Goal: Task Accomplishment & Management: Complete application form

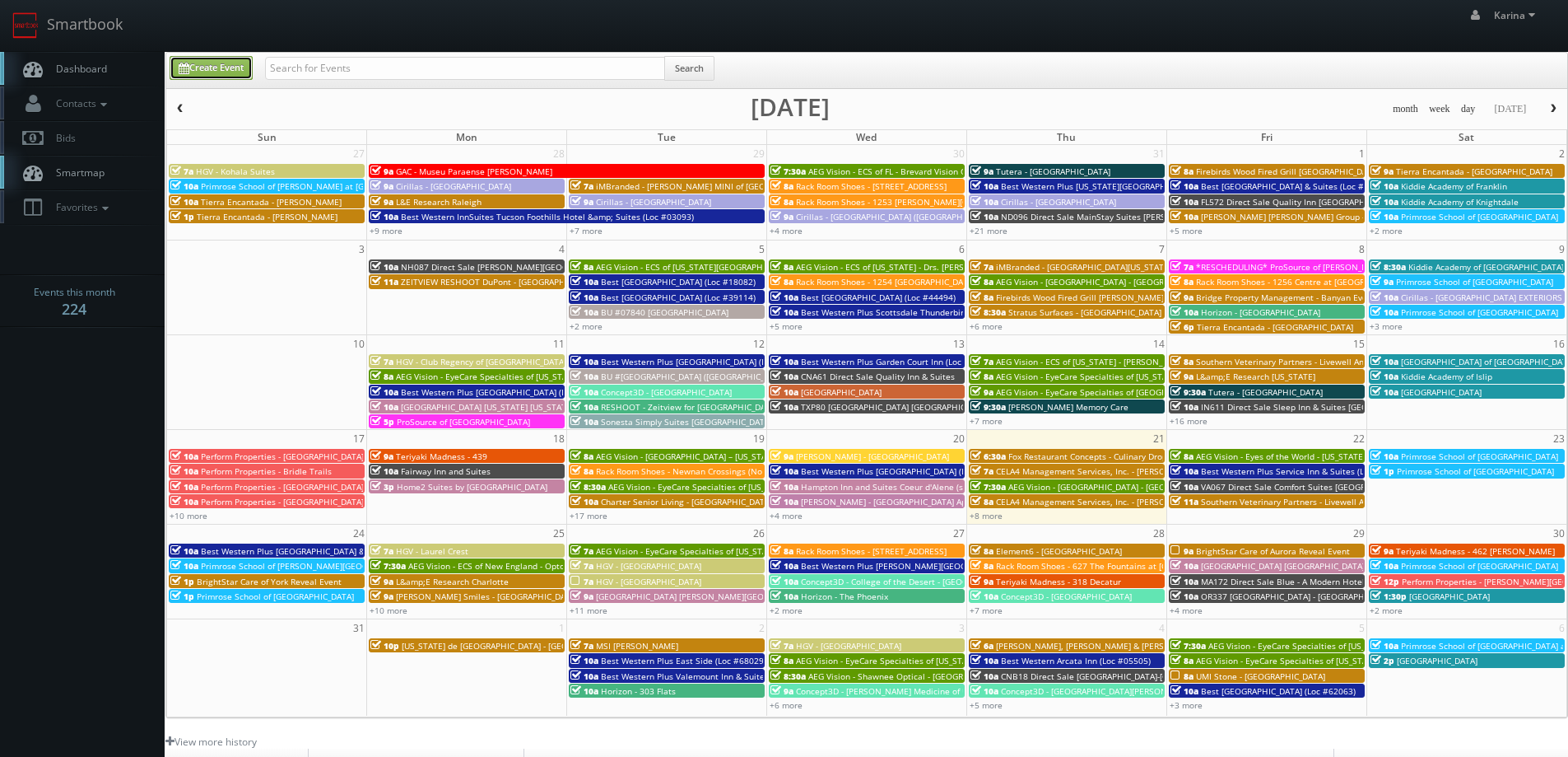
click at [226, 67] on link "Create Event" at bounding box center [211, 68] width 83 height 24
type input "08/21/2025"
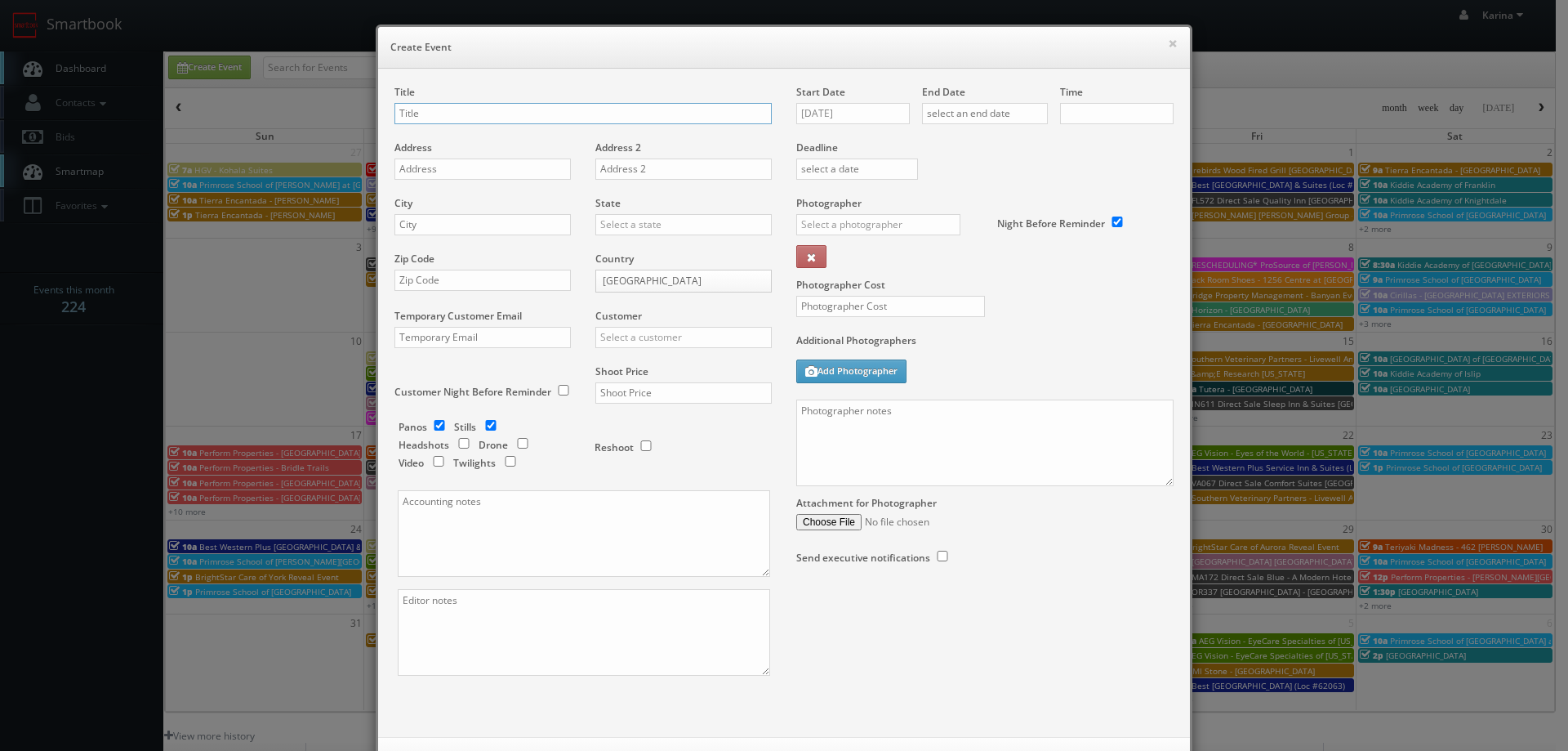
checkbox input "true"
type input "10:00am"
checkbox input "true"
type input "[US_STATE] de [GEOGRAPHIC_DATA] - [GEOGRAPHIC_DATA]"
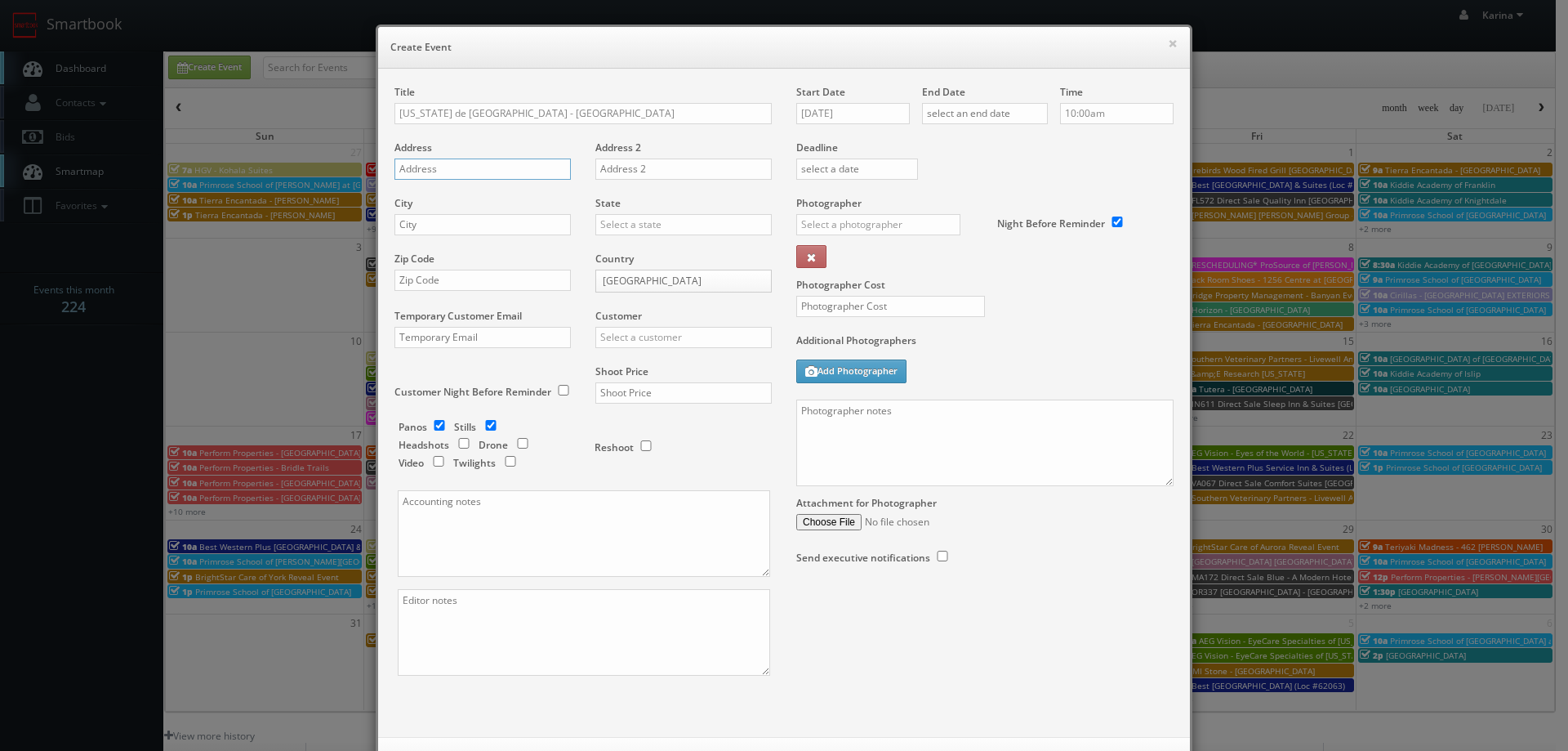
click at [436, 163] on input "text" at bounding box center [483, 168] width 176 height 21
paste input "150 Peabody Place"
type input "150 Peabody Place"
click at [654, 174] on input "text" at bounding box center [683, 168] width 176 height 21
type input "Suite 103"
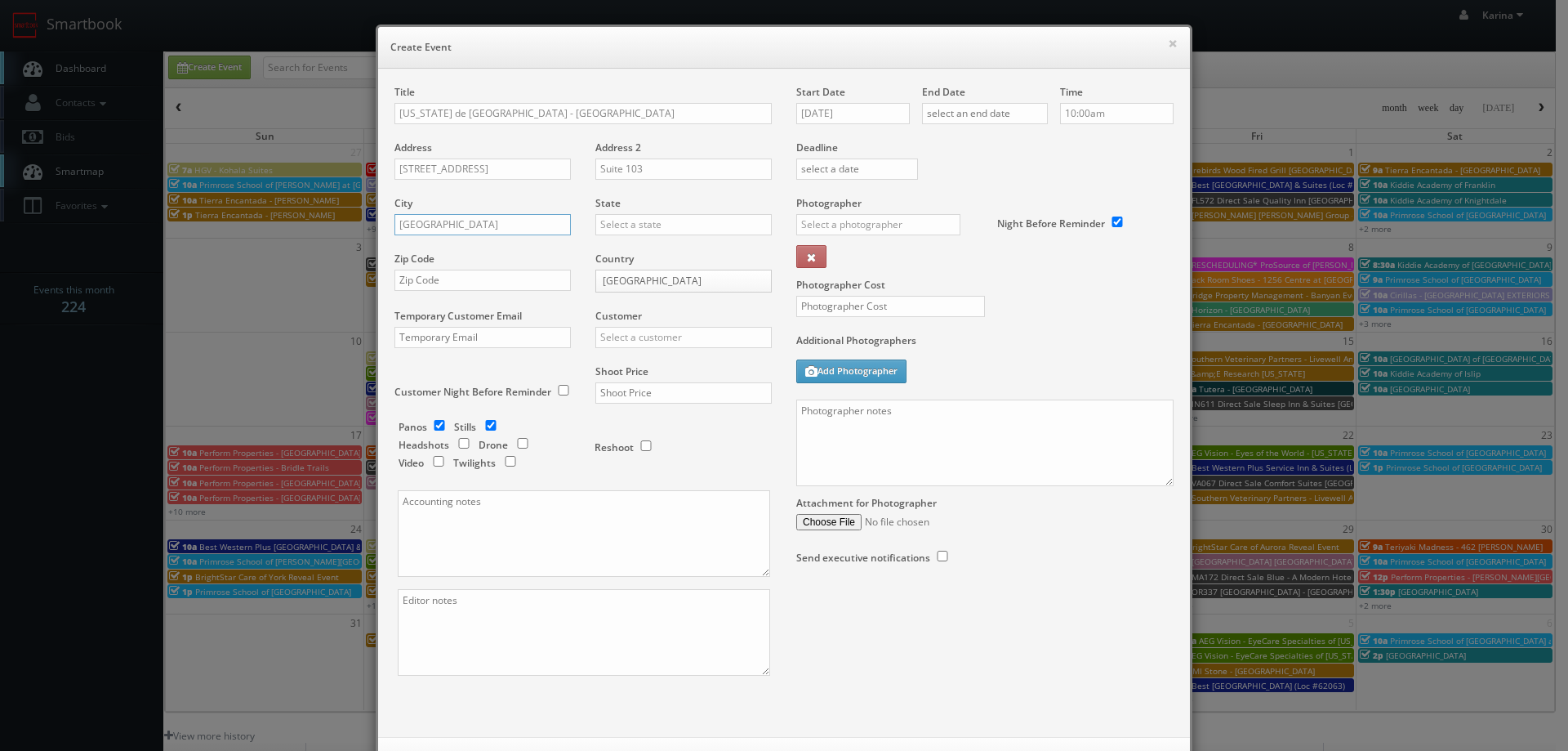
type input "Memphis"
click at [640, 250] on div "[US_STATE]" at bounding box center [683, 251] width 174 height 27
type input "[US_STATE]"
click at [413, 286] on input "text" at bounding box center [483, 279] width 176 height 21
type input "38103"
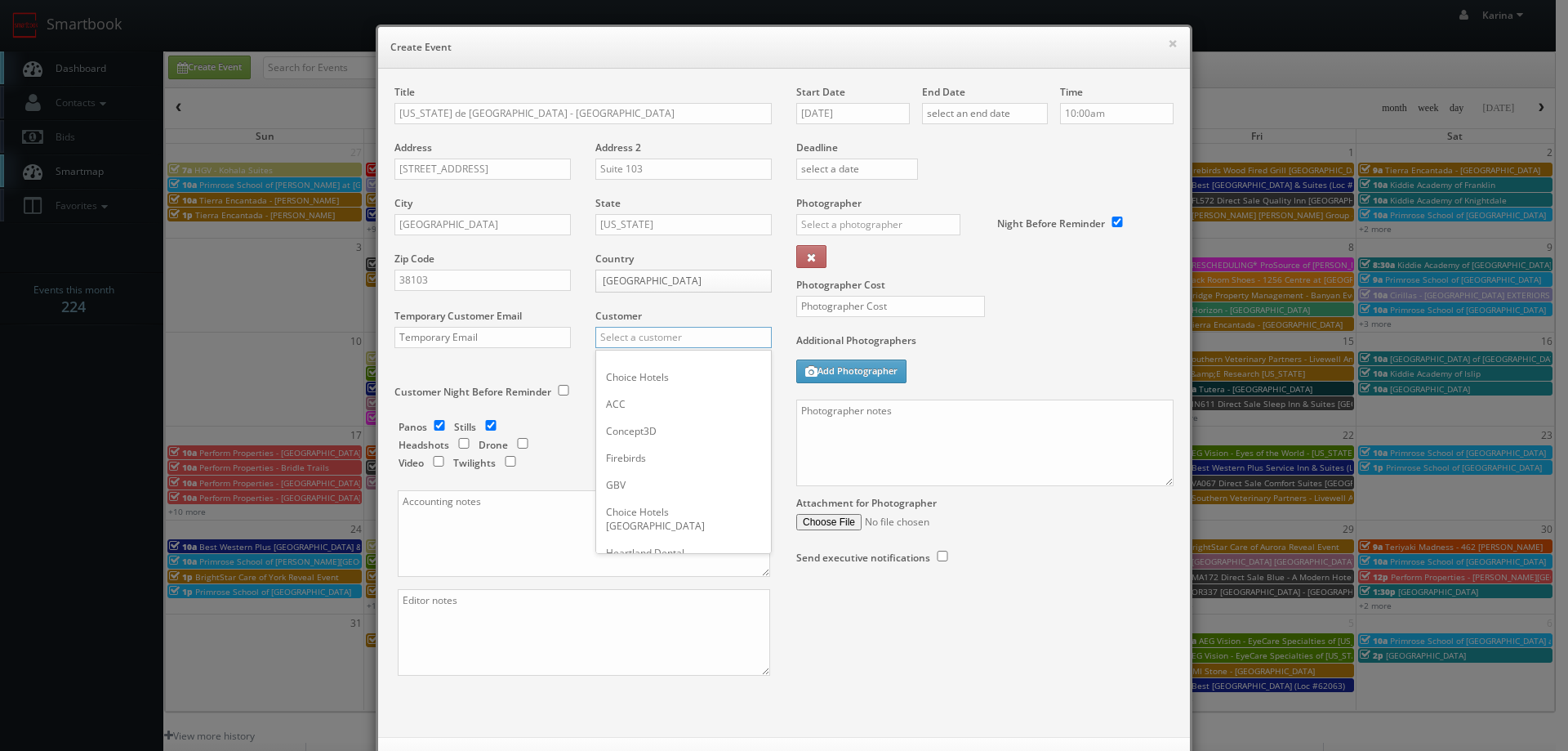
click at [629, 345] on input "text" at bounding box center [683, 337] width 176 height 21
click at [626, 482] on div "GBV" at bounding box center [683, 485] width 174 height 27
type input "GBV"
click at [433, 422] on input "checkbox" at bounding box center [439, 425] width 25 height 11
checkbox input "false"
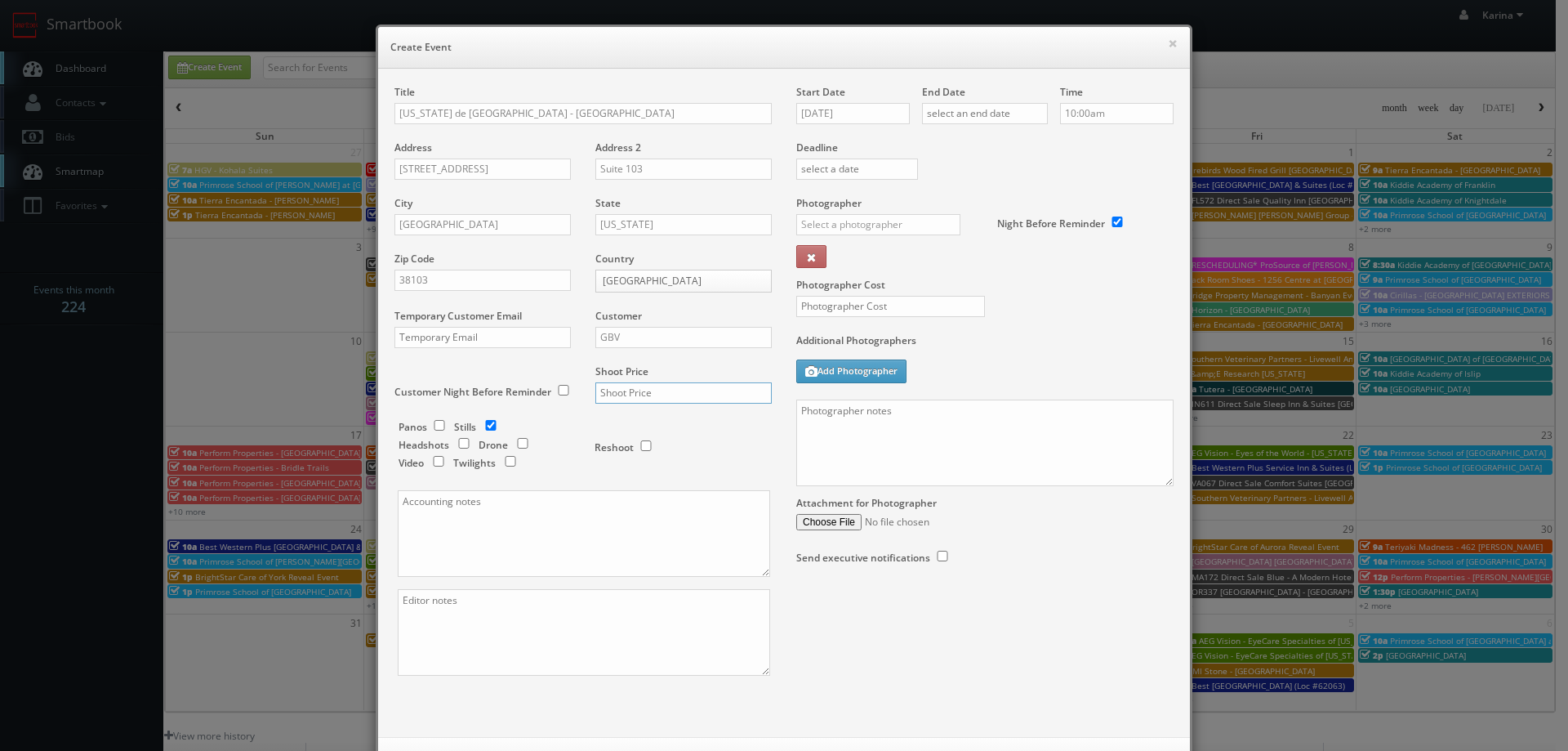
click at [640, 394] on input "text" at bounding box center [683, 392] width 176 height 21
type input "800"
click at [441, 527] on textarea at bounding box center [584, 533] width 373 height 86
paste textarea "hannahthompson@texasdebrazil.com"
type textarea "hannahthompson@texasdebrazil.com"
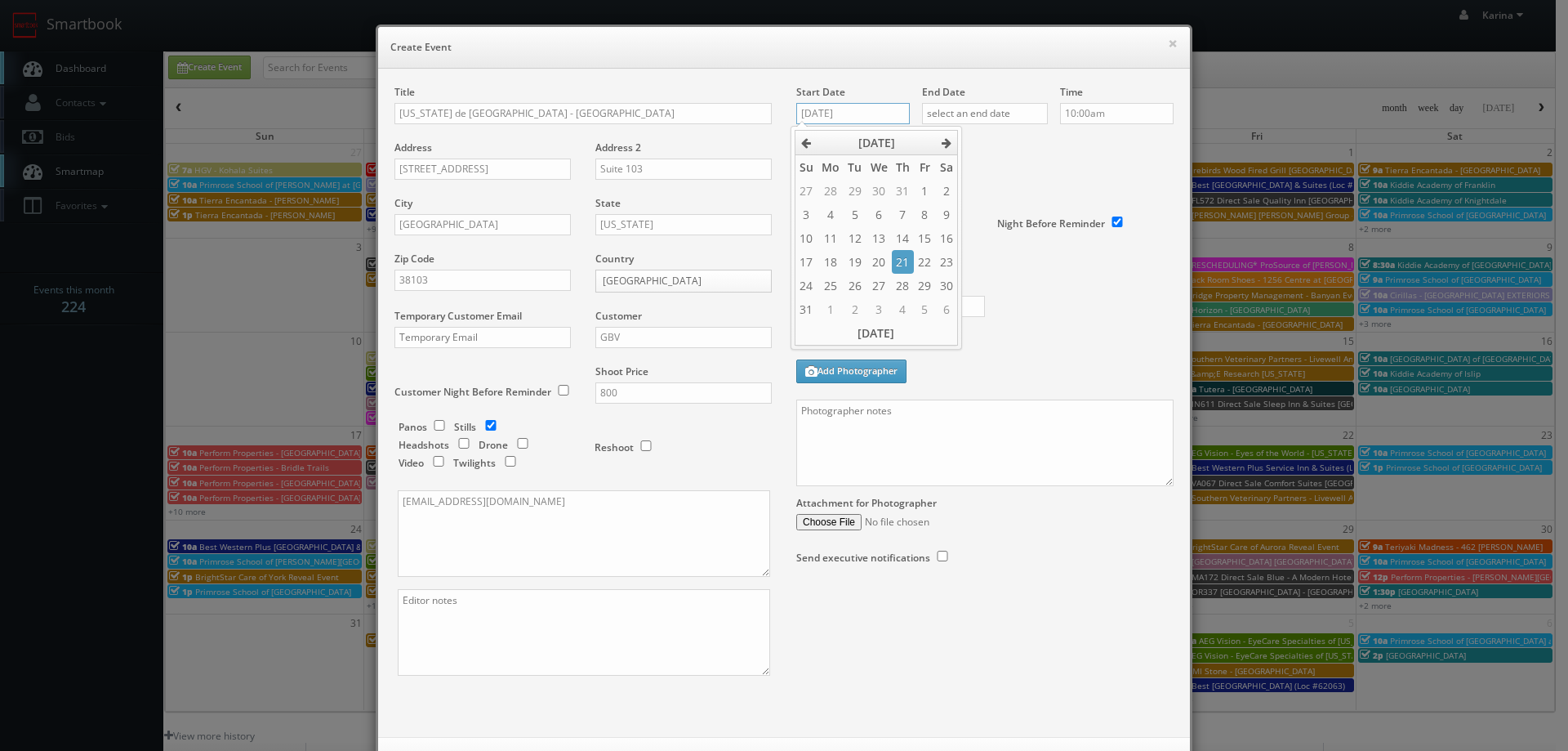
click at [847, 113] on input "08/21/2025" at bounding box center [853, 113] width 113 height 21
click at [827, 285] on td "25" at bounding box center [831, 285] width 26 height 24
type input "08/25/2025"
click at [962, 119] on input "text" at bounding box center [985, 113] width 126 height 21
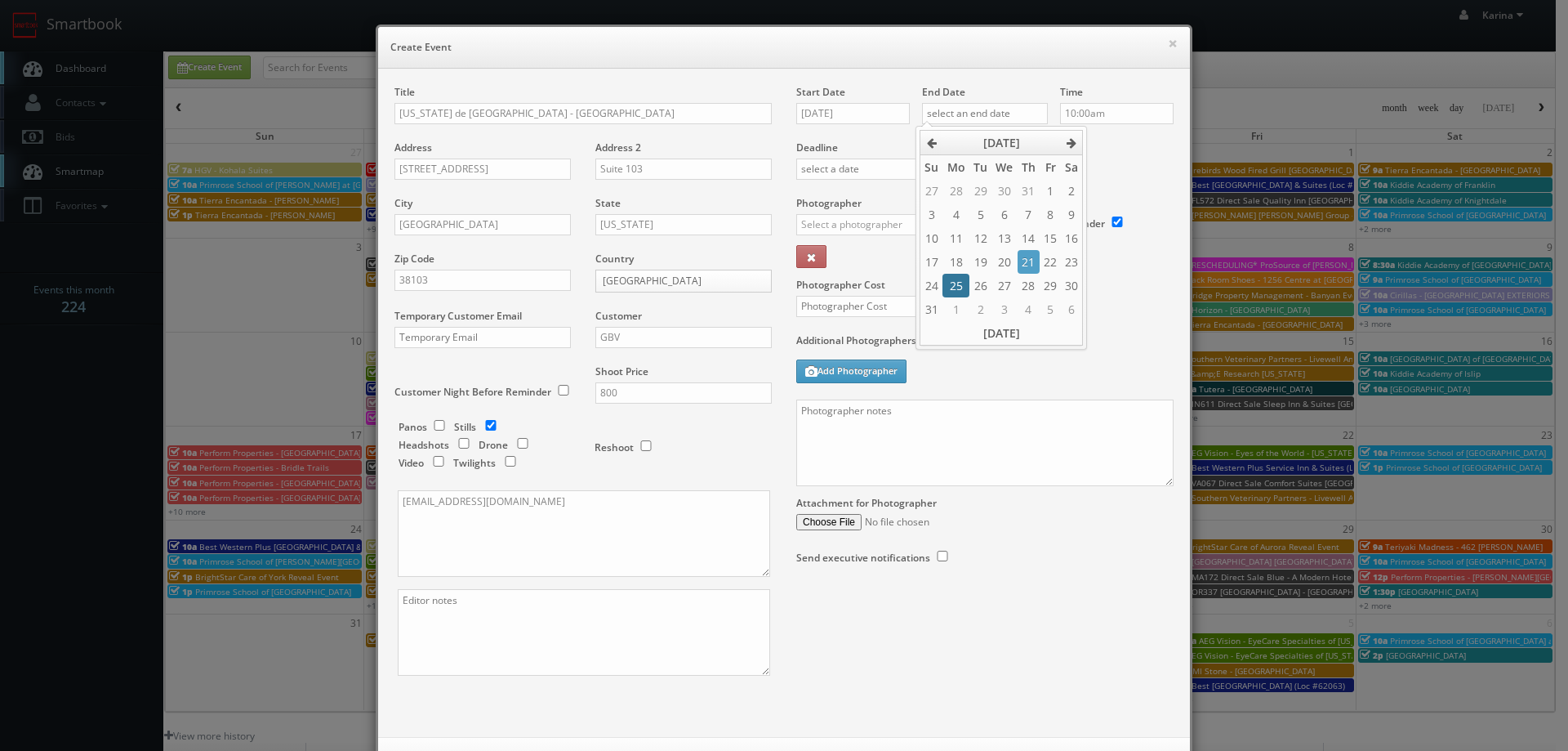
click at [949, 285] on td "25" at bounding box center [955, 285] width 26 height 24
type input "08/25/2025"
click at [1104, 112] on input "10:00am" at bounding box center [1117, 113] width 113 height 21
type input "10:00pm"
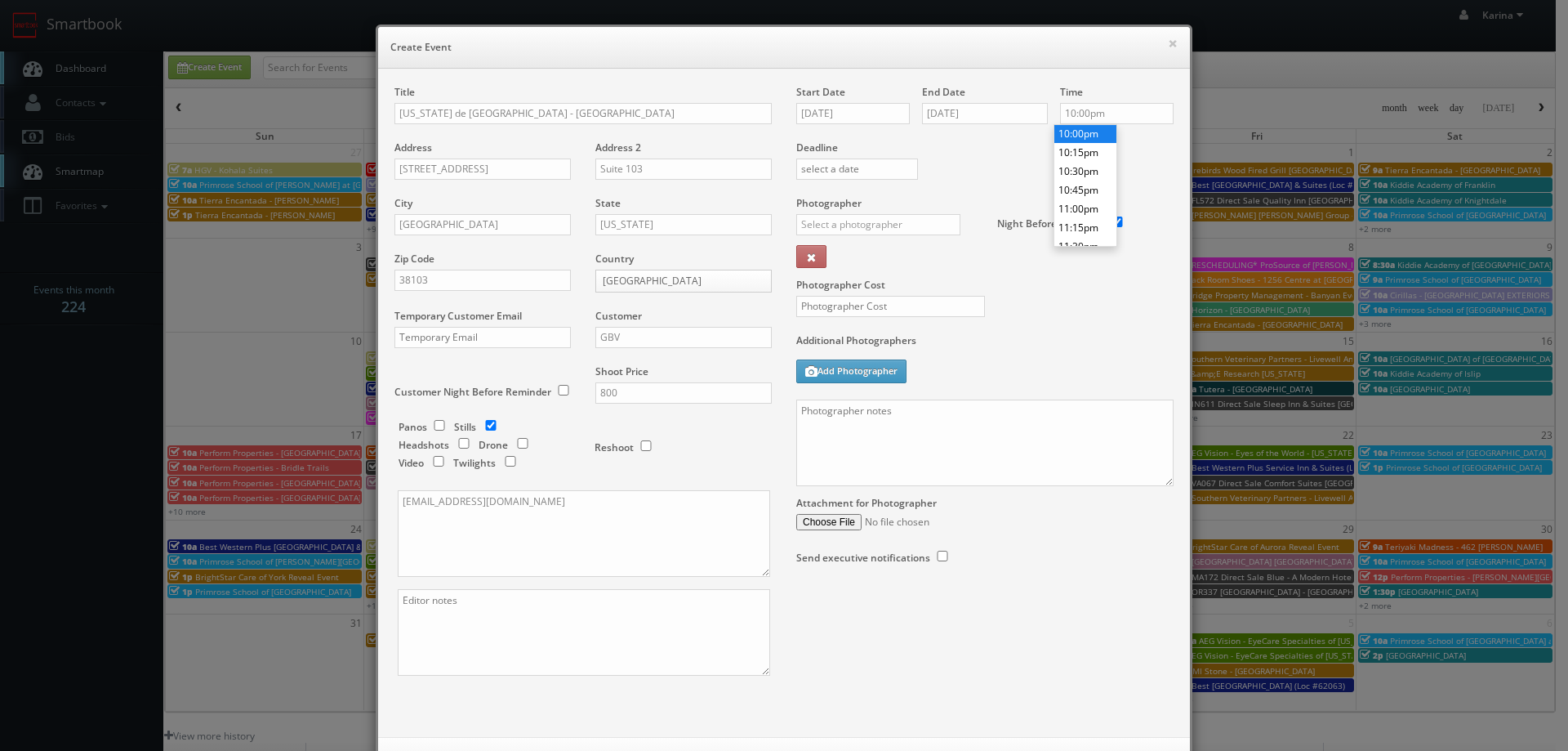
click at [1085, 128] on li "10:00pm" at bounding box center [1085, 134] width 62 height 19
click at [854, 220] on input "text" at bounding box center [879, 224] width 164 height 21
click at [841, 266] on div "Gary Baldwin" at bounding box center [885, 261] width 174 height 27
type input "Gary Baldwin"
click at [831, 306] on input "text" at bounding box center [891, 306] width 189 height 21
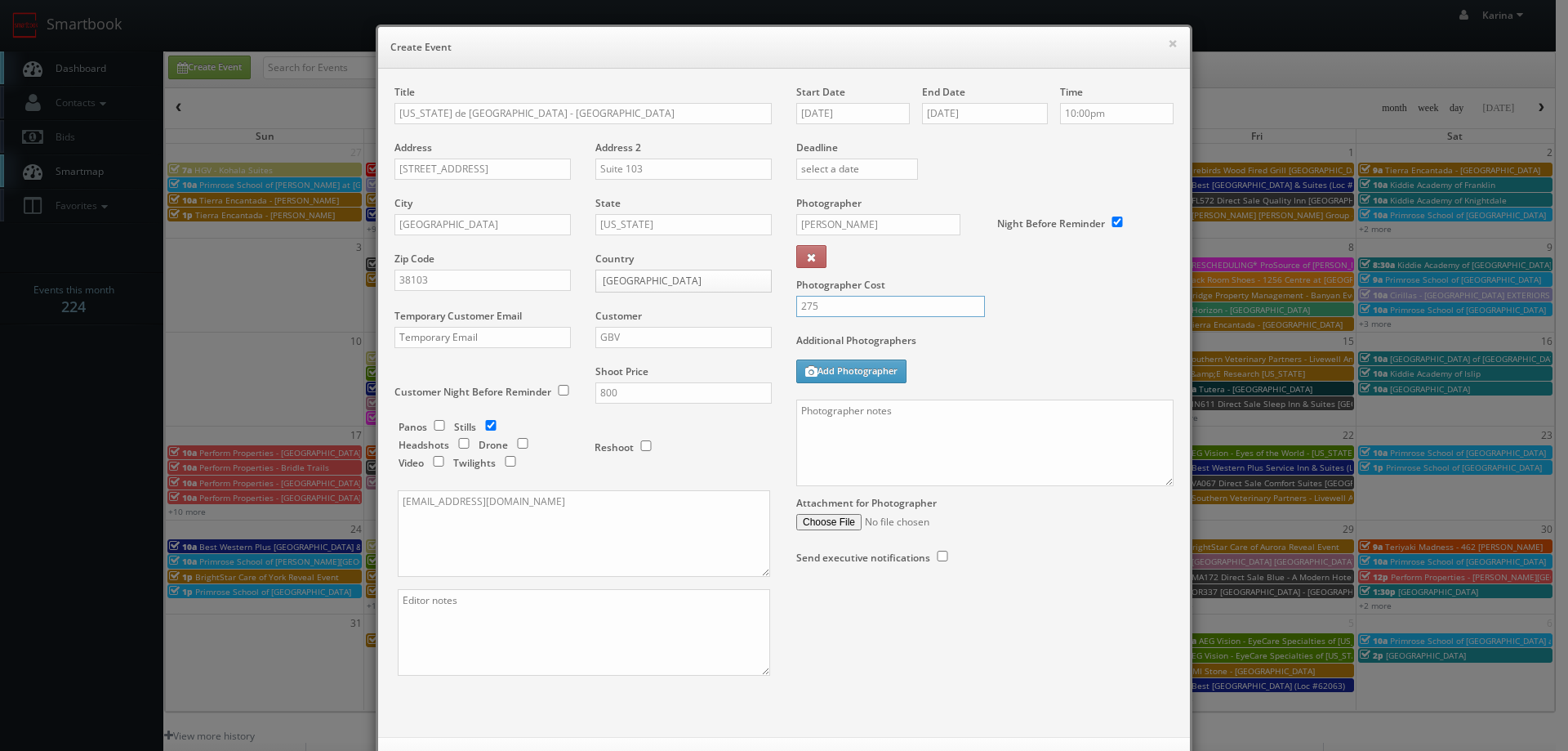
type input "275"
click at [821, 424] on textarea at bounding box center [986, 443] width 378 height 86
click at [912, 411] on textarea at bounding box center [986, 443] width 378 height 86
click at [906, 412] on textarea at bounding box center [986, 443] width 378 height 86
click at [987, 413] on textarea "On site contact: Kevin McGoldrick -" at bounding box center [986, 443] width 378 height 86
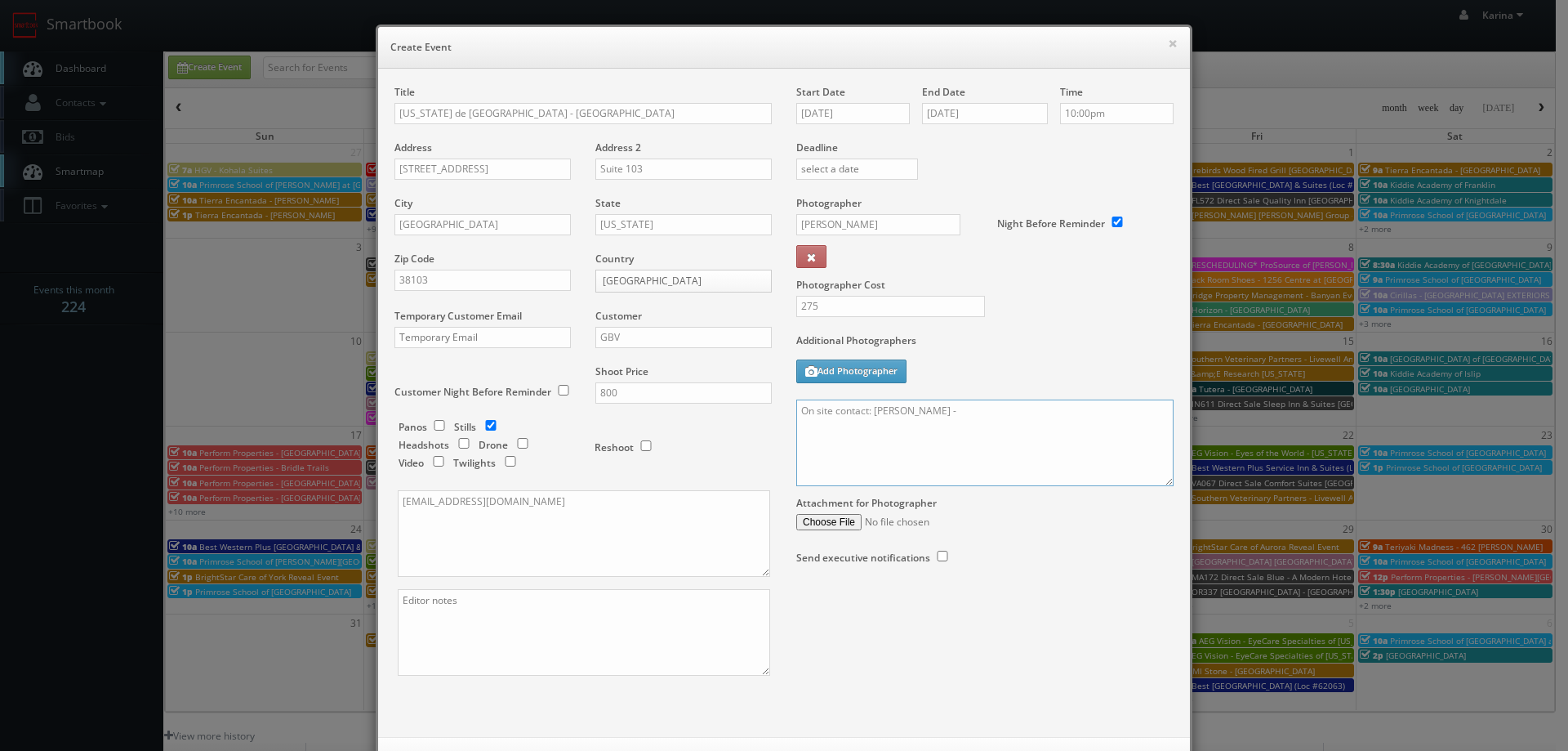
paste textarea "901.351.3574"
paste textarea "We will deliver 15 stills, so please take at least 30 angles to choose from, sh…"
drag, startPoint x: 1164, startPoint y: 486, endPoint x: 1173, endPoint y: 513, distance: 28.5
click at [1173, 513] on div "Start Date 08/25/2025 End Date 08/25/2025 Time 10:00pm Deadline Photographer Ga…" at bounding box center [985, 340] width 402 height 512
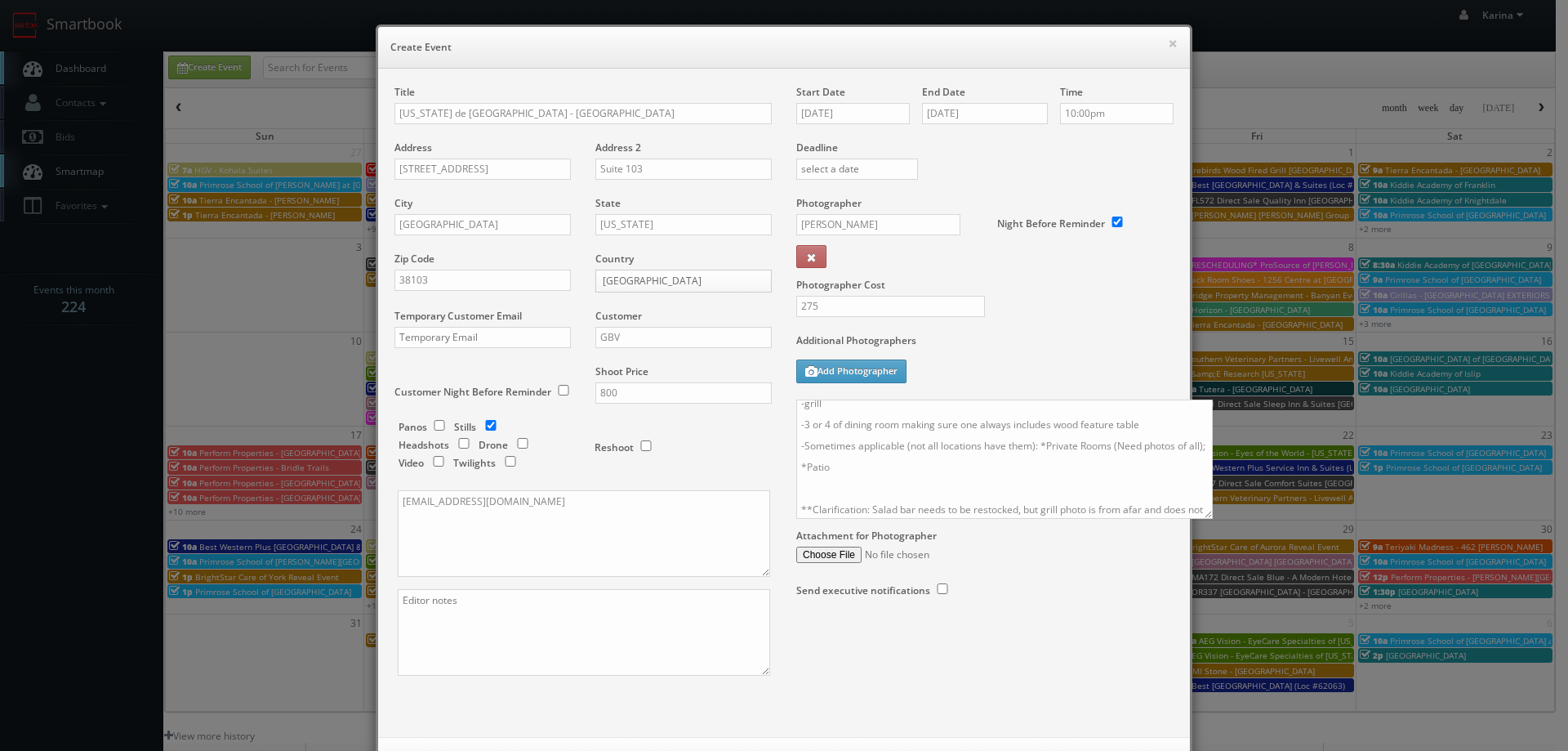
scroll to position [127, 0]
drag, startPoint x: 1160, startPoint y: 479, endPoint x: 1241, endPoint y: 587, distance: 135.0
click at [1213, 519] on textarea "On site contact: Kevin McGoldrick - 901.351.3574 We will deliver 15 stills, so …" at bounding box center [1005, 459] width 417 height 119
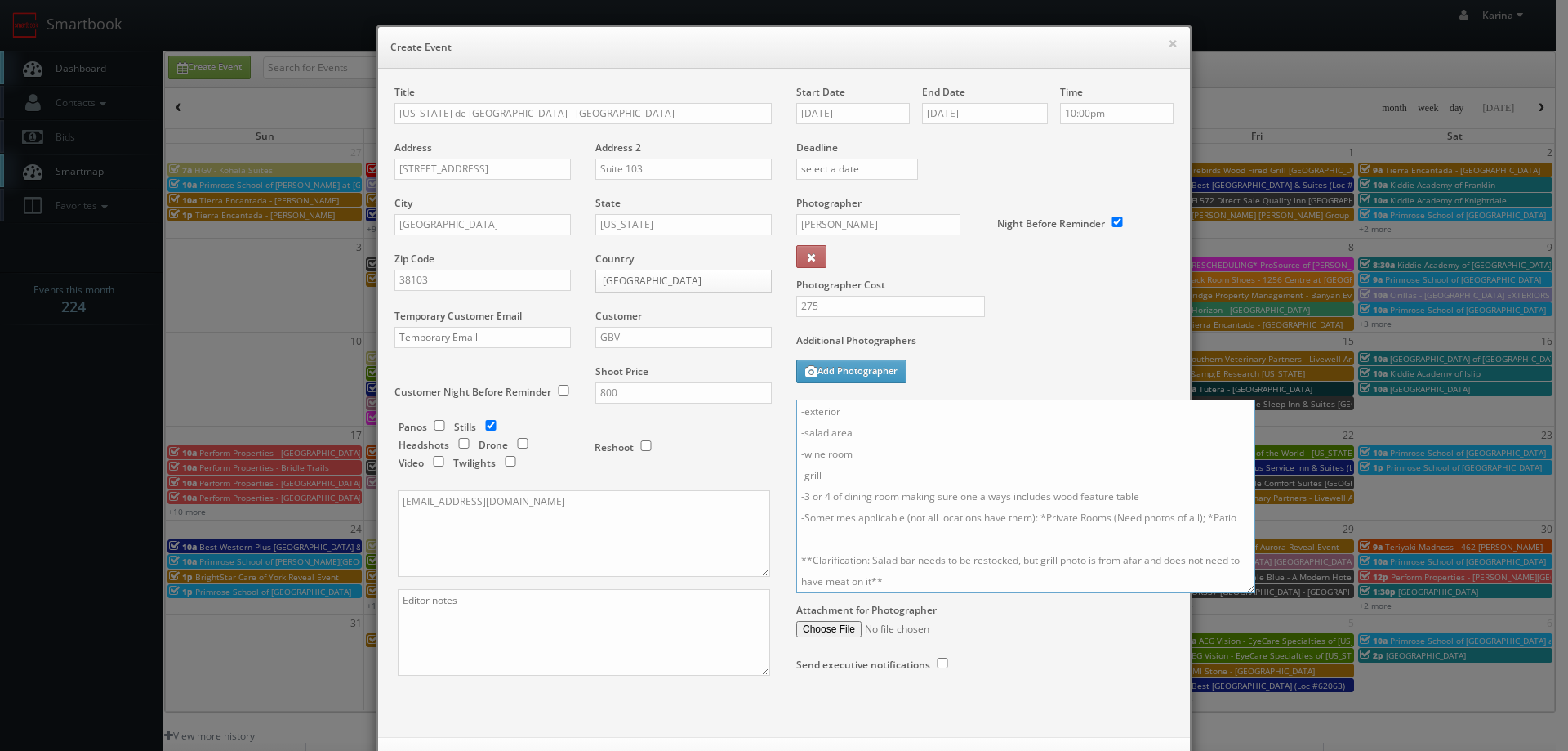
drag, startPoint x: 1198, startPoint y: 519, endPoint x: 1107, endPoint y: 520, distance: 91.0
click at [1107, 520] on textarea "On site contact: Kevin McGoldrick - 901.351.3574 We will deliver 15 stills, so …" at bounding box center [1026, 496] width 459 height 194
click at [1125, 548] on textarea "On site contact: Kevin McGoldrick - 901.351.3574 We will deliver 15 stills, so …" at bounding box center [1026, 496] width 459 height 194
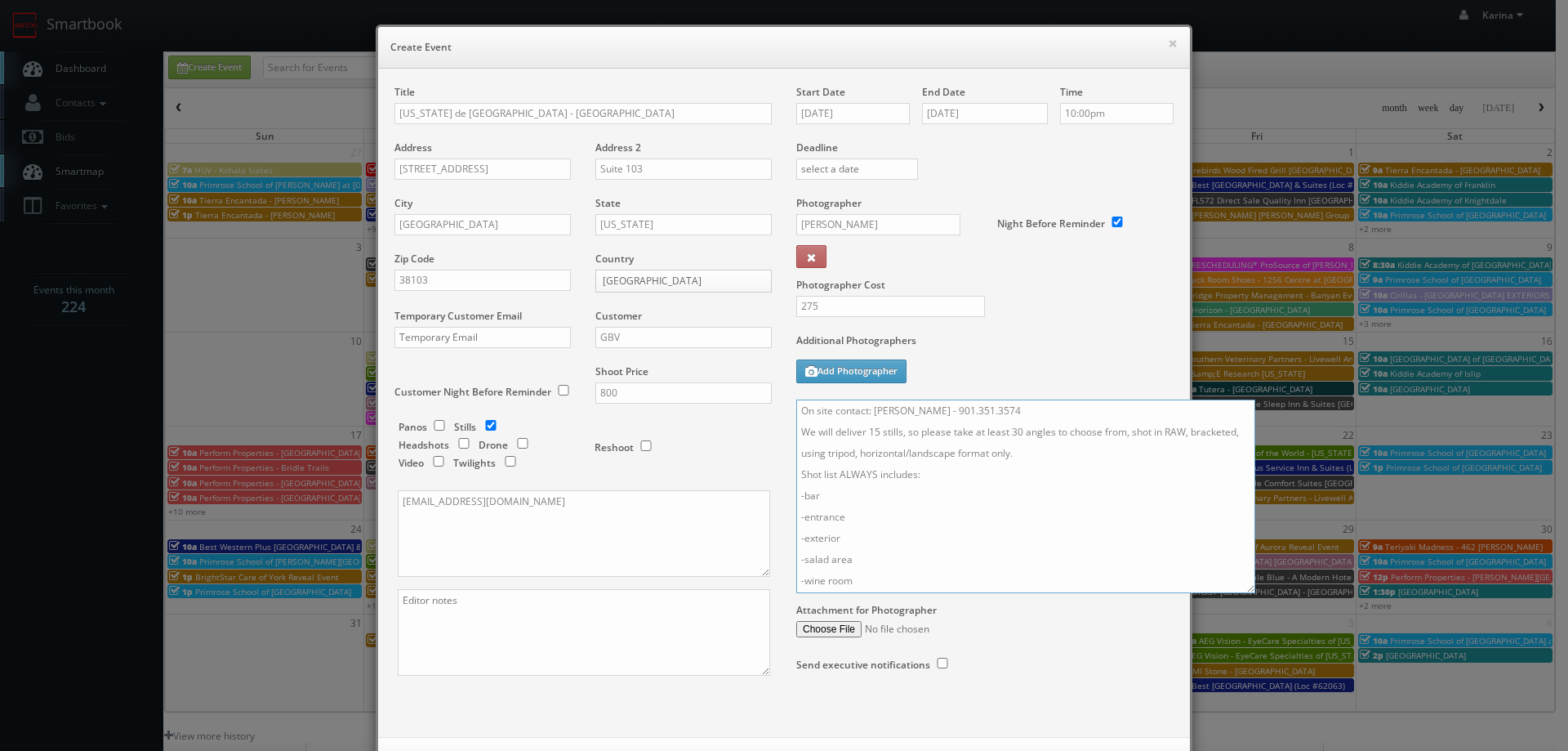
click at [852, 458] on textarea "On site contact: Kevin McGoldrick - 901.351.3574 We will deliver 15 stills, so …" at bounding box center [1026, 496] width 459 height 194
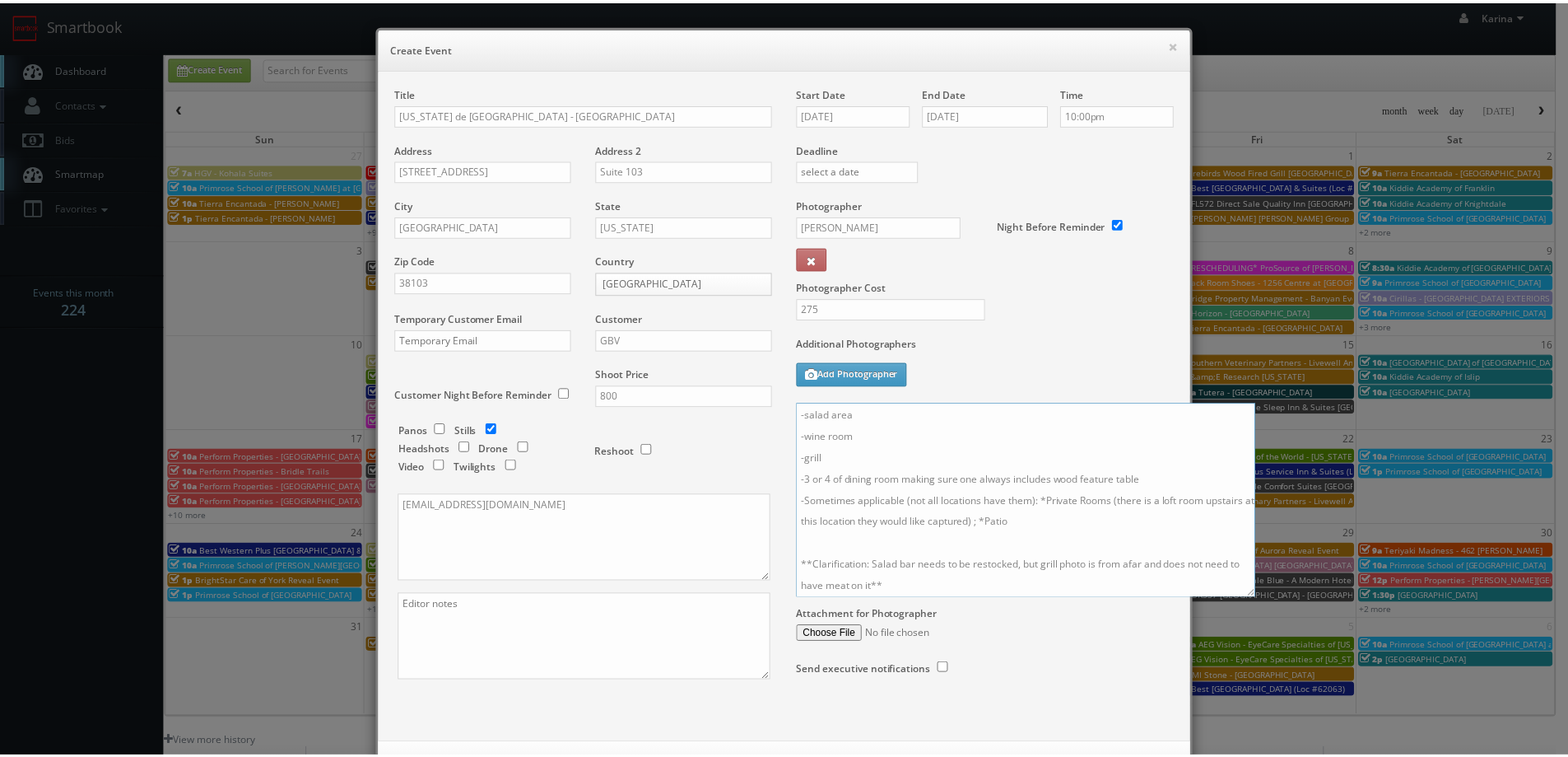
scroll to position [71, 0]
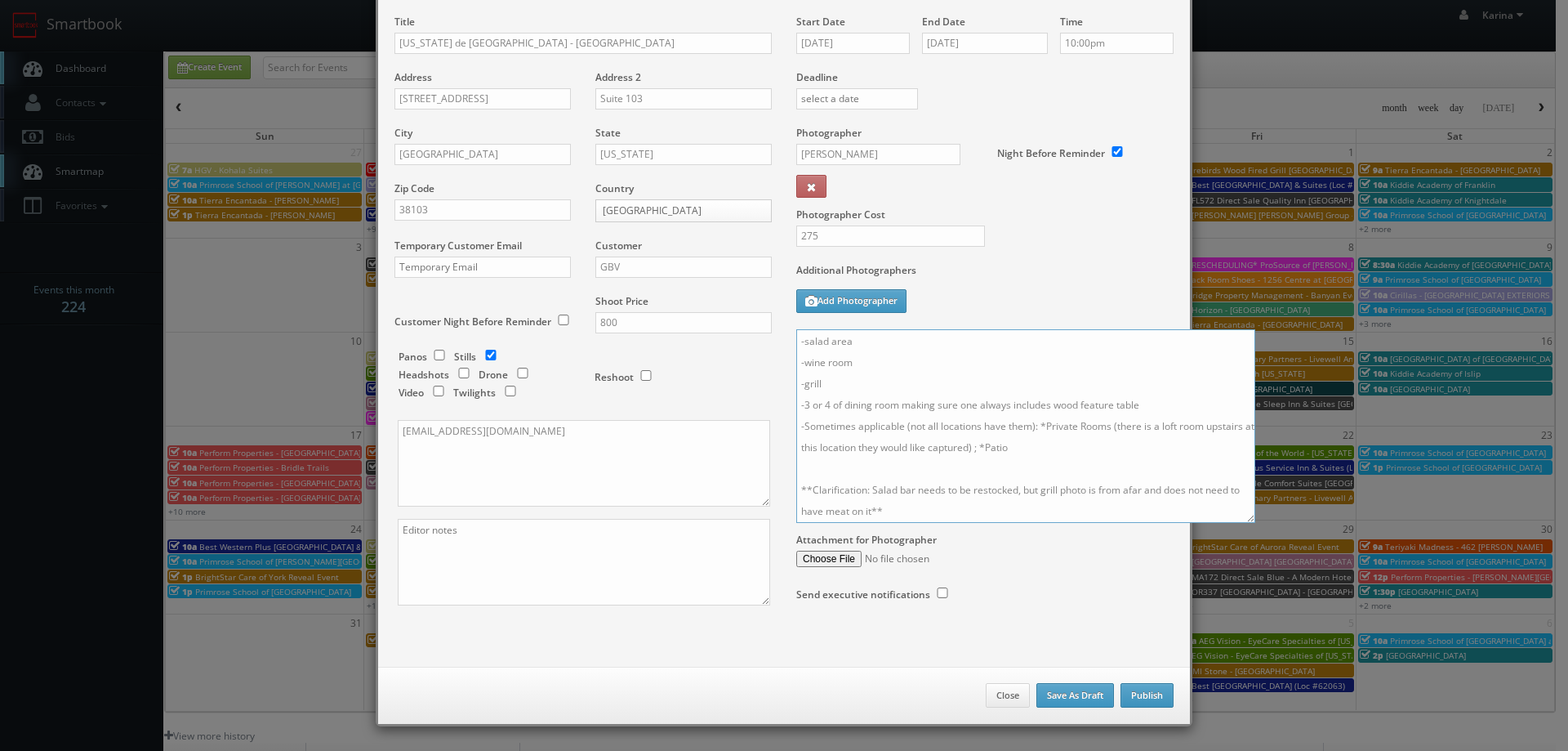
type textarea "On site contact: Kevin McGoldrick - 901.351.3574 We will deliver 15 stills, so …"
click at [1135, 692] on button "Publish" at bounding box center [1147, 694] width 53 height 25
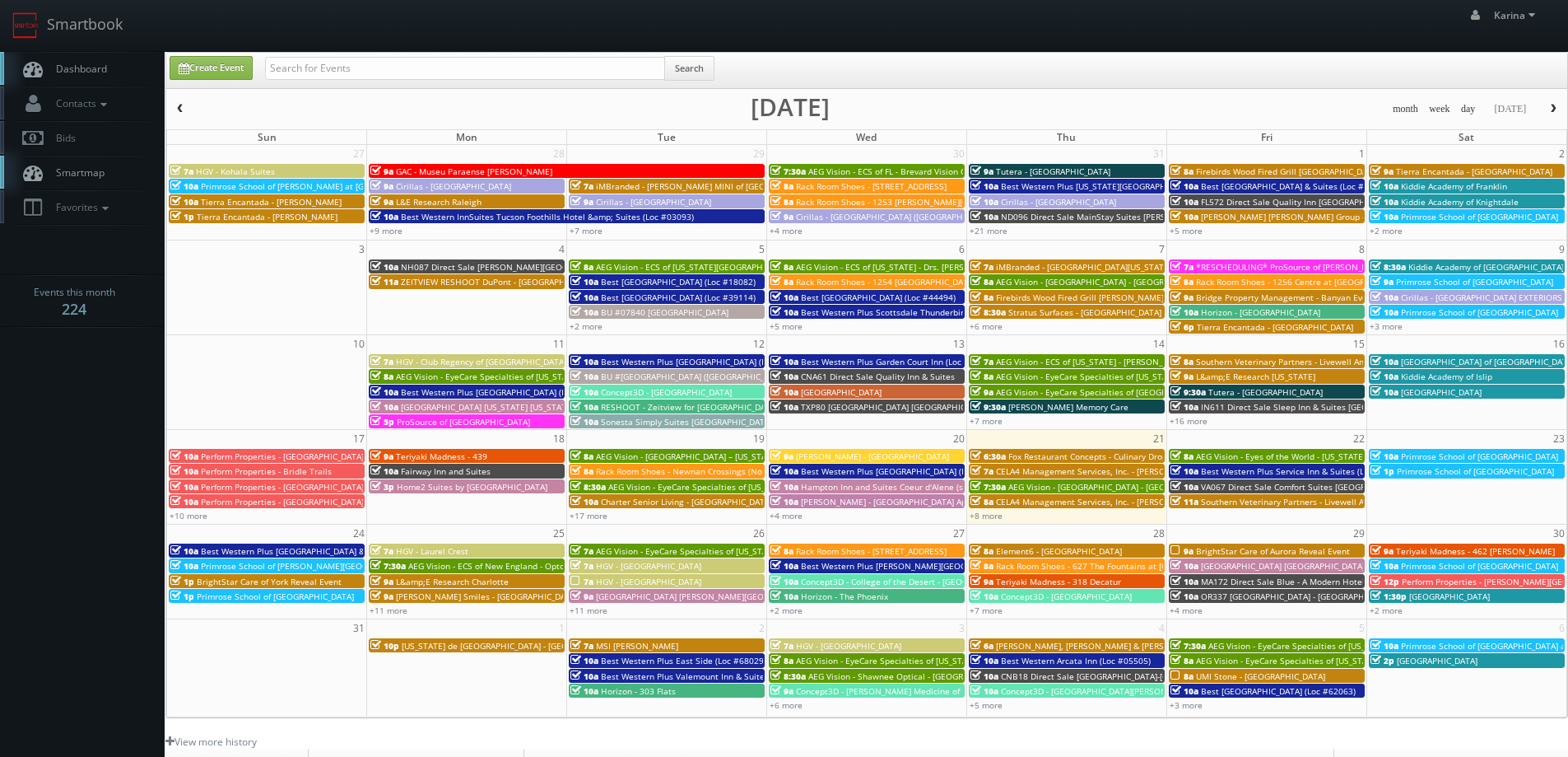
click at [80, 72] on span "Dashboard" at bounding box center [77, 68] width 59 height 14
click at [438, 645] on span "[US_STATE] de [GEOGRAPHIC_DATA] - [GEOGRAPHIC_DATA]" at bounding box center [515, 646] width 227 height 12
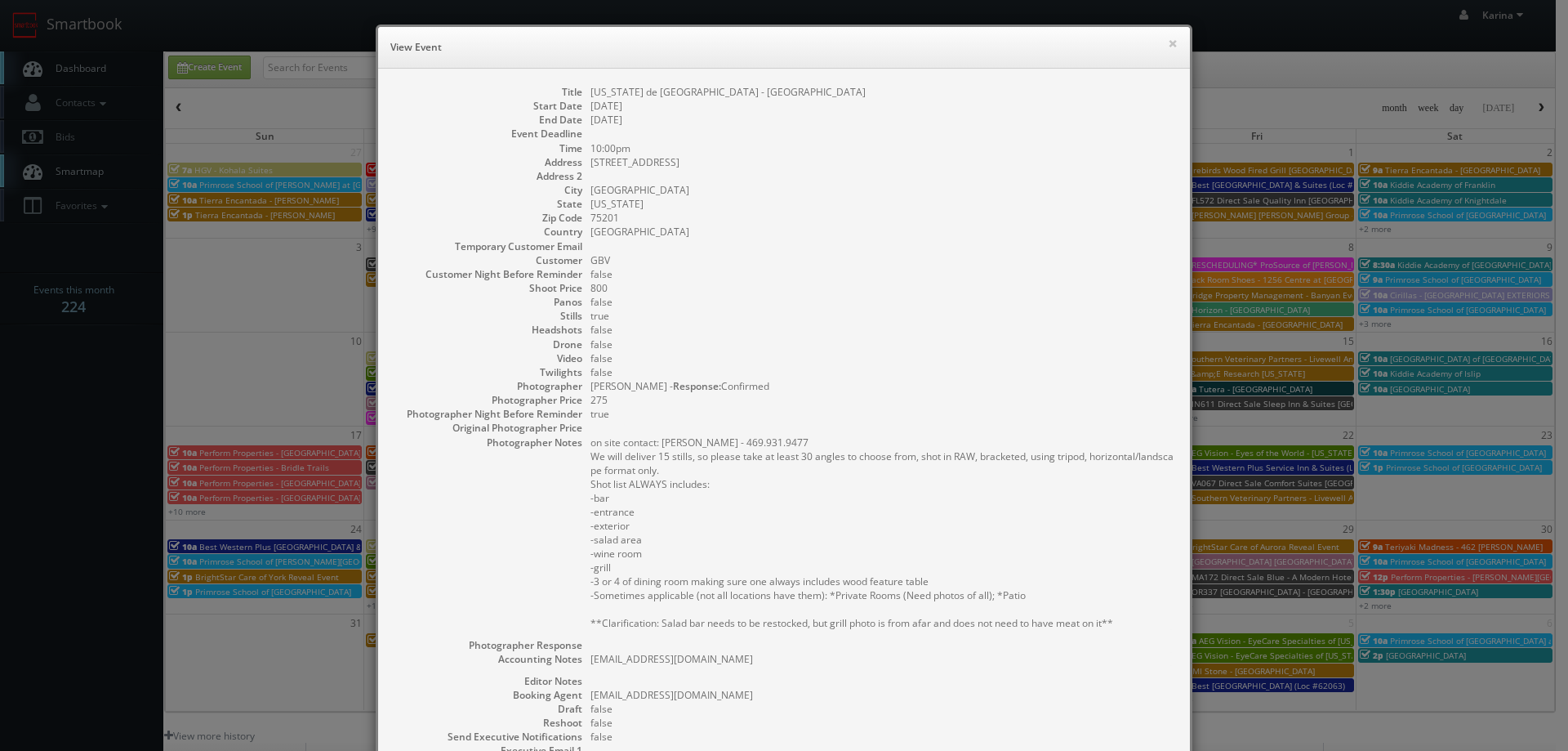
scroll to position [81, 0]
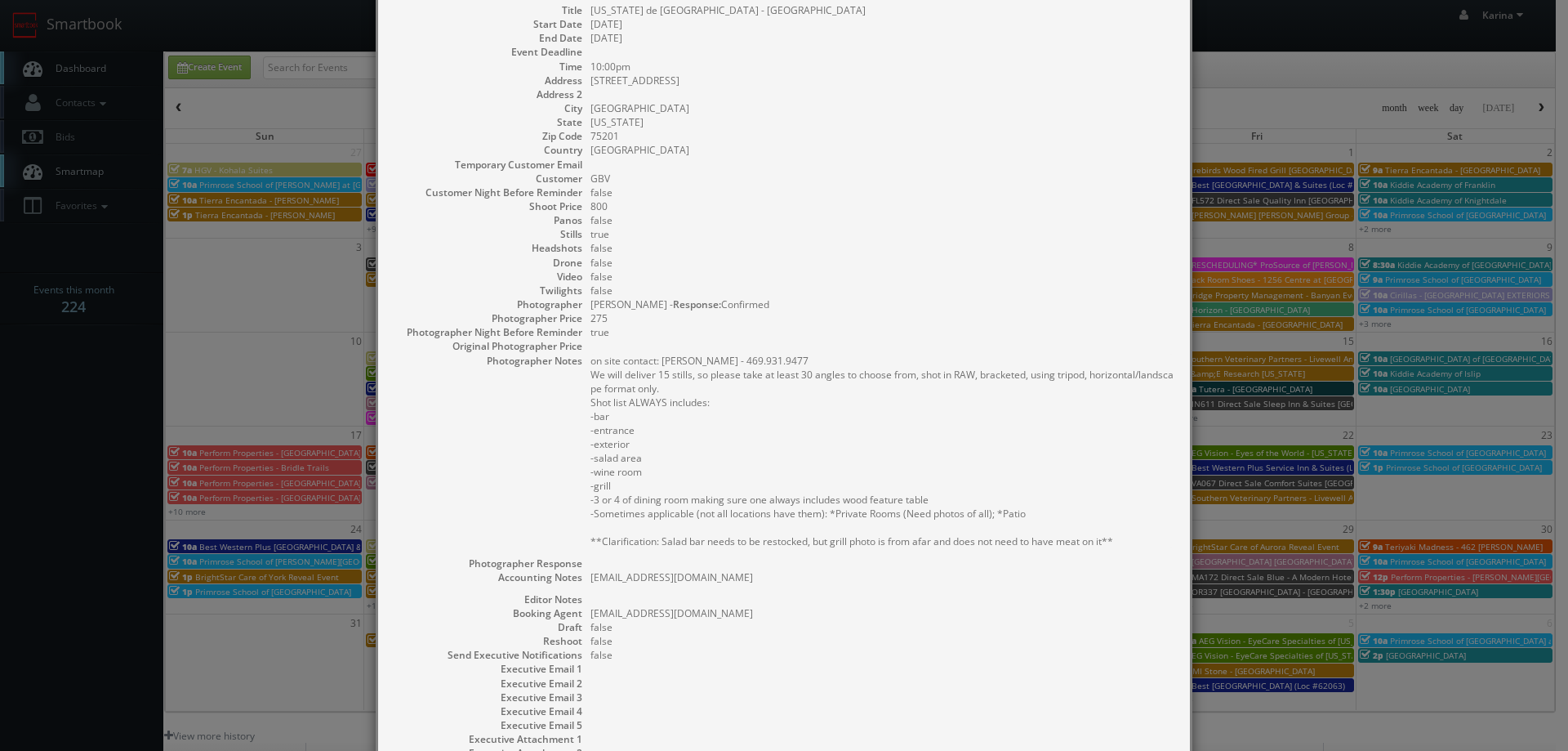
drag, startPoint x: 765, startPoint y: 579, endPoint x: 586, endPoint y: 574, distance: 179.1
click at [590, 574] on pre "hannahthompson@texasdebrazil.com" at bounding box center [881, 577] width 583 height 14
copy pre "hannahthompson@texasdebrazil.com"
click at [862, 561] on dd at bounding box center [881, 563] width 583 height 14
drag, startPoint x: 1116, startPoint y: 543, endPoint x: 564, endPoint y: 378, distance: 576.1
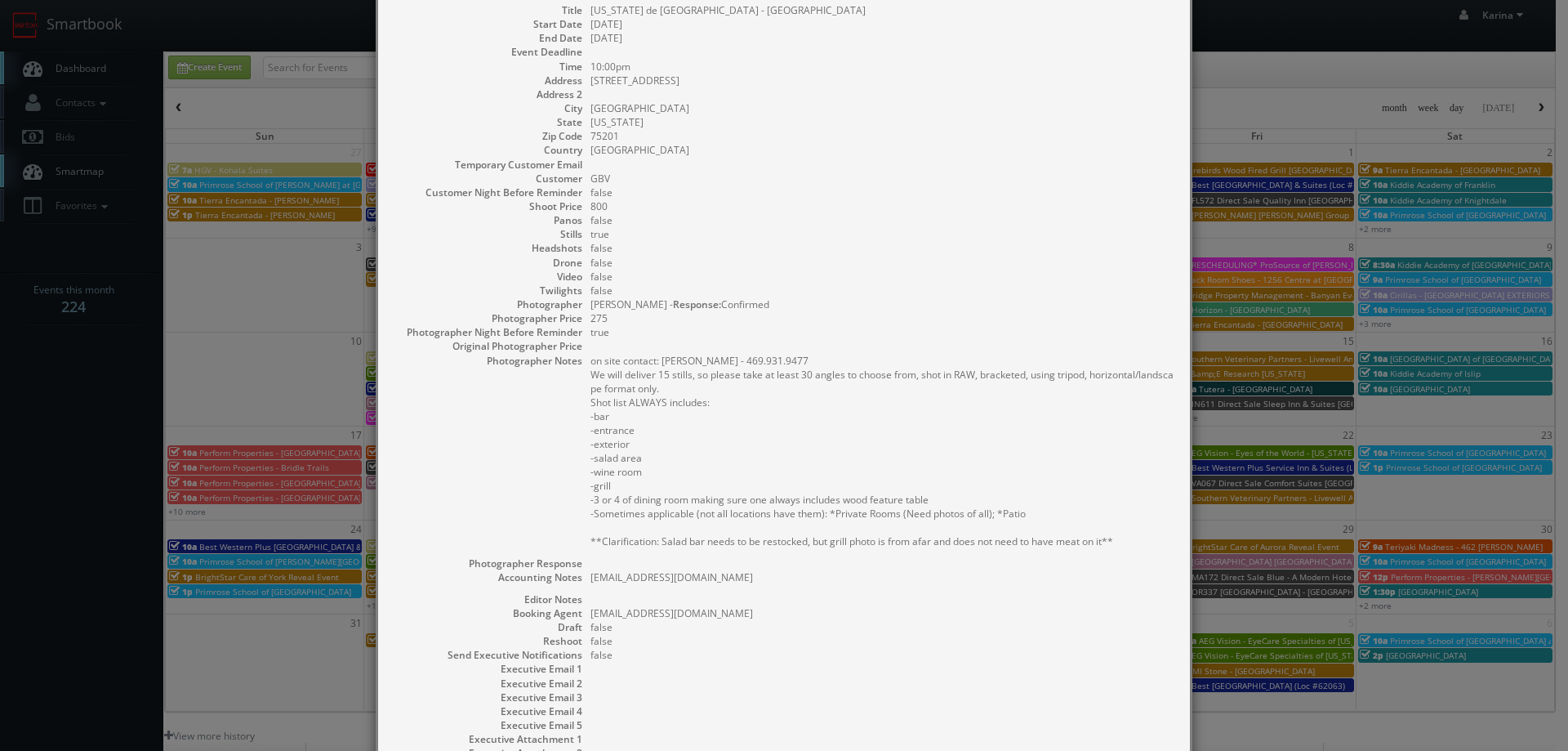
click at [564, 378] on dl "Title Texas de Brazil - Dallas Start Date 09/01/2025 End Date 09/02/2025 Event …" at bounding box center [784, 395] width 779 height 785
copy pre "We will deliver 15 stills, so please take at least 30 angles to choose from, sh…"
click at [883, 179] on dd "GBV" at bounding box center [881, 179] width 583 height 14
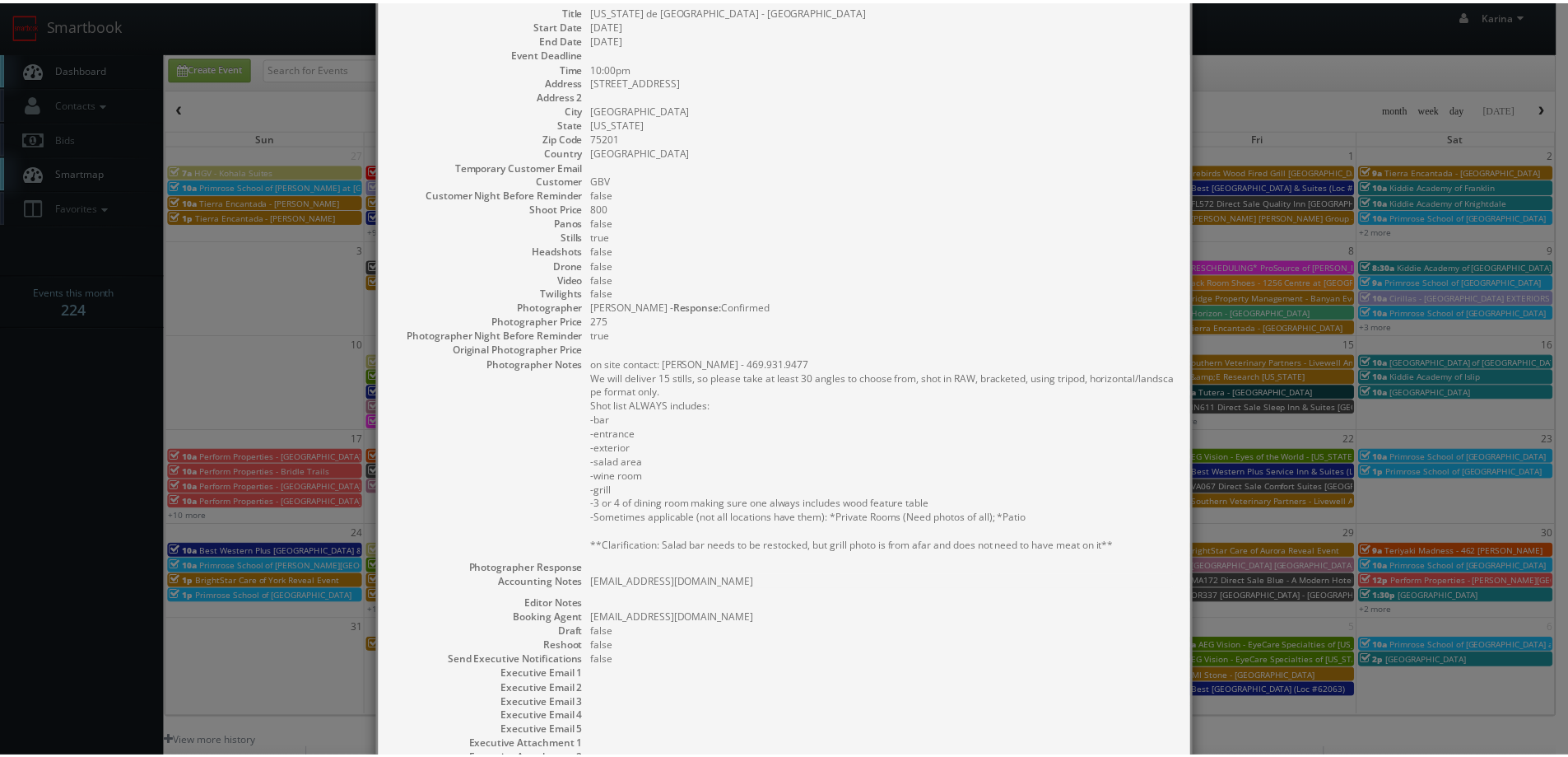
scroll to position [0, 0]
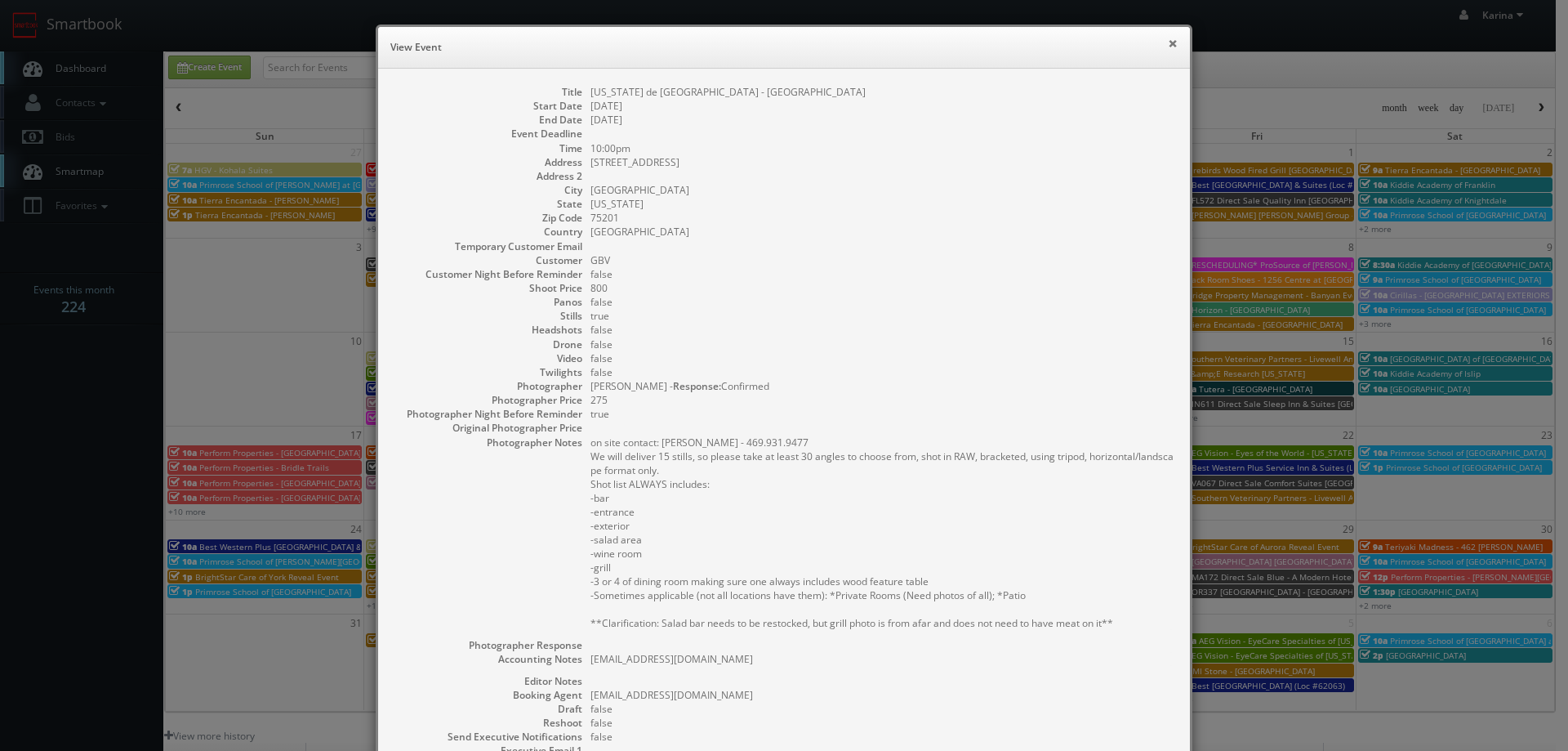
click at [1168, 46] on button "×" at bounding box center [1173, 43] width 10 height 12
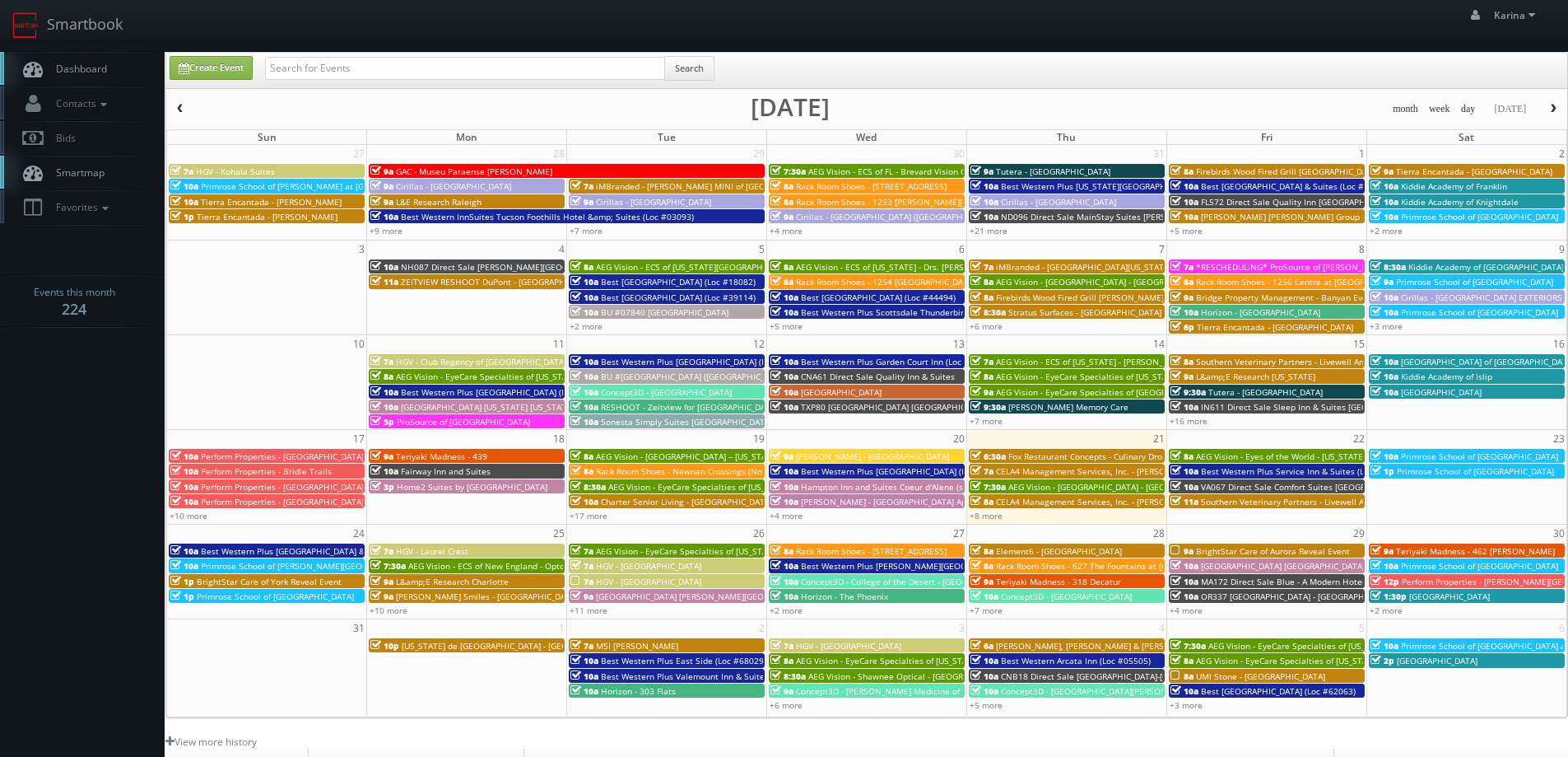
click at [91, 73] on span "Dashboard" at bounding box center [77, 68] width 59 height 14
click at [76, 61] on link "Dashboard" at bounding box center [82, 69] width 165 height 34
click at [83, 77] on link "Dashboard" at bounding box center [82, 69] width 165 height 34
click at [96, 71] on span "Dashboard" at bounding box center [77, 68] width 59 height 14
click at [95, 73] on span "Dashboard" at bounding box center [77, 68] width 59 height 14
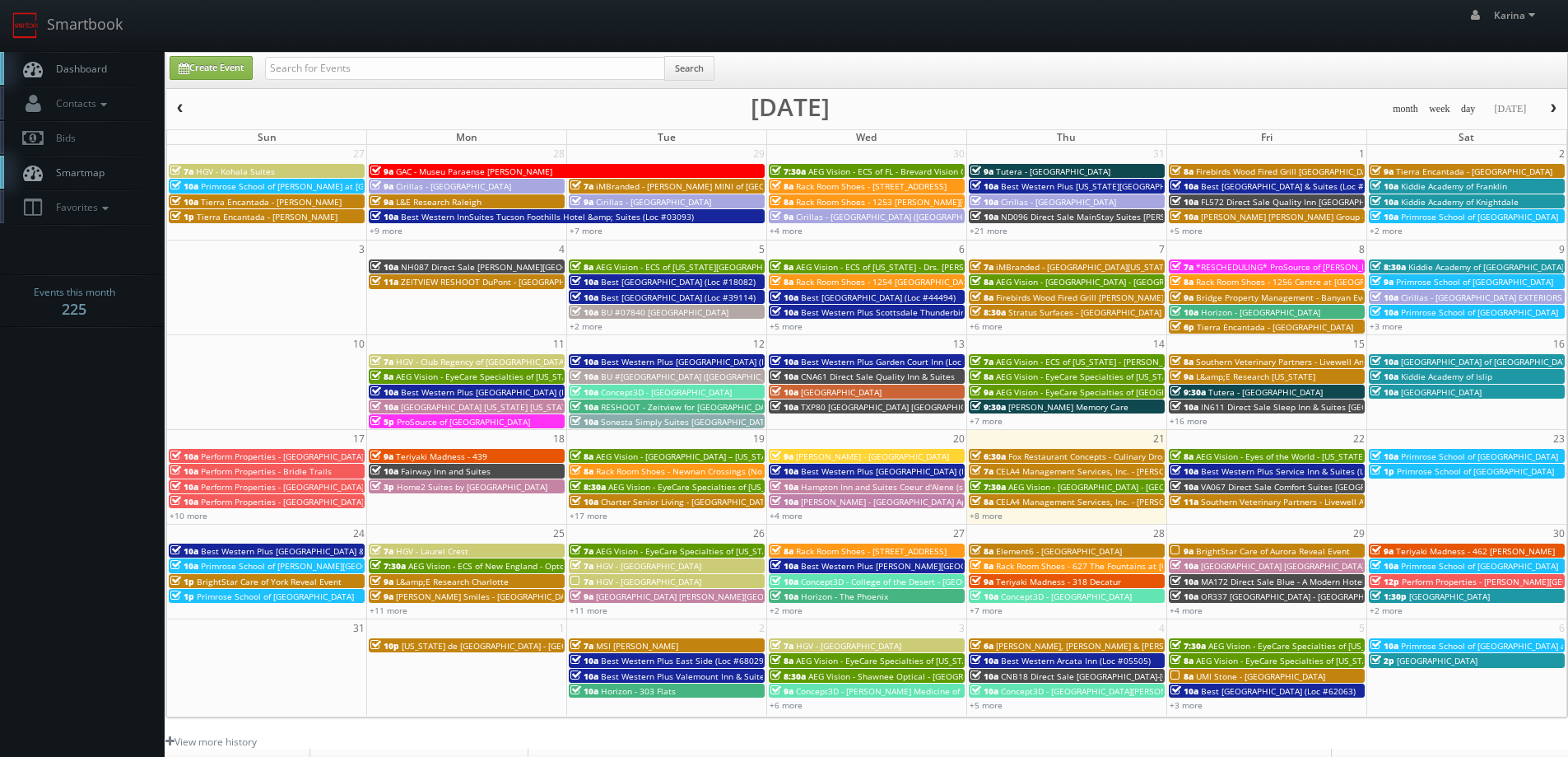
click at [88, 73] on span "Dashboard" at bounding box center [77, 68] width 59 height 14
click at [92, 70] on span "Dashboard" at bounding box center [77, 68] width 59 height 14
click at [86, 73] on span "Dashboard" at bounding box center [77, 68] width 59 height 14
click at [395, 609] on link "+11 more" at bounding box center [388, 610] width 38 height 12
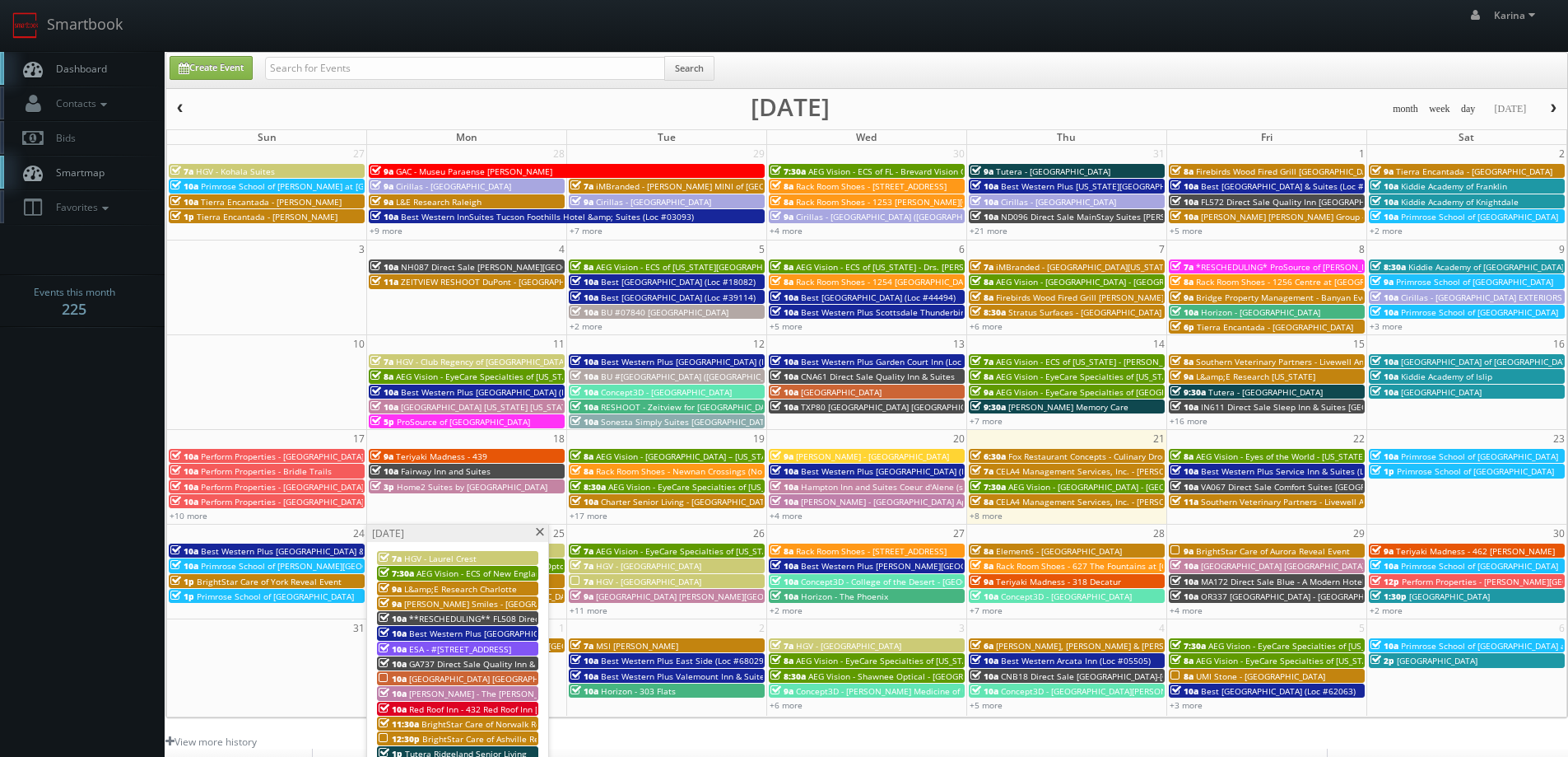
scroll to position [165, 0]
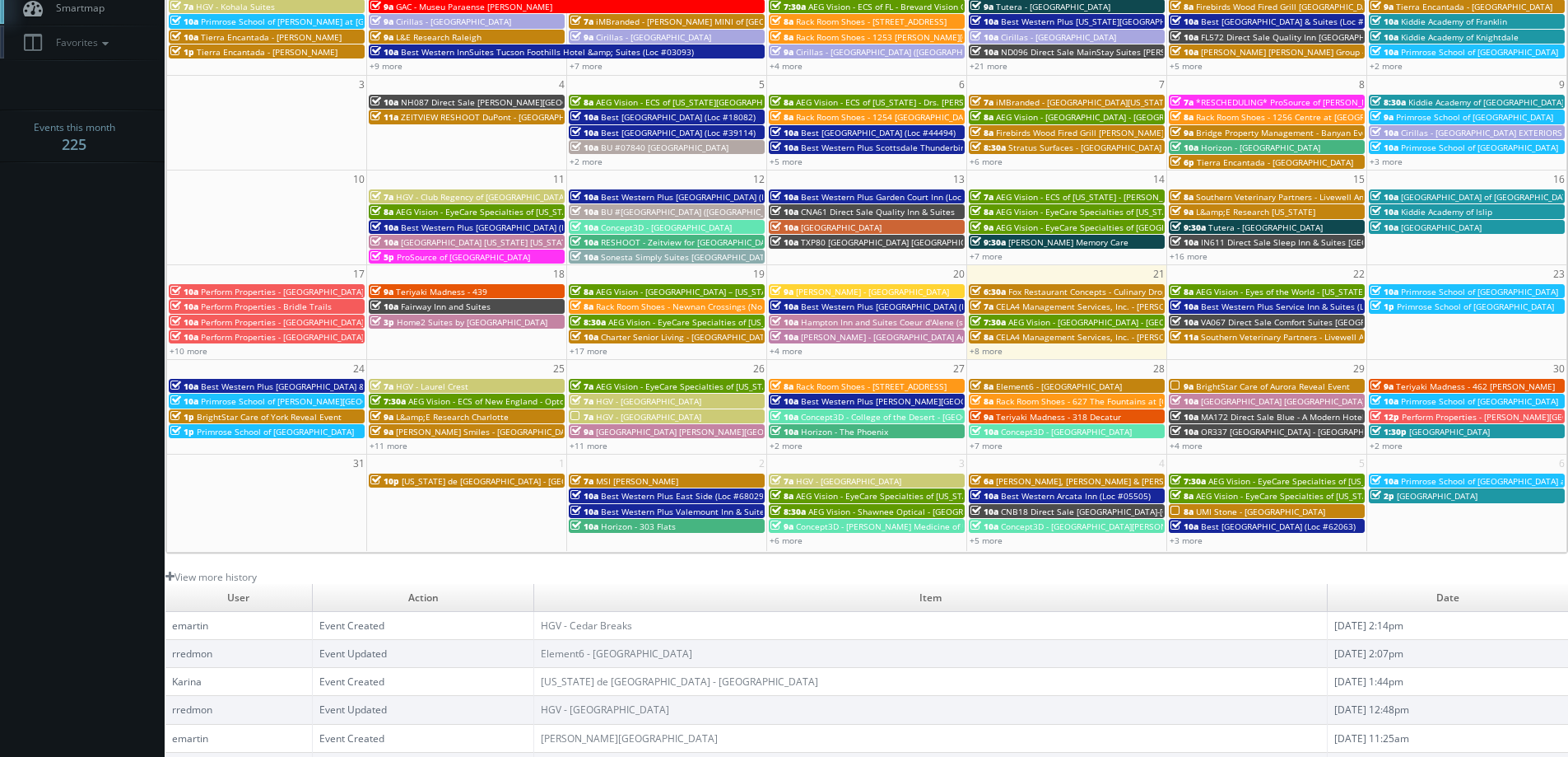
click at [76, 486] on body "Smartbook Toggle Side Navigation Toggle Top Navigation [PERSON_NAME] [PERSON_NA…" at bounding box center [784, 364] width 1568 height 1057
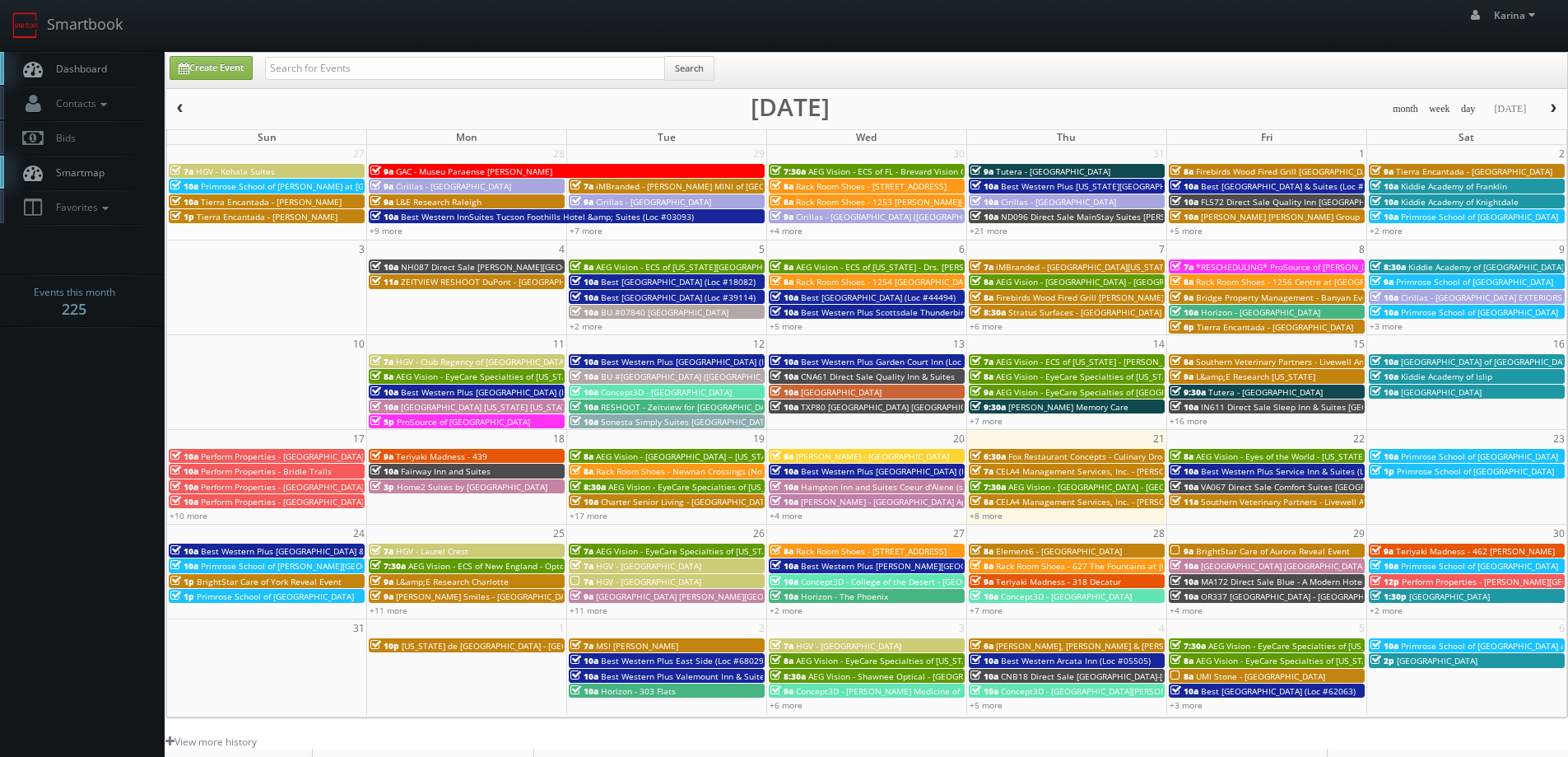
click at [57, 73] on span "Dashboard" at bounding box center [77, 68] width 59 height 14
click at [91, 63] on span "Dashboard" at bounding box center [77, 68] width 59 height 14
click at [1060, 483] on span "AEG Vision - [GEOGRAPHIC_DATA] - [GEOGRAPHIC_DATA]" at bounding box center [1118, 486] width 218 height 12
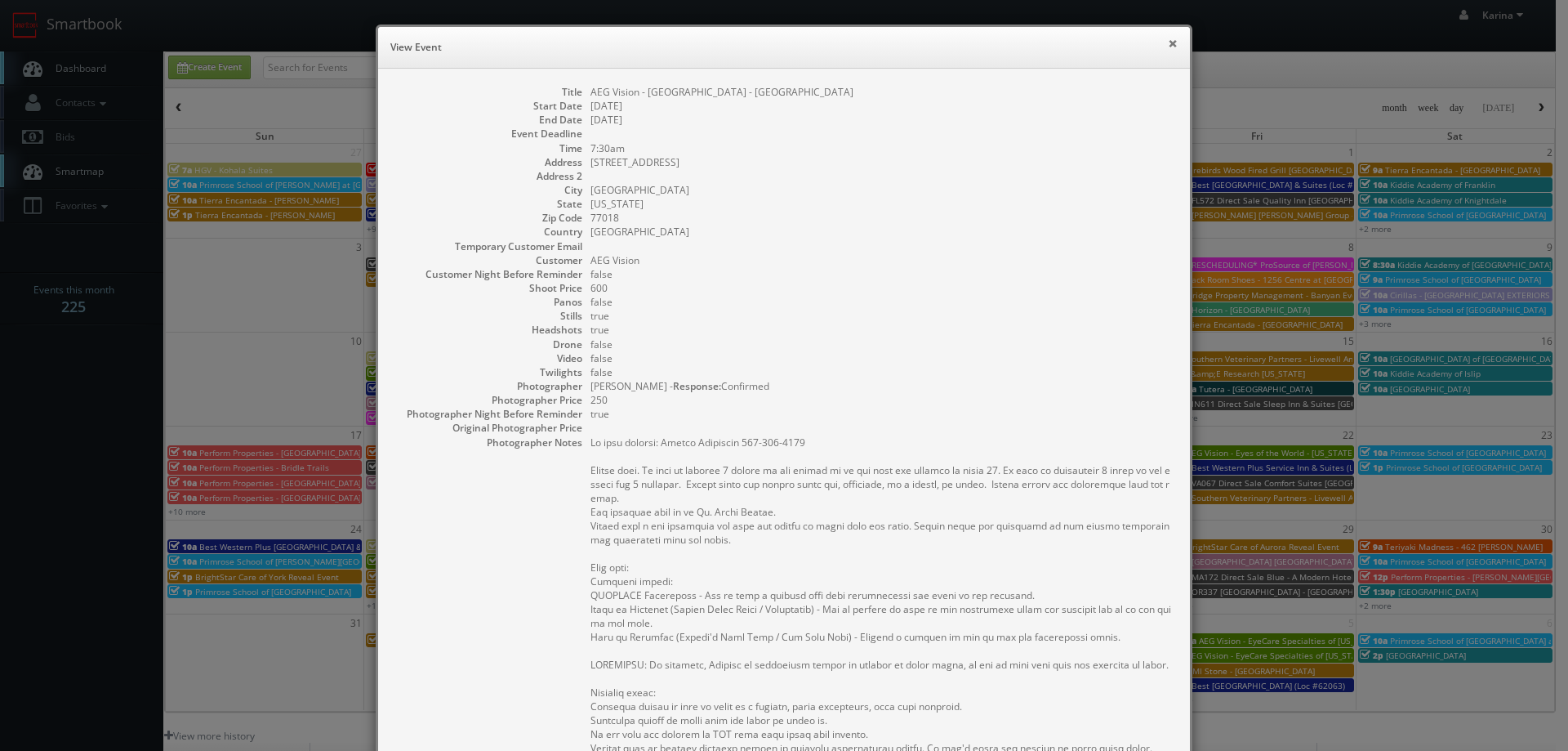
click at [1168, 43] on button "×" at bounding box center [1173, 43] width 10 height 12
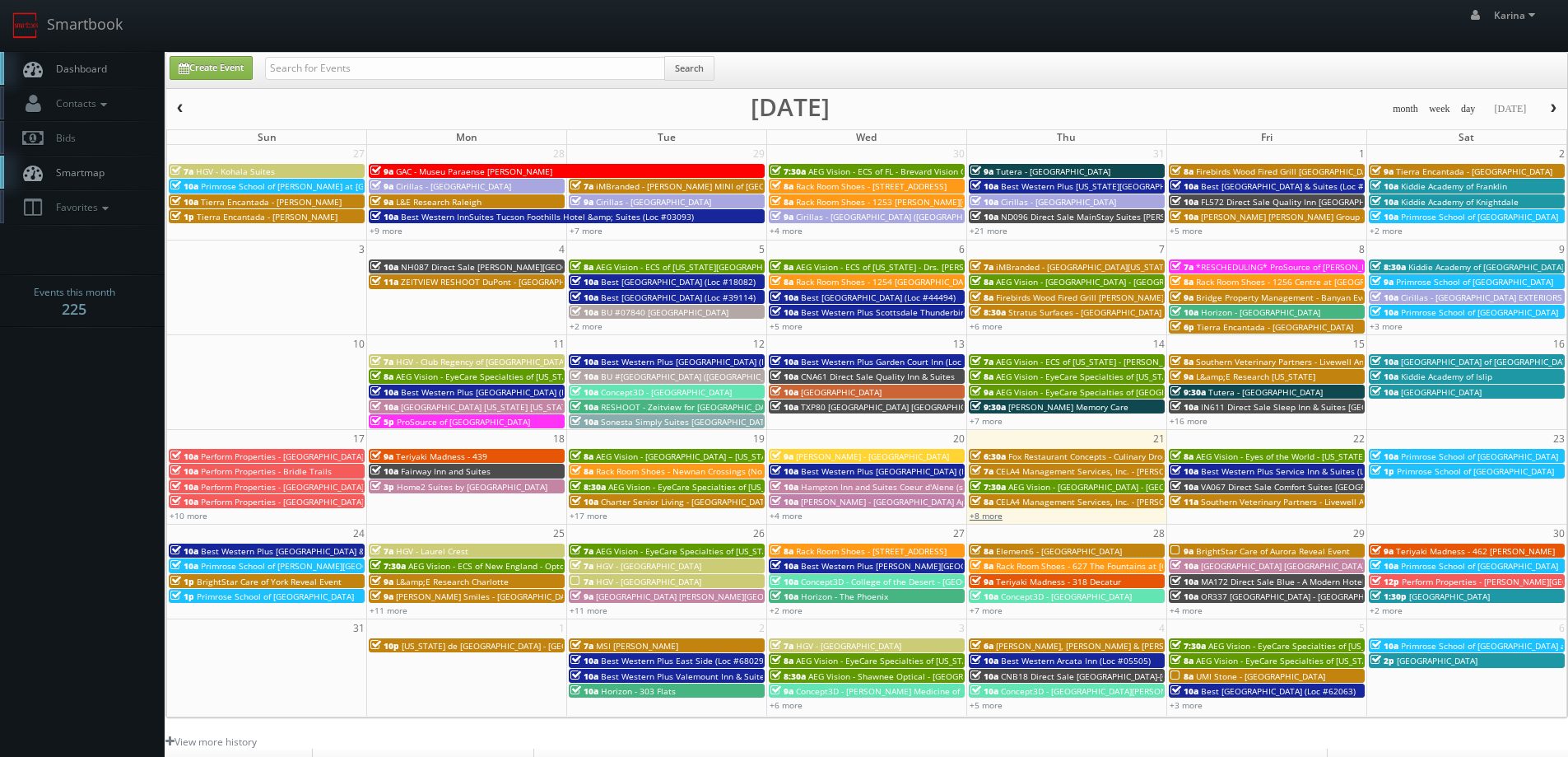
click at [991, 515] on link "+8 more" at bounding box center [985, 515] width 33 height 12
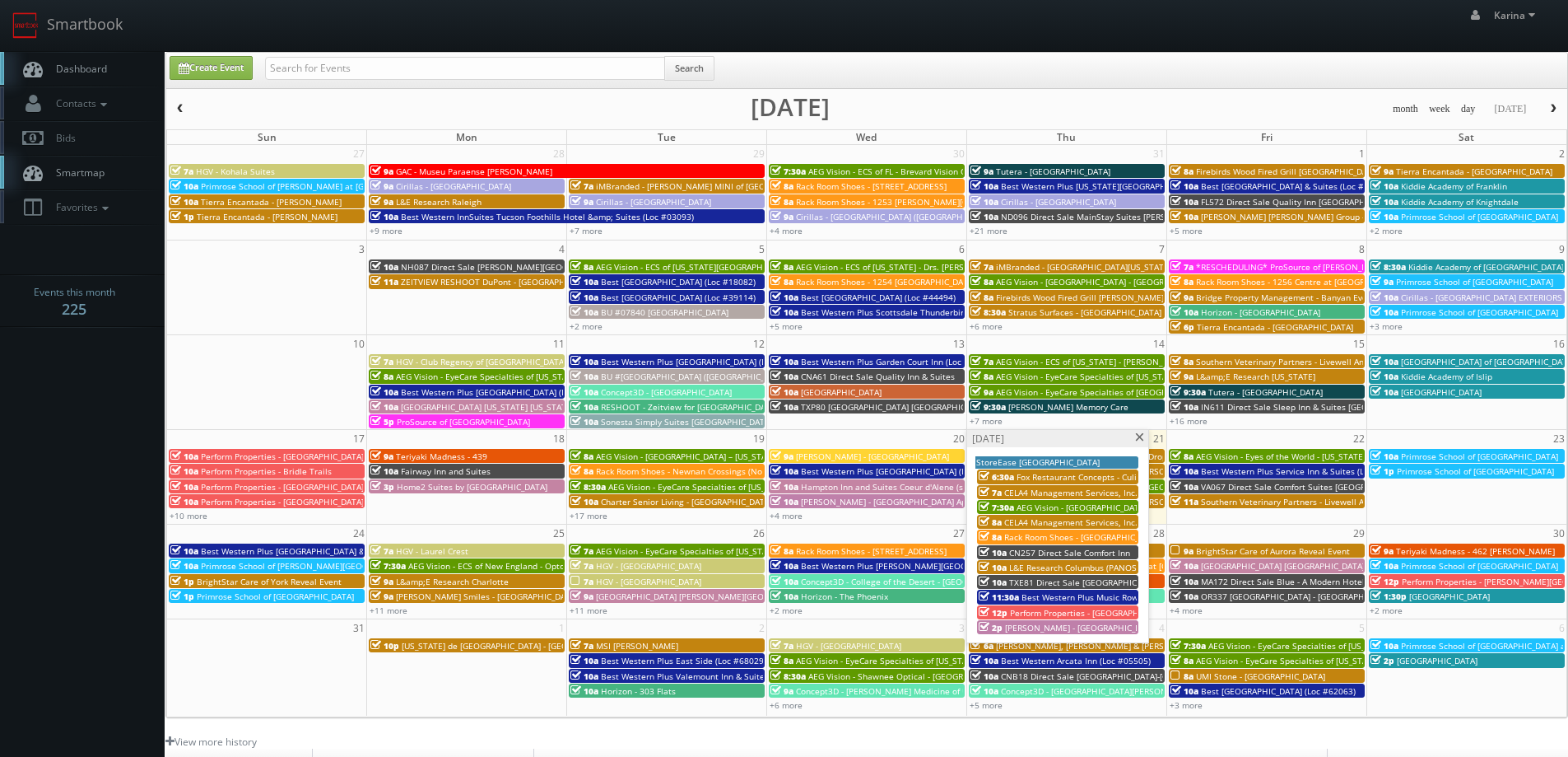
scroll to position [300, 0]
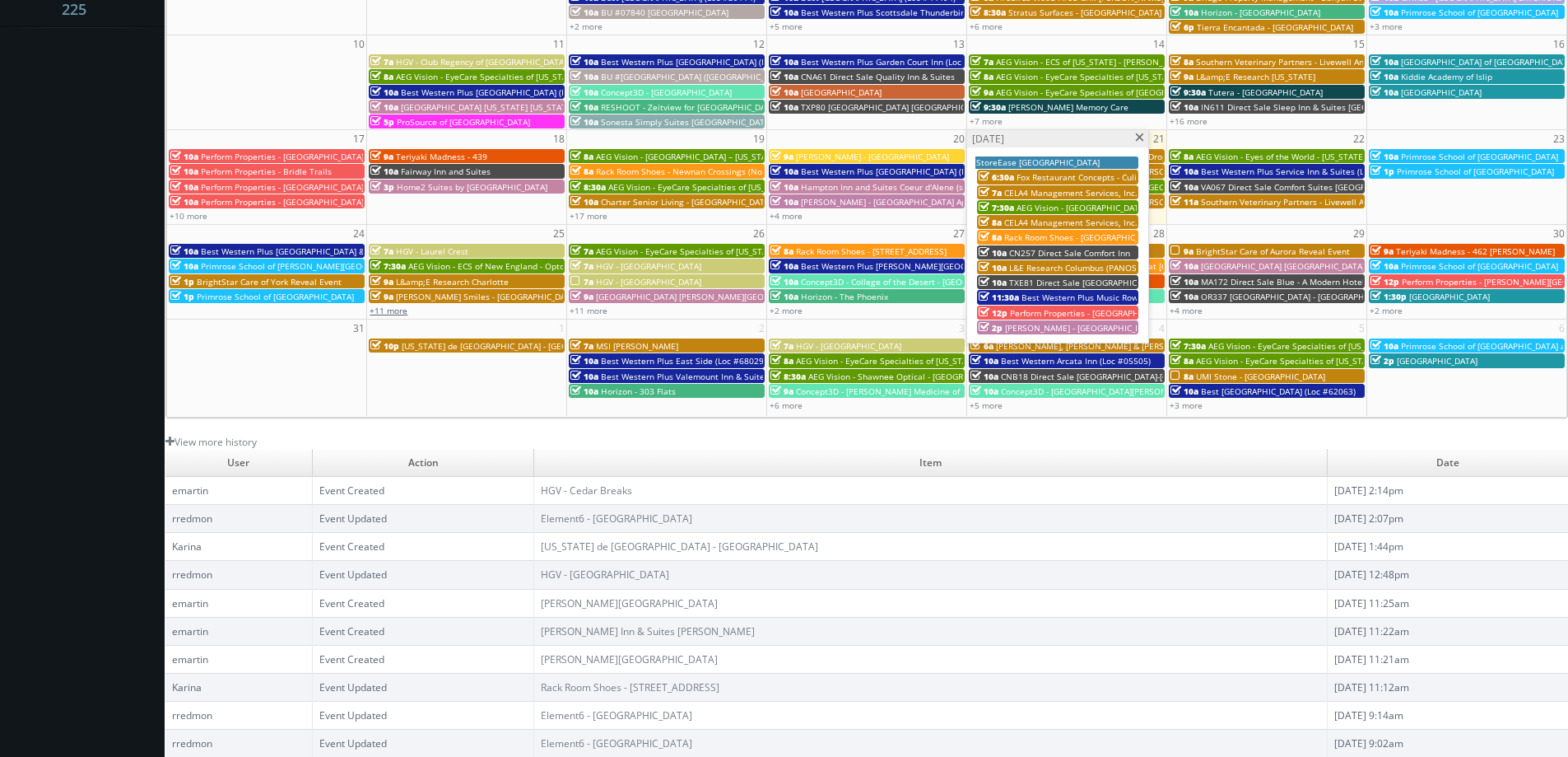
click at [392, 314] on link "+11 more" at bounding box center [388, 311] width 38 height 12
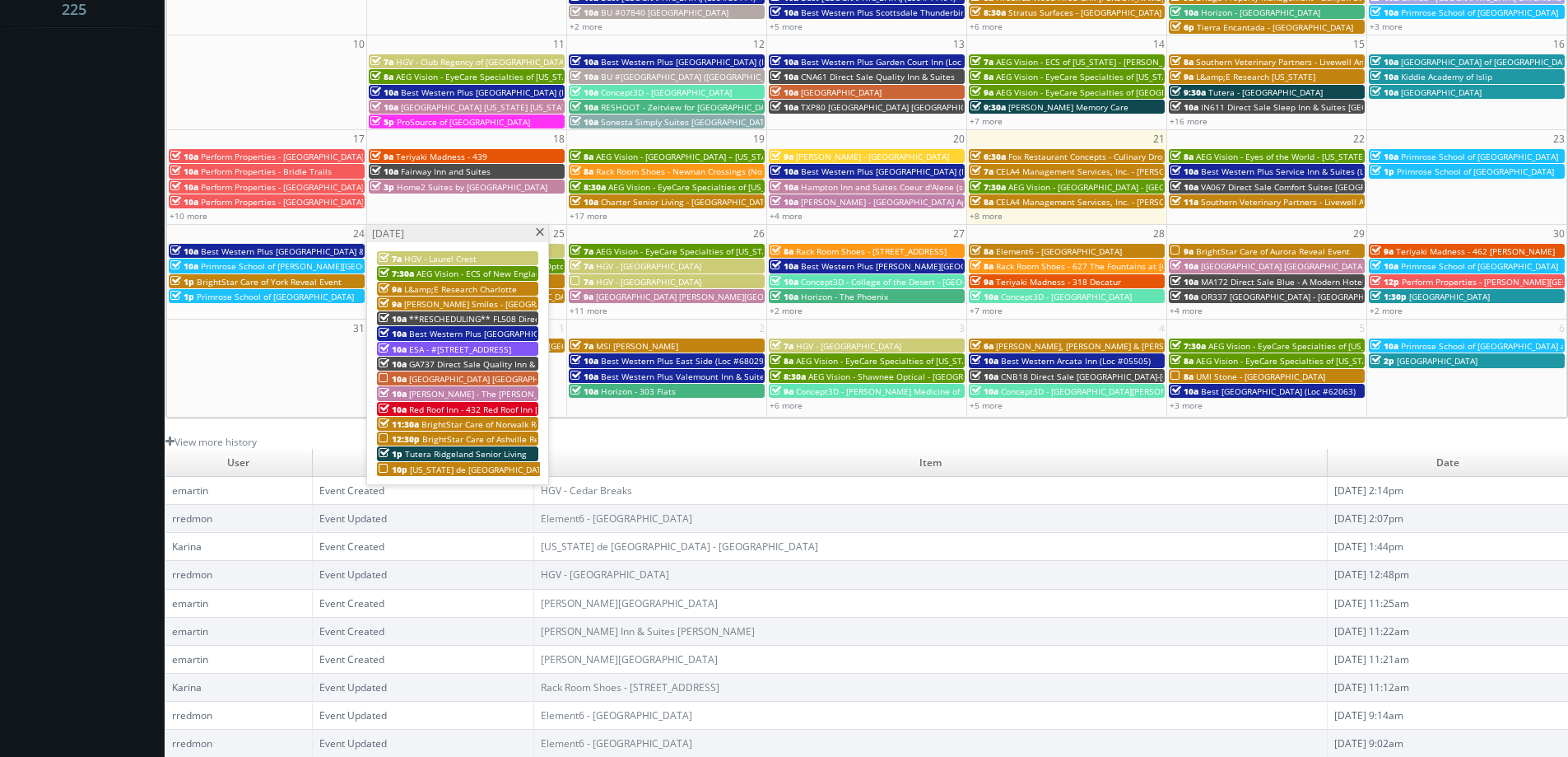
click at [467, 379] on span "[GEOGRAPHIC_DATA] [GEOGRAPHIC_DATA] - [GEOGRAPHIC_DATA]" at bounding box center [534, 379] width 252 height 12
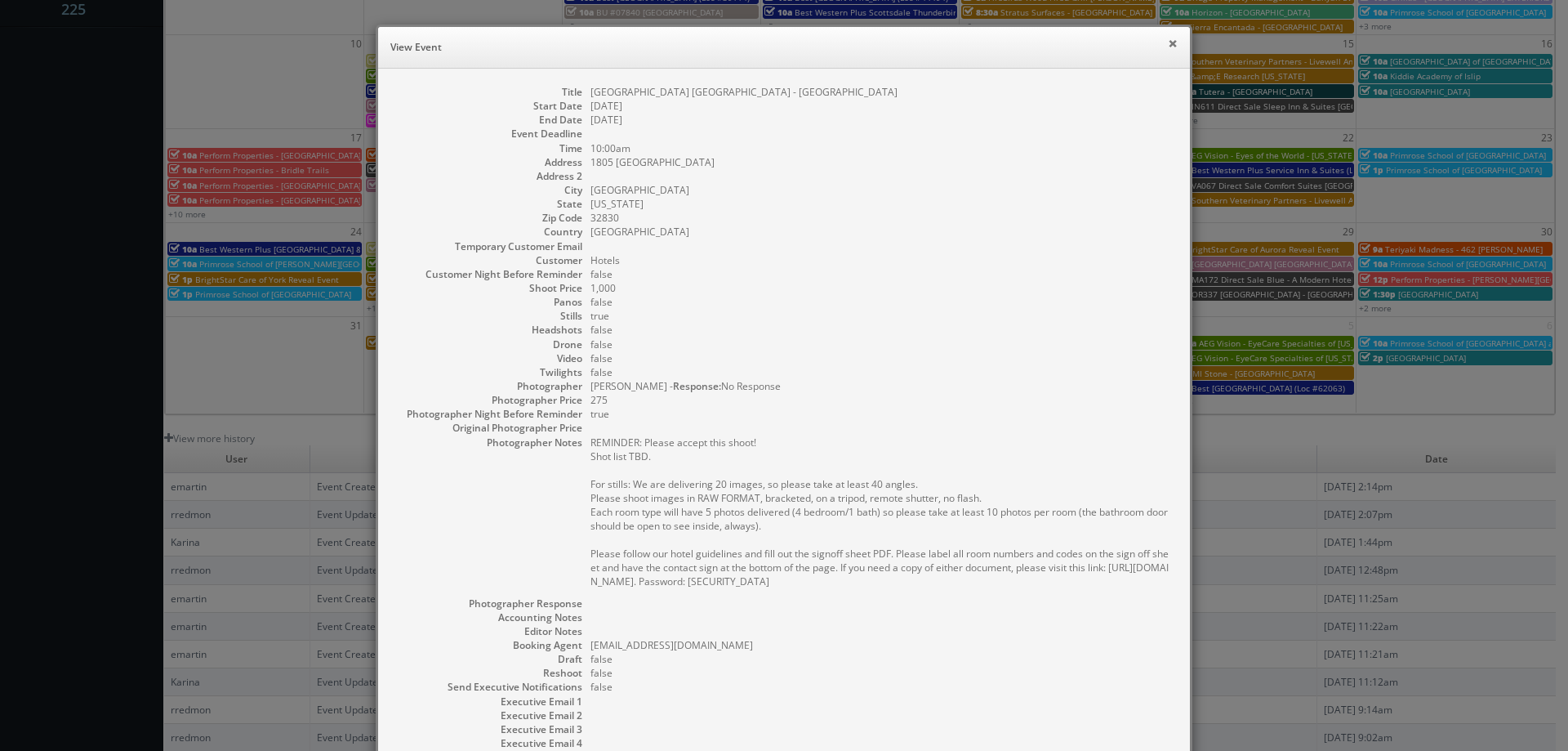
click at [1168, 43] on button "×" at bounding box center [1173, 43] width 10 height 12
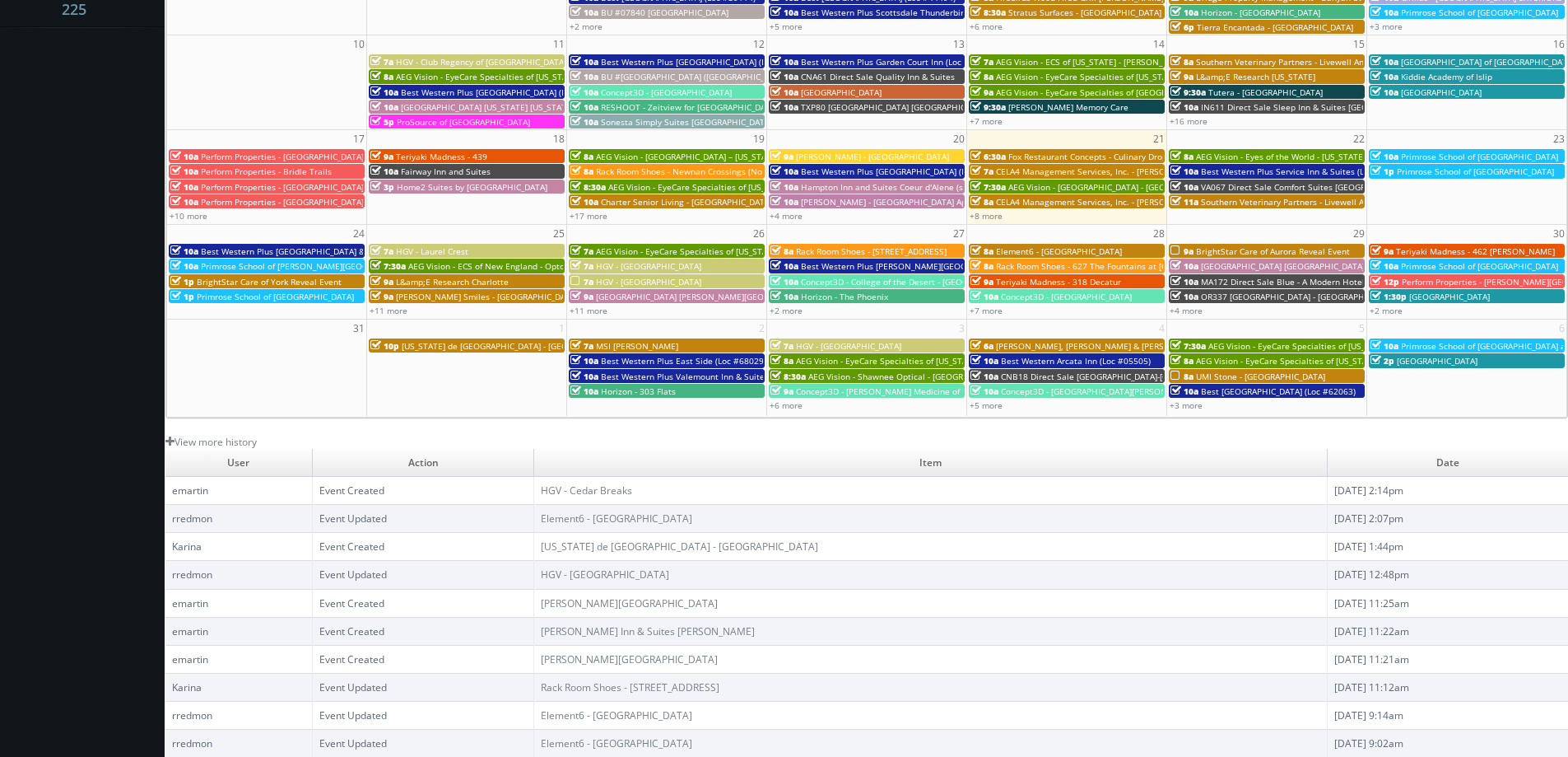
scroll to position [0, 0]
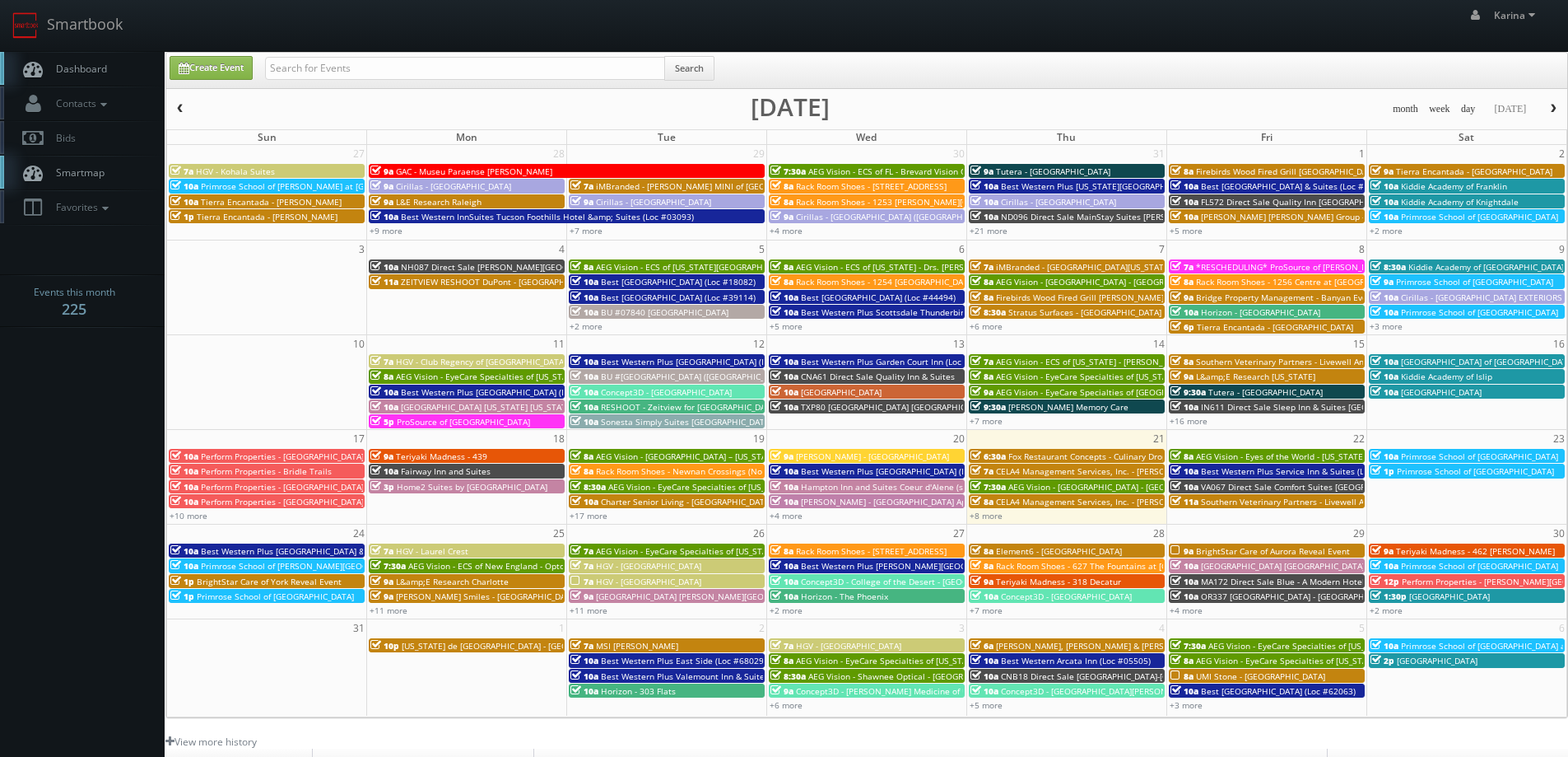
click at [1557, 106] on span "button" at bounding box center [1553, 109] width 12 height 10
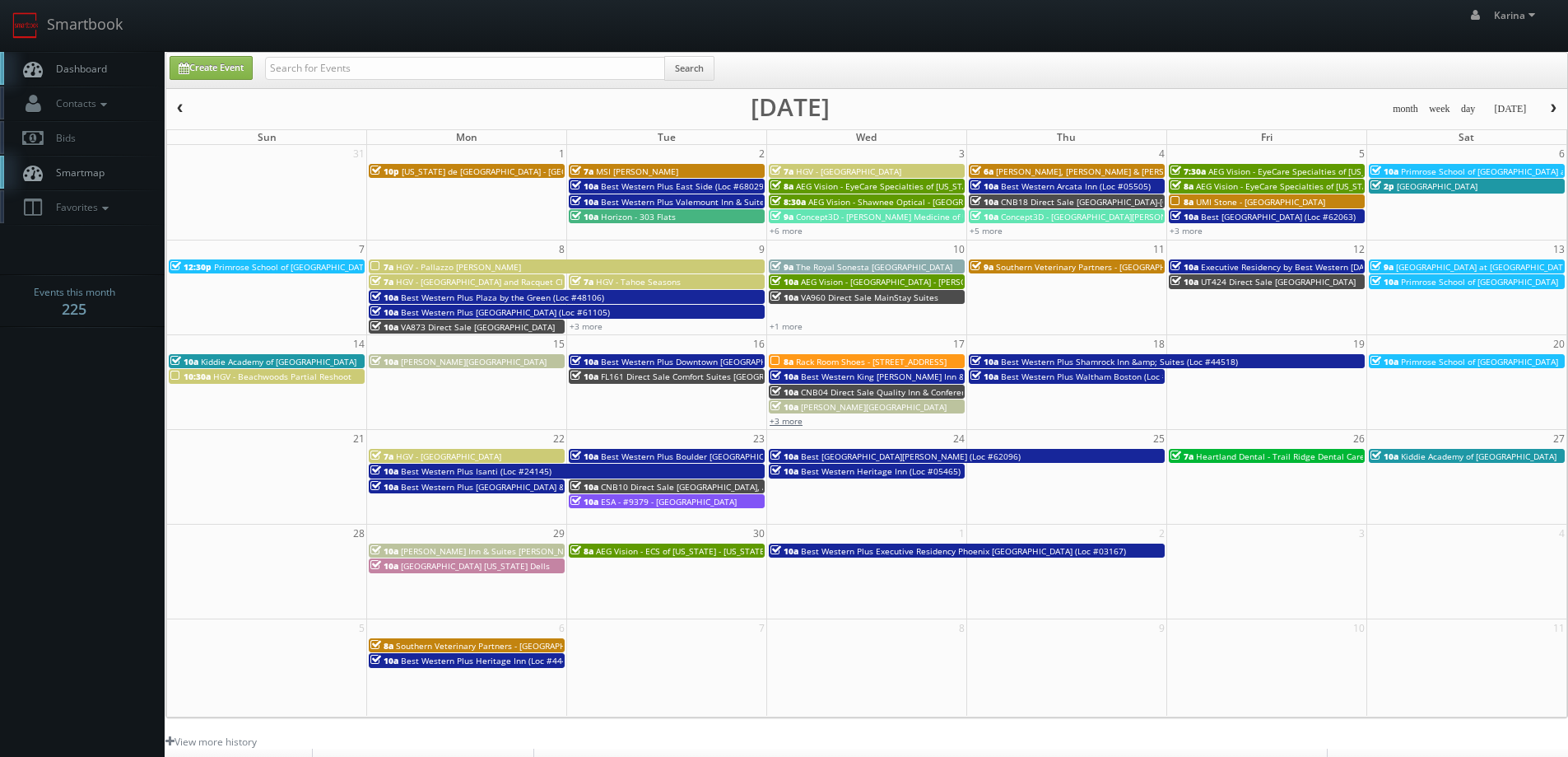
click at [790, 424] on link "+3 more" at bounding box center [786, 421] width 33 height 12
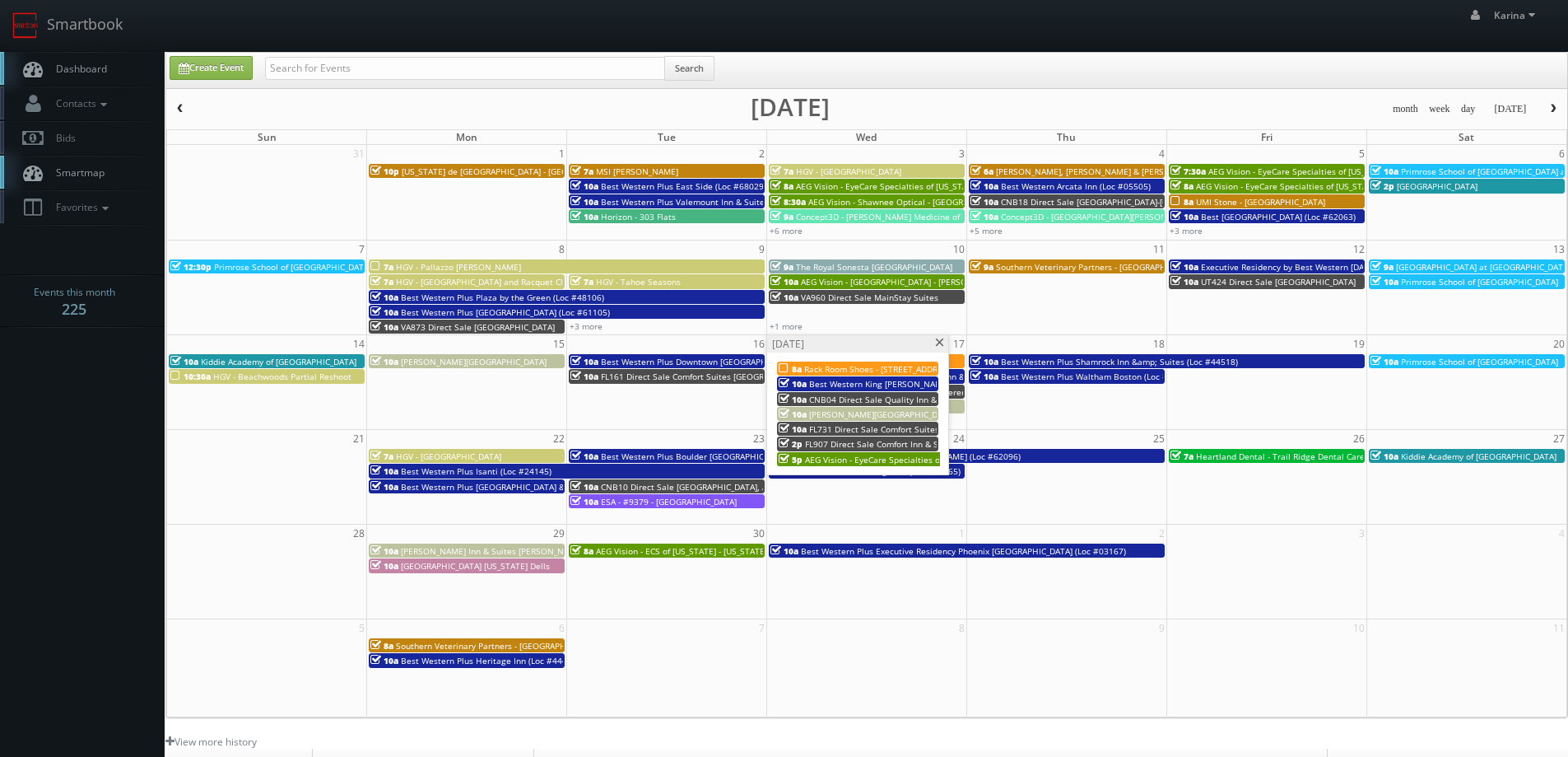
click at [837, 461] on span "AEG Vision - EyeCare Specialties of Indiana - Brownsburg Family Eye Care" at bounding box center [956, 460] width 304 height 12
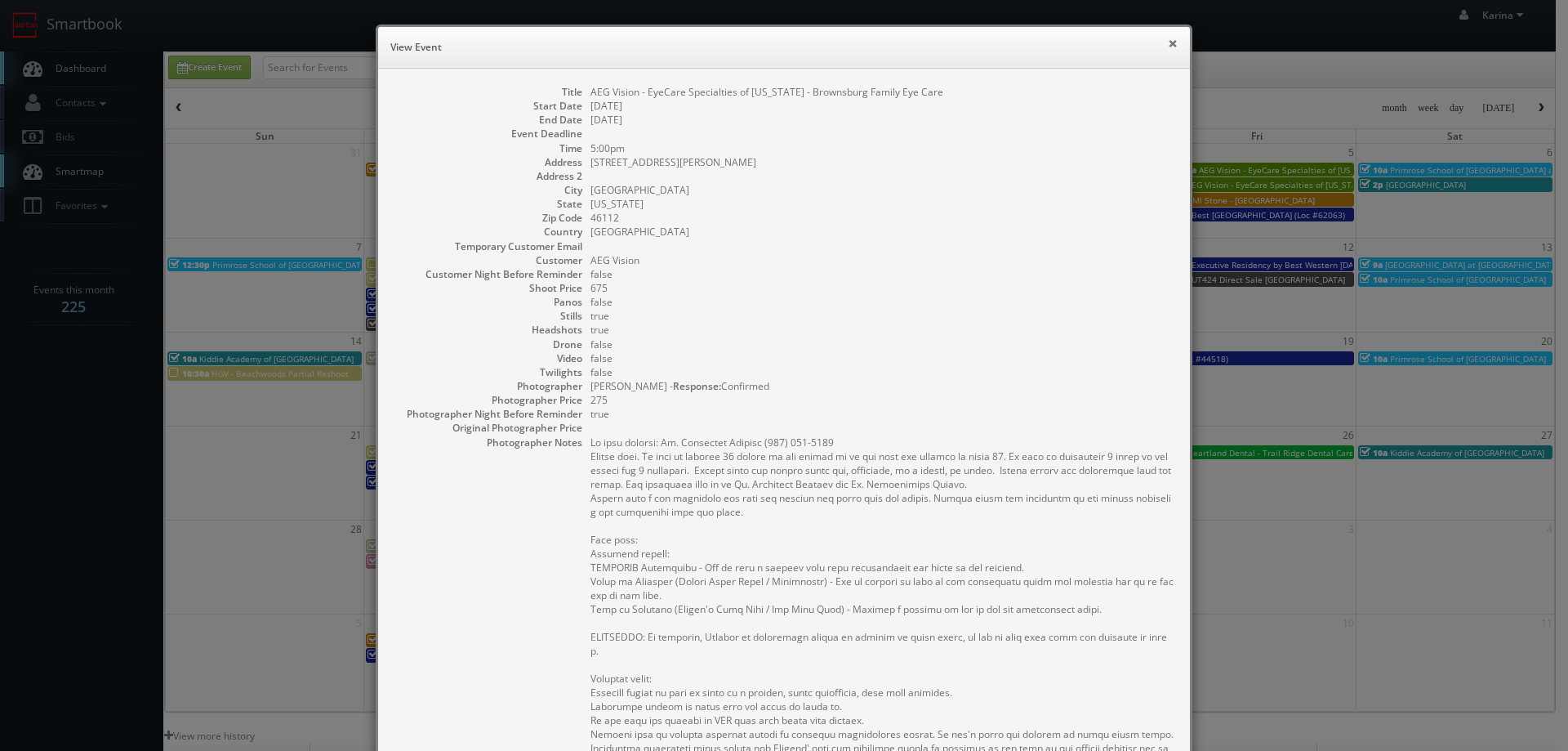
click at [1168, 42] on button "×" at bounding box center [1173, 43] width 10 height 12
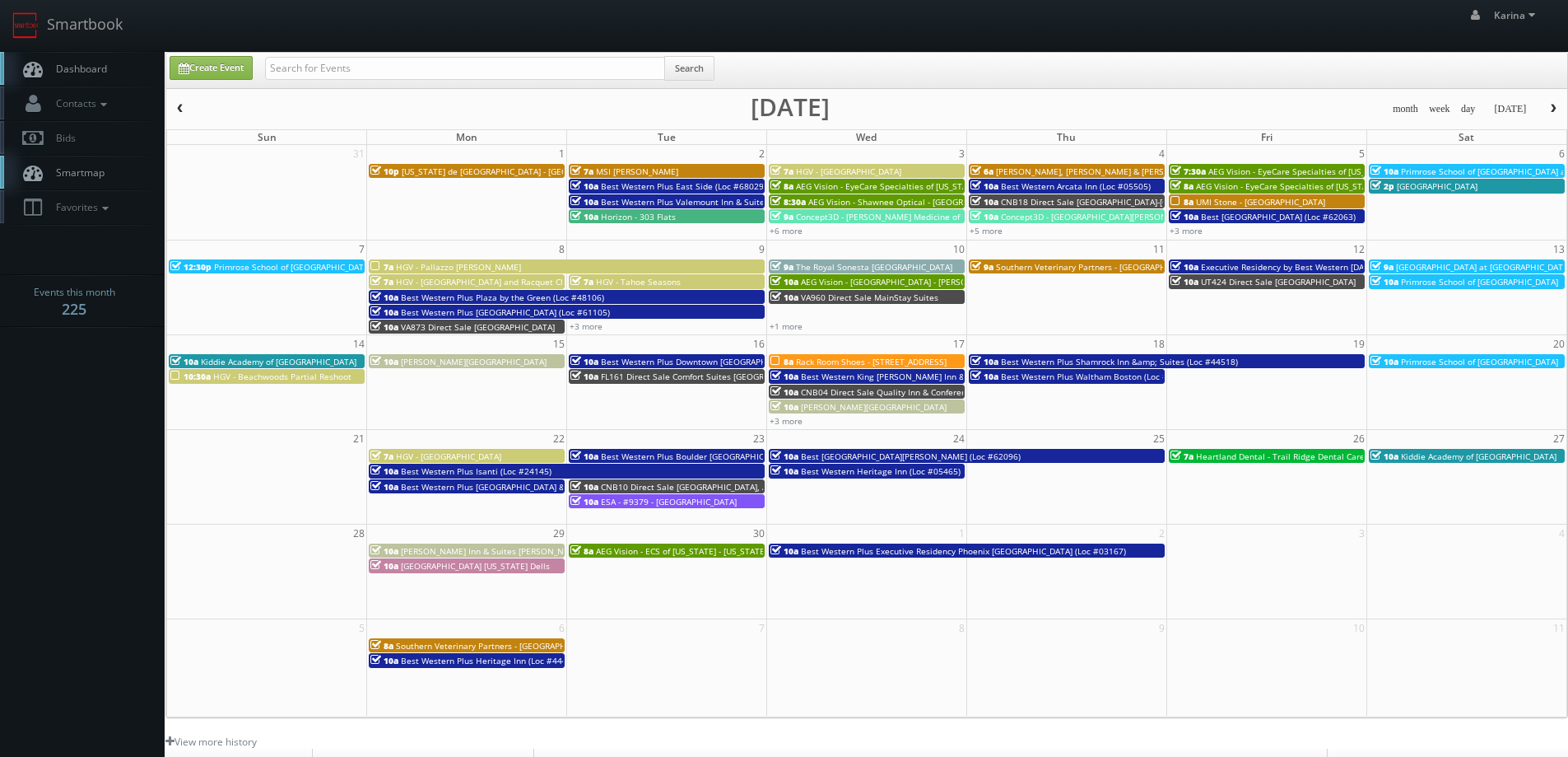
click at [87, 74] on span "Dashboard" at bounding box center [77, 68] width 59 height 14
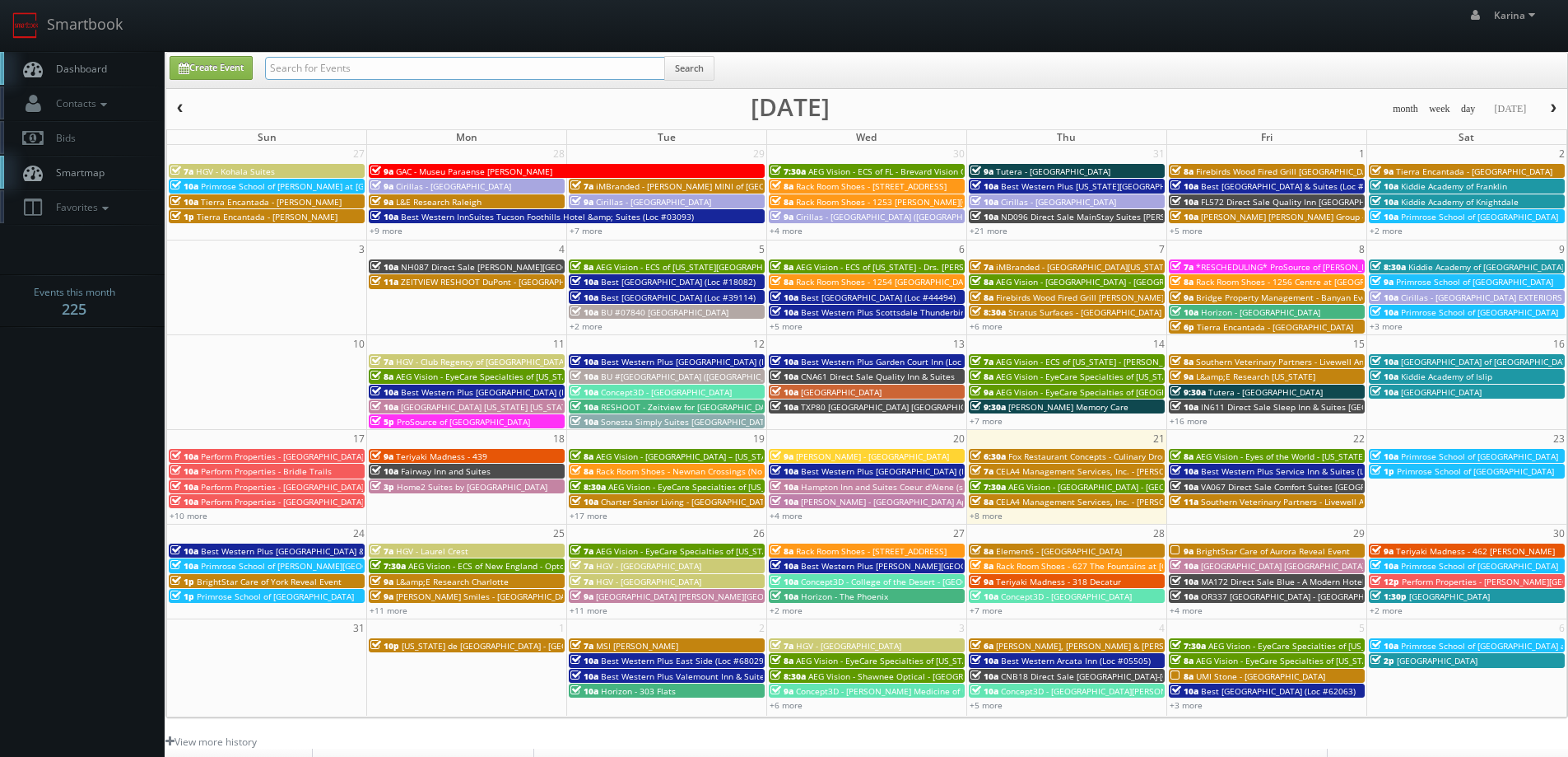
click at [314, 69] on input "text" at bounding box center [465, 68] width 400 height 23
type input "[PERSON_NAME]"
click at [108, 79] on link "Dashboard" at bounding box center [82, 69] width 165 height 34
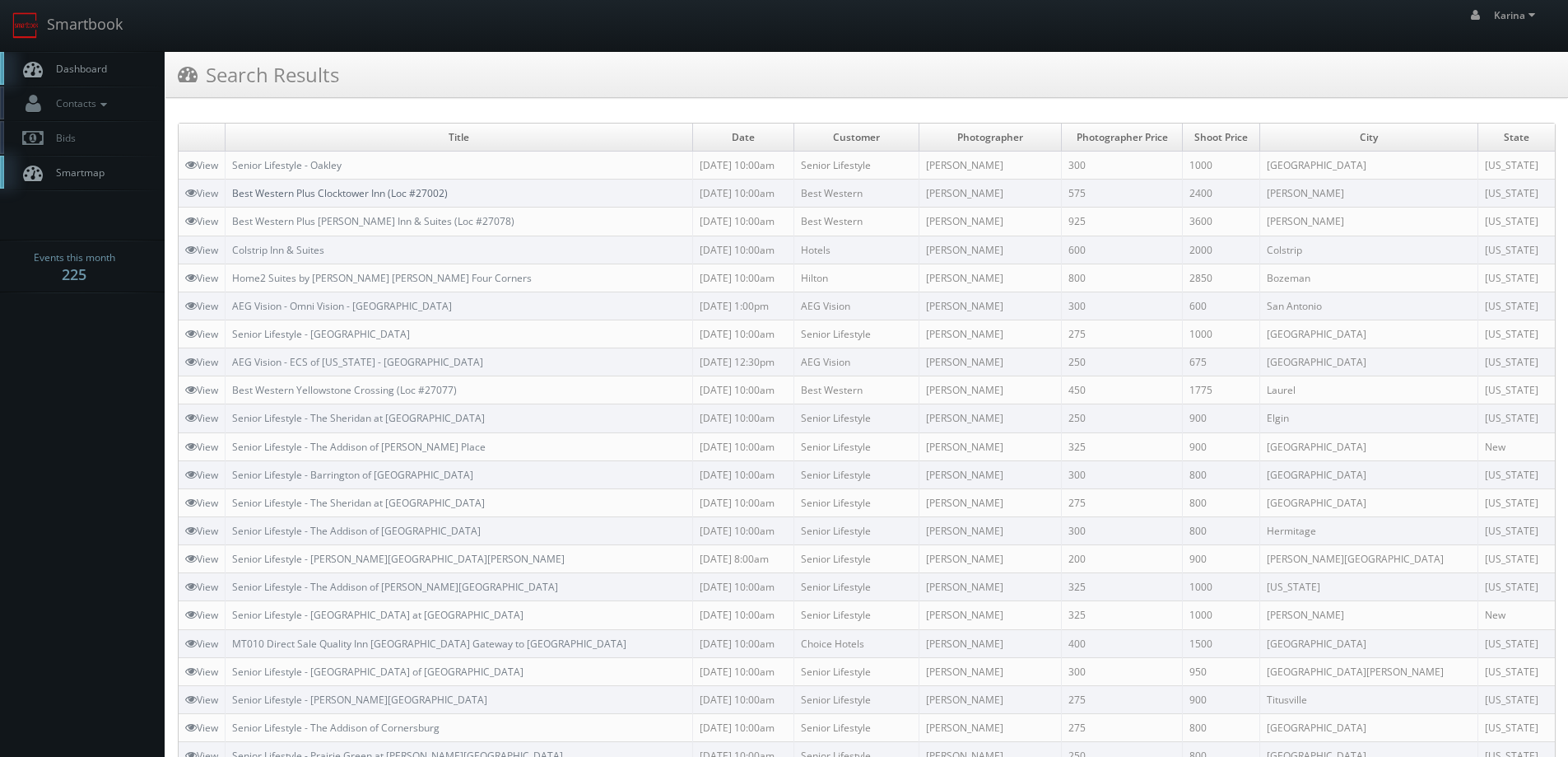
click at [386, 189] on link "Best Western Plus Clocktower Inn (Loc #27002)" at bounding box center [340, 193] width 216 height 14
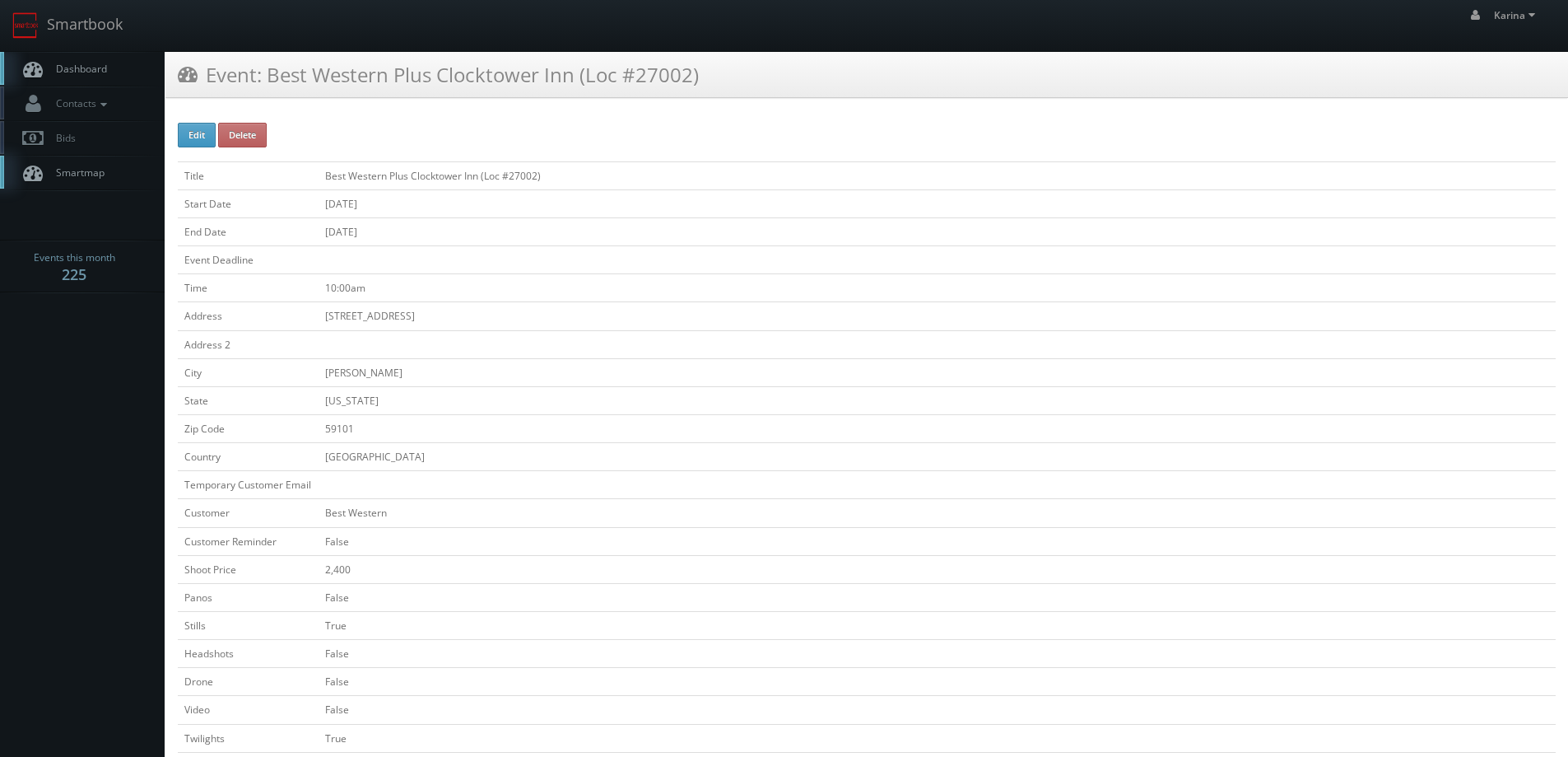
click at [82, 72] on span "Dashboard" at bounding box center [77, 68] width 59 height 14
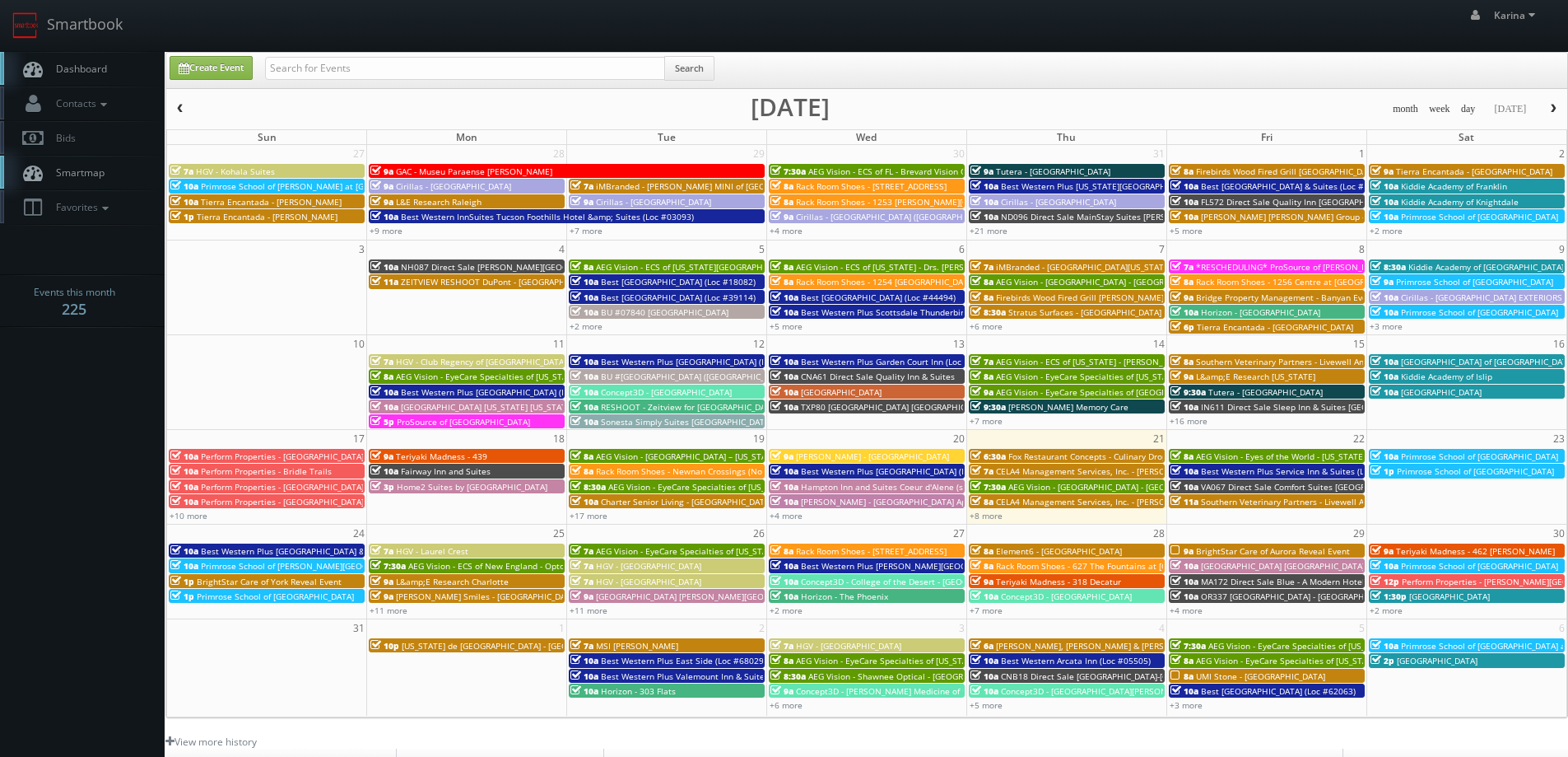
click at [96, 58] on link "Dashboard" at bounding box center [82, 69] width 165 height 34
click at [99, 69] on span "Dashboard" at bounding box center [77, 68] width 59 height 14
click at [113, 71] on link "Dashboard" at bounding box center [82, 69] width 165 height 34
click at [105, 75] on span "Dashboard" at bounding box center [77, 68] width 59 height 14
click at [104, 74] on span "Dashboard" at bounding box center [77, 68] width 59 height 14
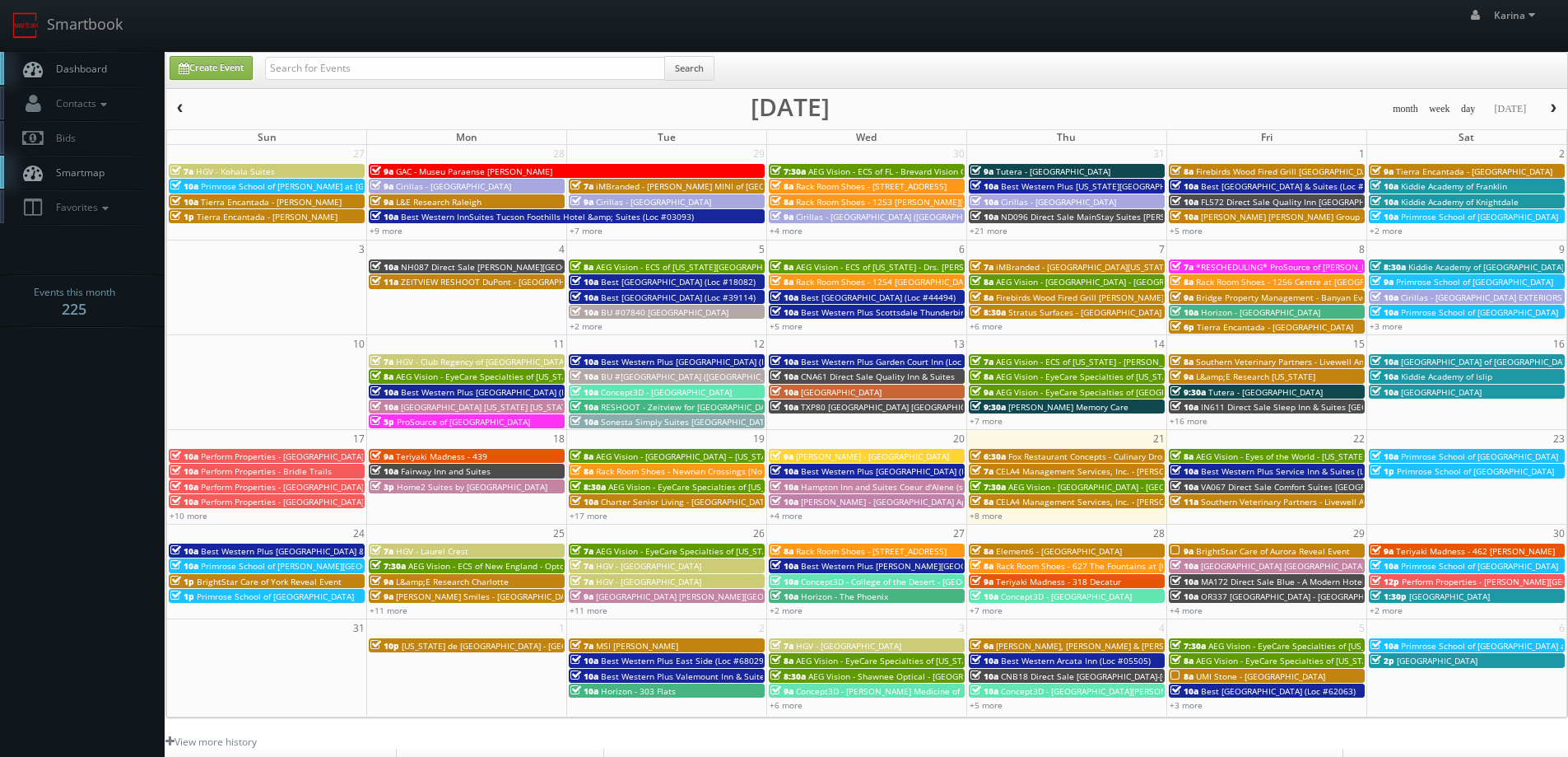
scroll to position [300, 0]
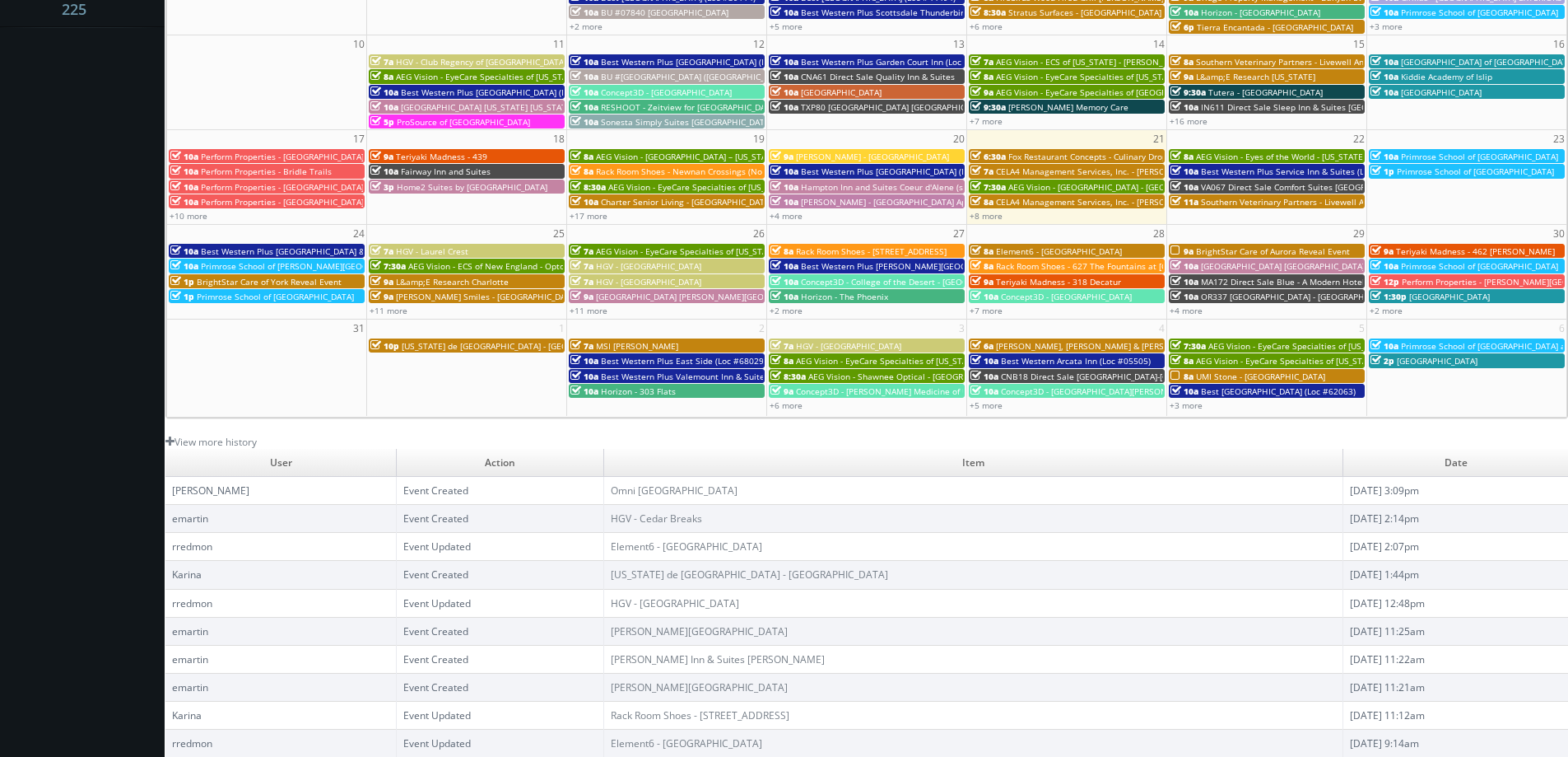
drag, startPoint x: 14, startPoint y: 527, endPoint x: 98, endPoint y: 587, distance: 103.2
click at [99, 589] on body "Smartbook Toggle Side Navigation Toggle Top Navigation Karina Karina Profile Lo…" at bounding box center [784, 229] width 1568 height 1057
click at [254, 436] on link "View more history" at bounding box center [211, 441] width 91 height 14
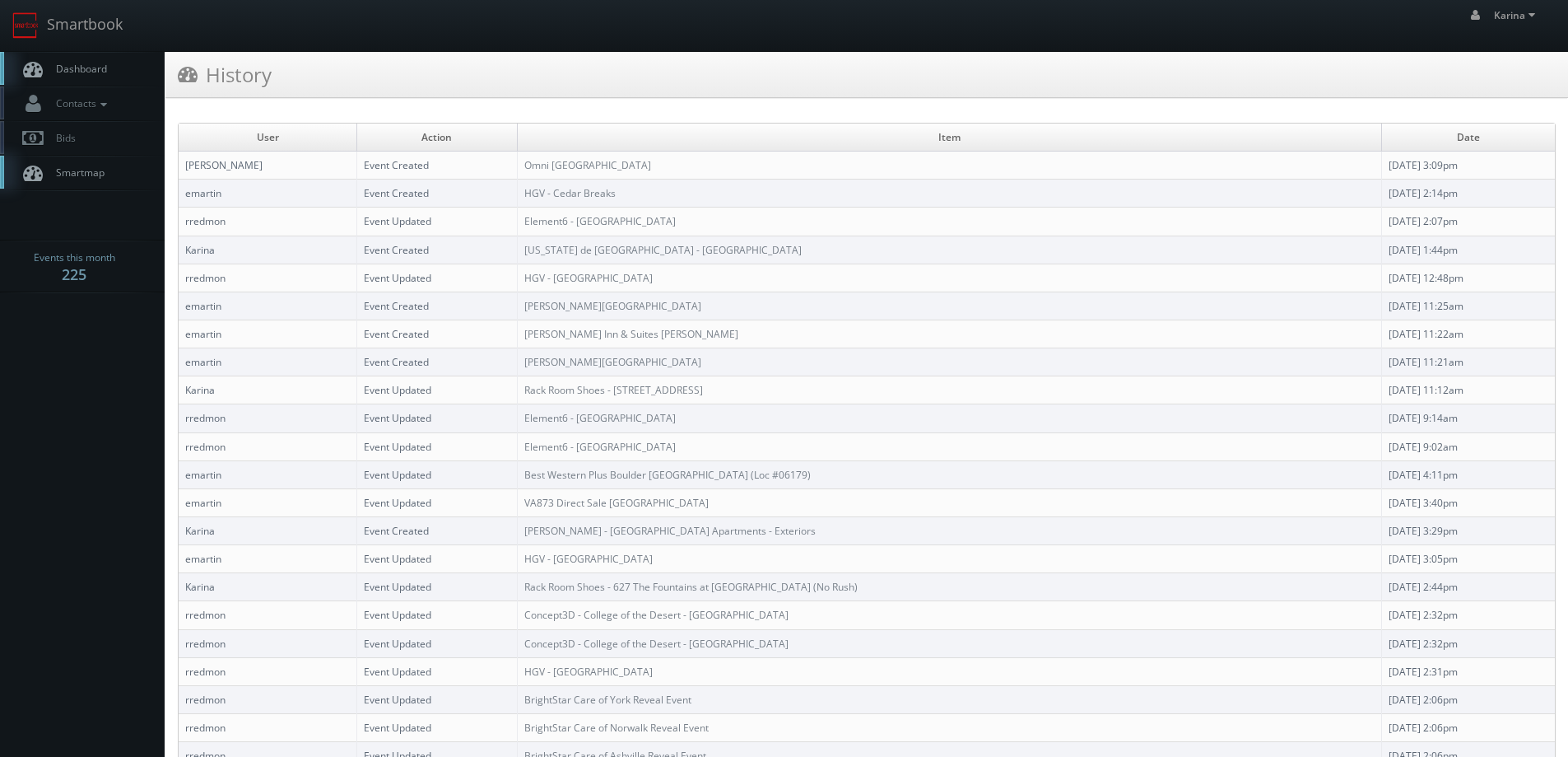
click at [84, 73] on span "Dashboard" at bounding box center [77, 68] width 59 height 14
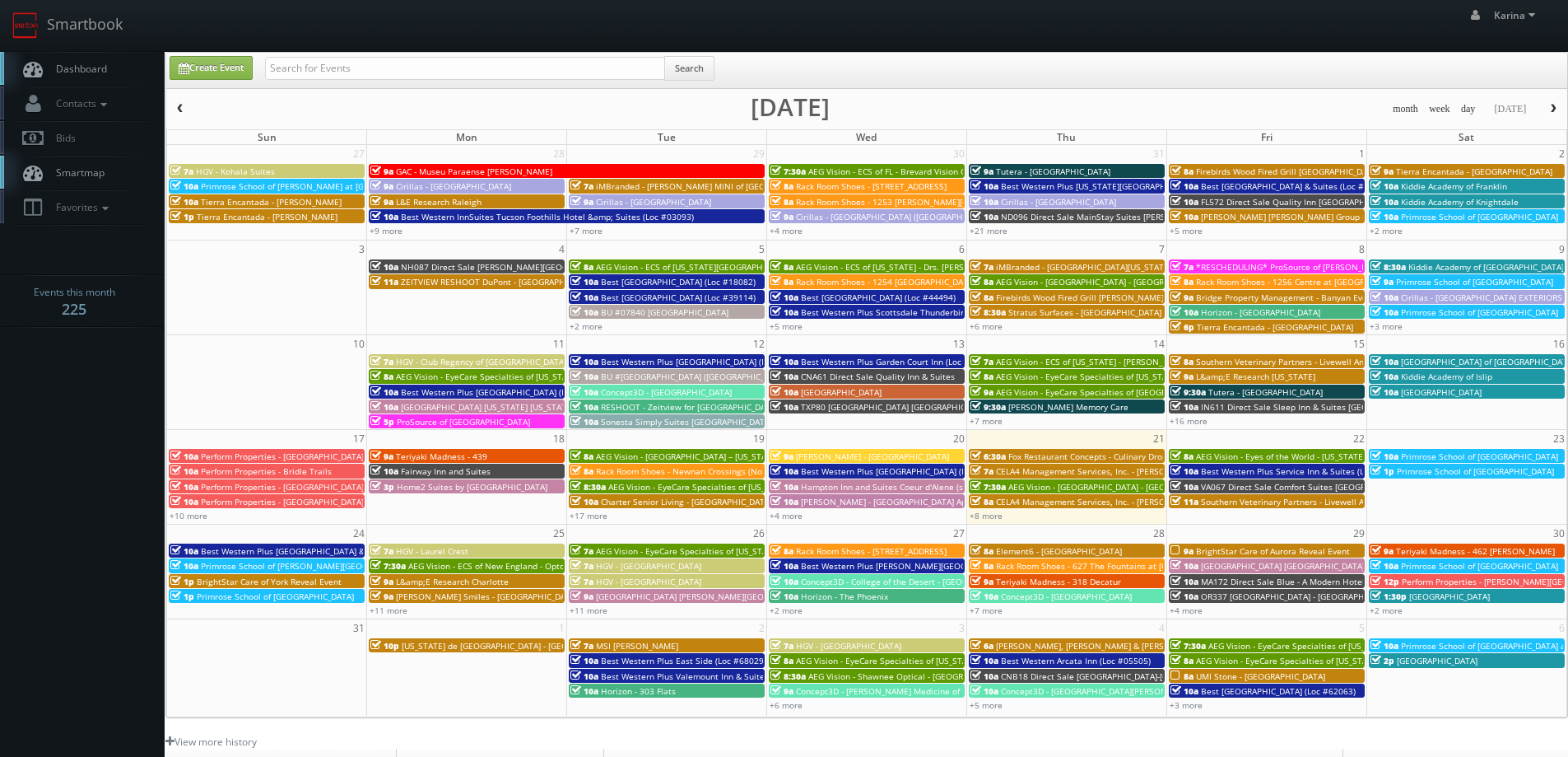
click at [101, 64] on span "Dashboard" at bounding box center [77, 68] width 59 height 14
click at [102, 65] on span "Dashboard" at bounding box center [77, 68] width 59 height 14
click at [78, 71] on span "Dashboard" at bounding box center [77, 68] width 59 height 14
click at [431, 68] on input "text" at bounding box center [465, 68] width 400 height 23
type input "kushner"
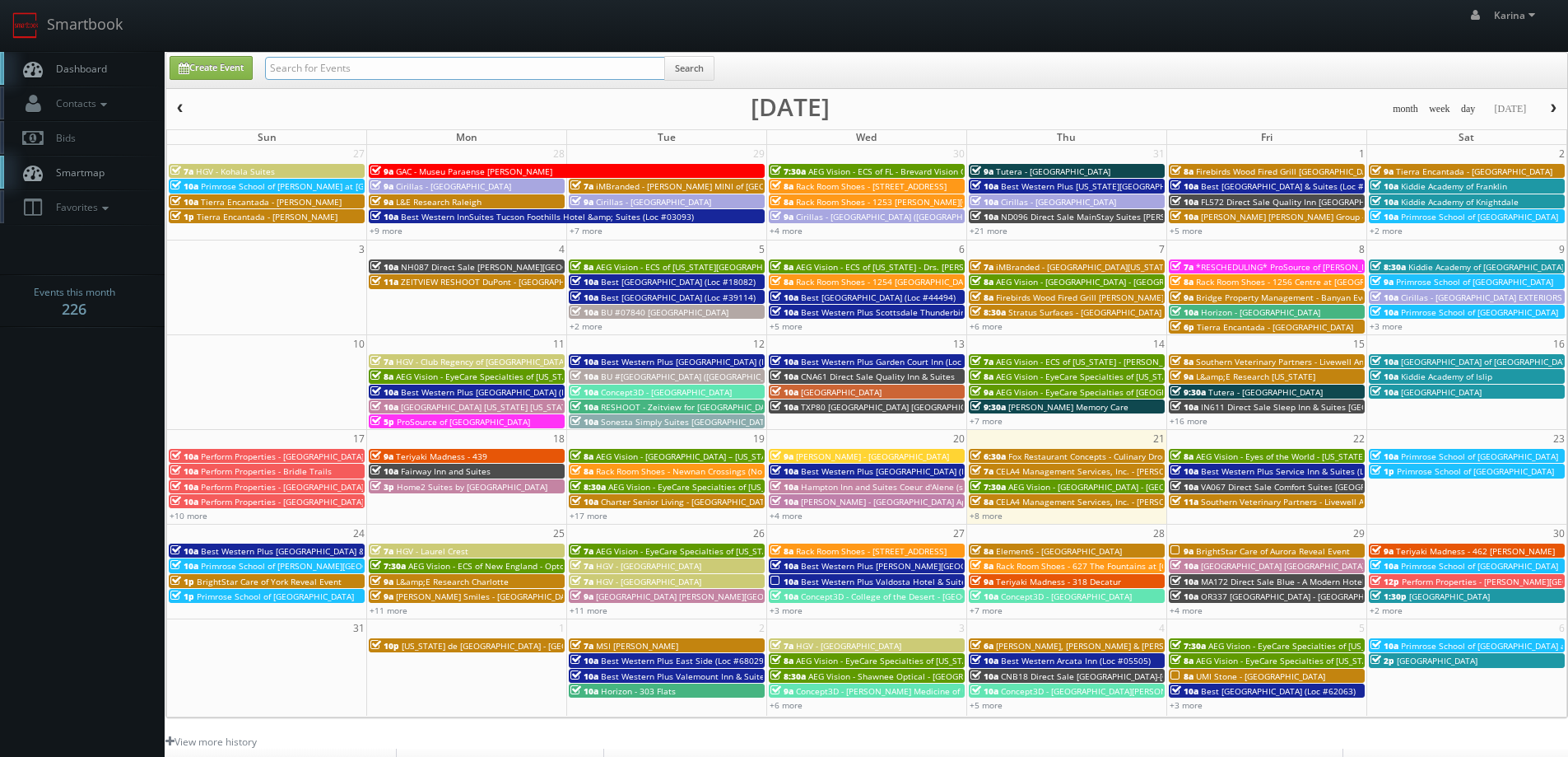
click at [368, 58] on input "text" at bounding box center [465, 68] width 400 height 23
type input "cypress"
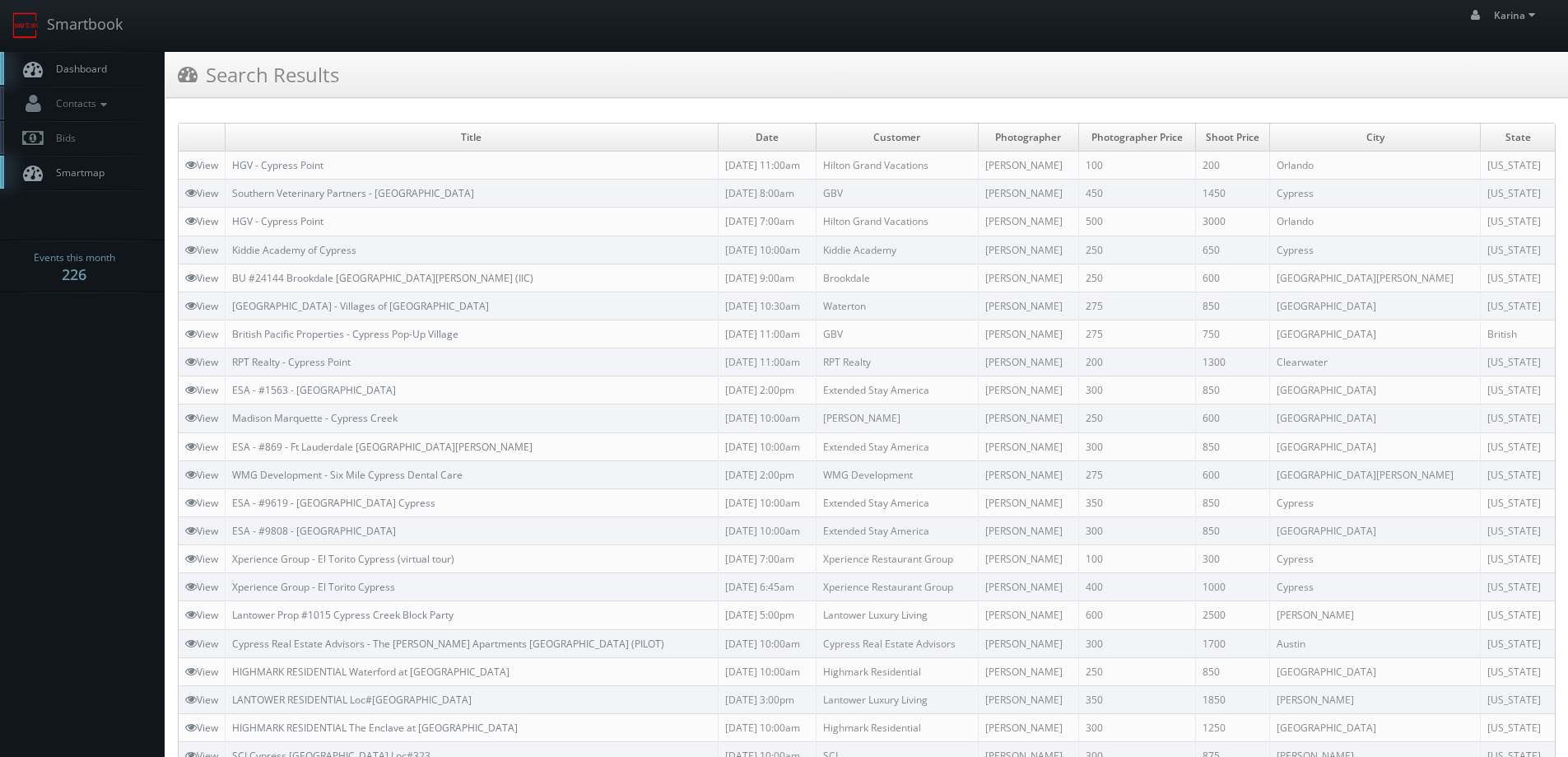
click at [56, 67] on span "Dashboard" at bounding box center [77, 68] width 59 height 14
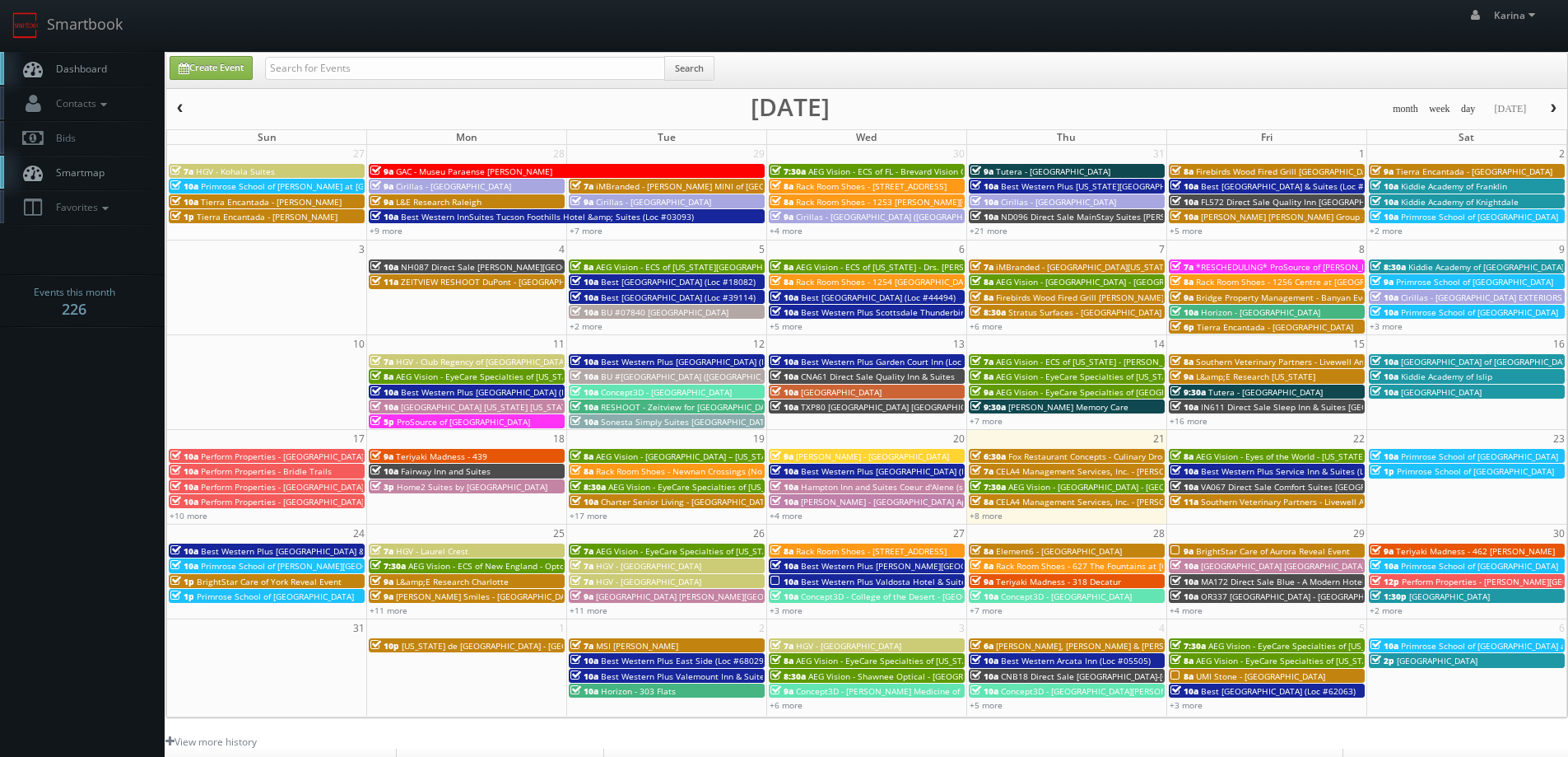
click at [105, 76] on link "Dashboard" at bounding box center [82, 69] width 165 height 34
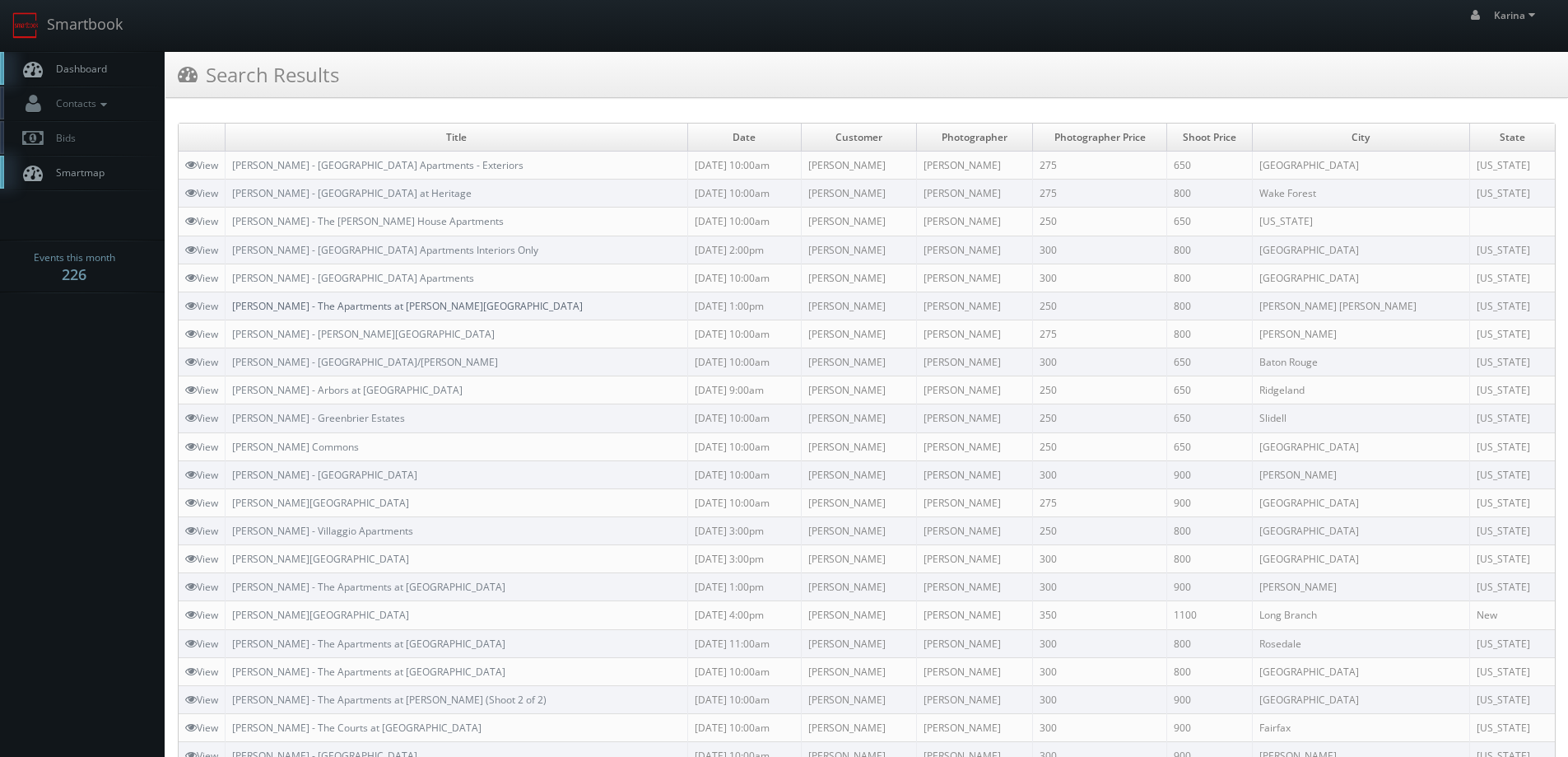
click at [362, 305] on link "[PERSON_NAME] - The Apartments at [PERSON_NAME][GEOGRAPHIC_DATA]" at bounding box center [407, 306] width 351 height 14
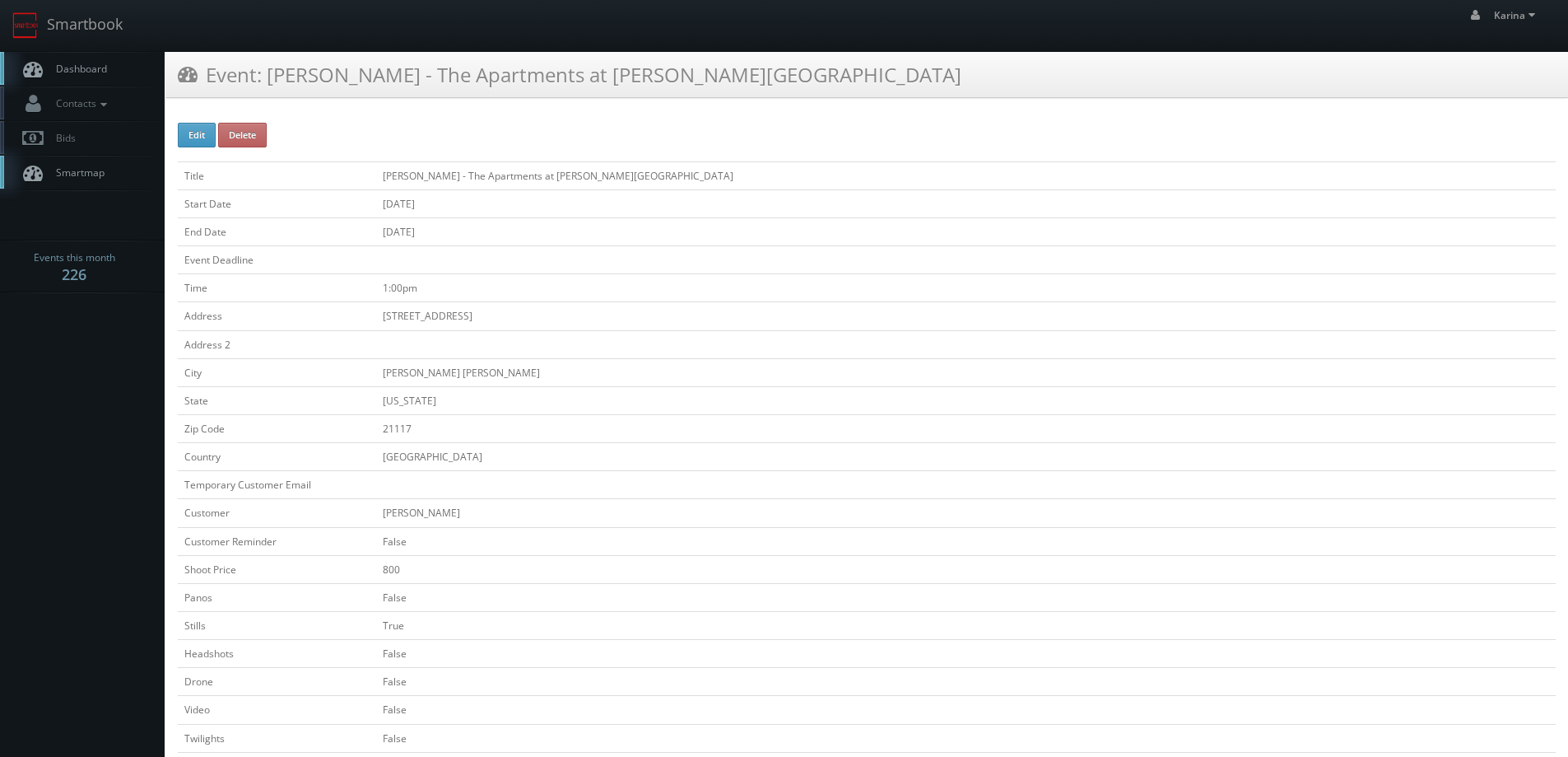
click at [97, 71] on span "Dashboard" at bounding box center [77, 68] width 59 height 14
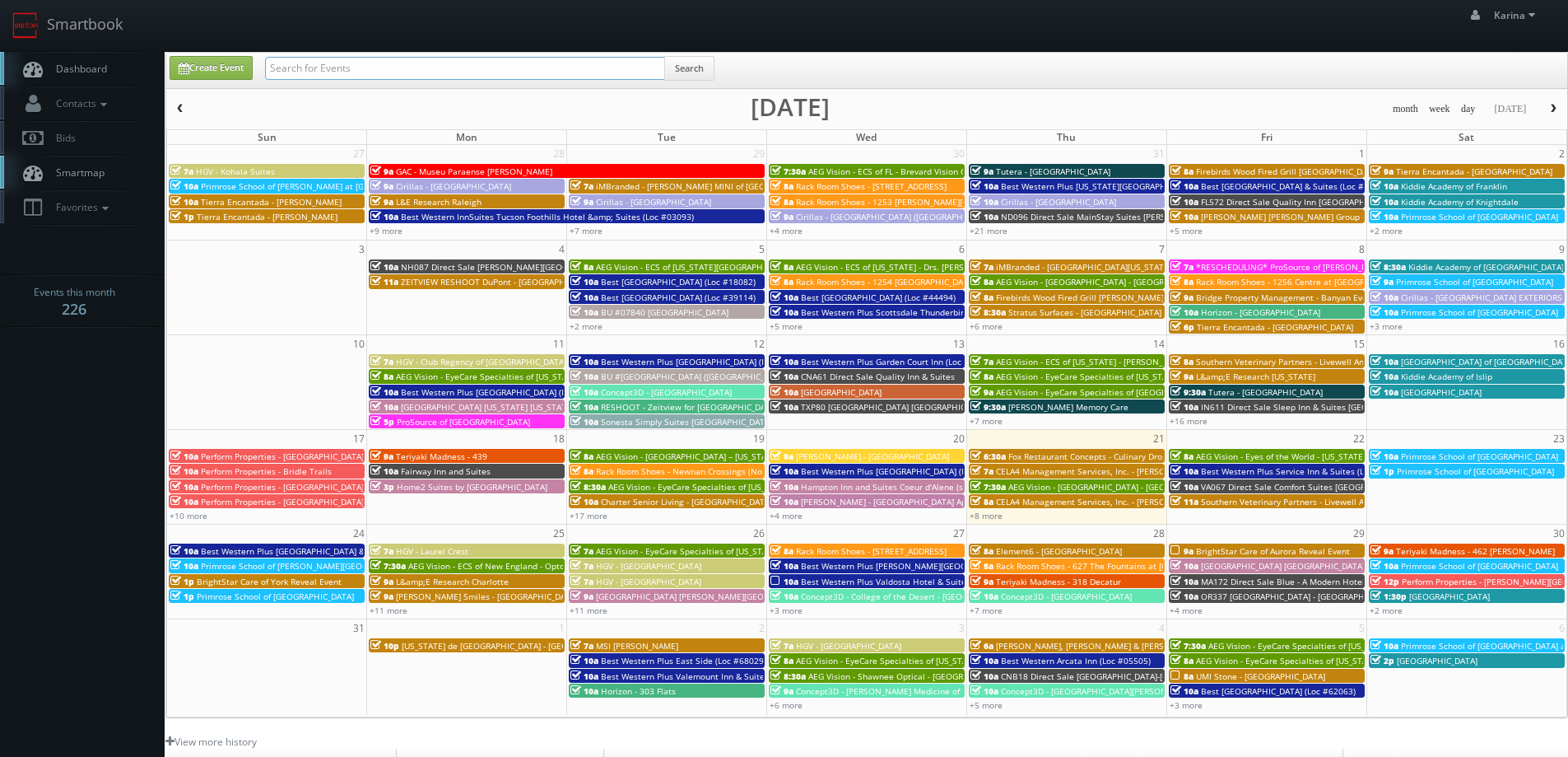
click at [384, 64] on input "text" at bounding box center [465, 68] width 400 height 23
type input "WA364"
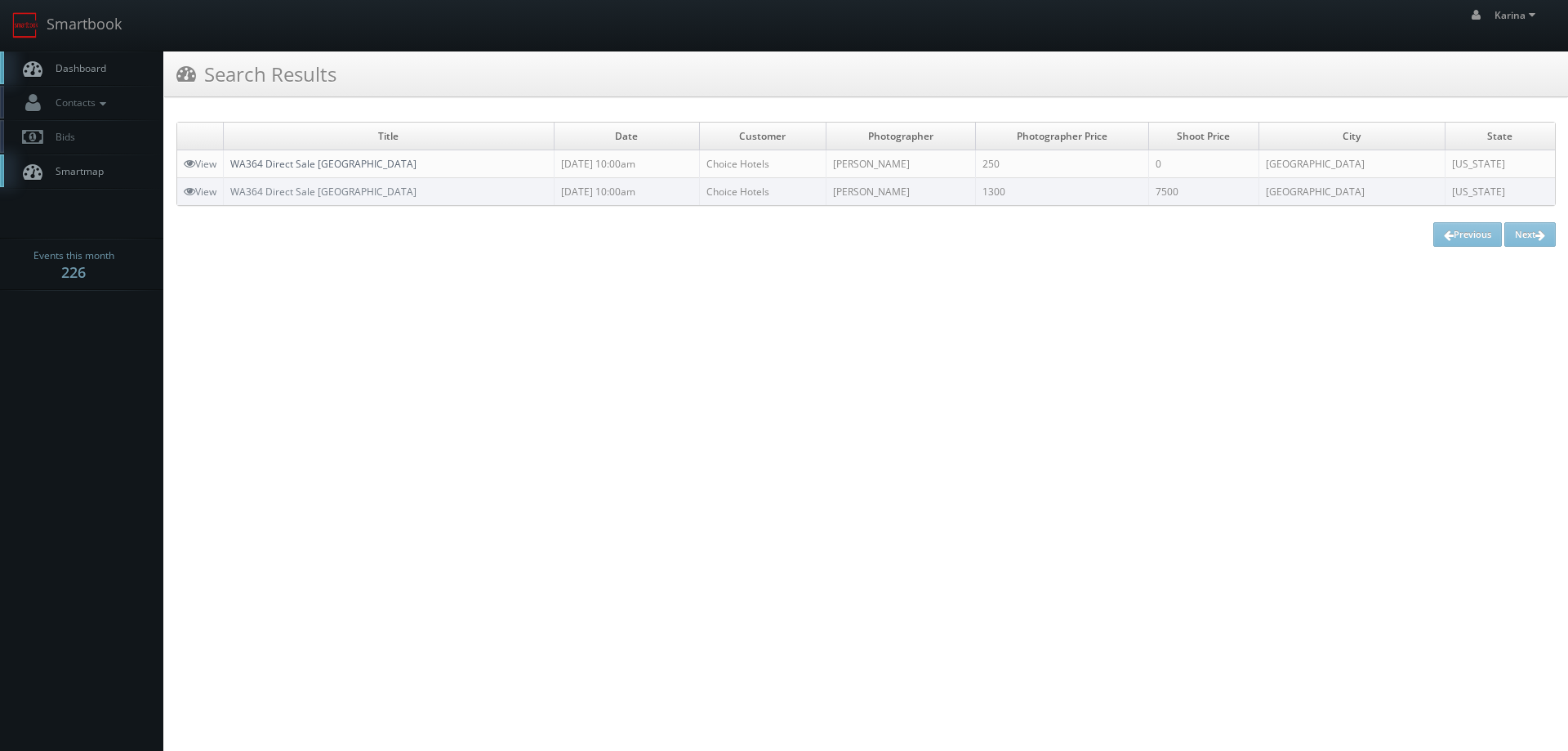
click at [417, 161] on link "WA364 Direct Sale [GEOGRAPHIC_DATA]" at bounding box center [323, 163] width 186 height 14
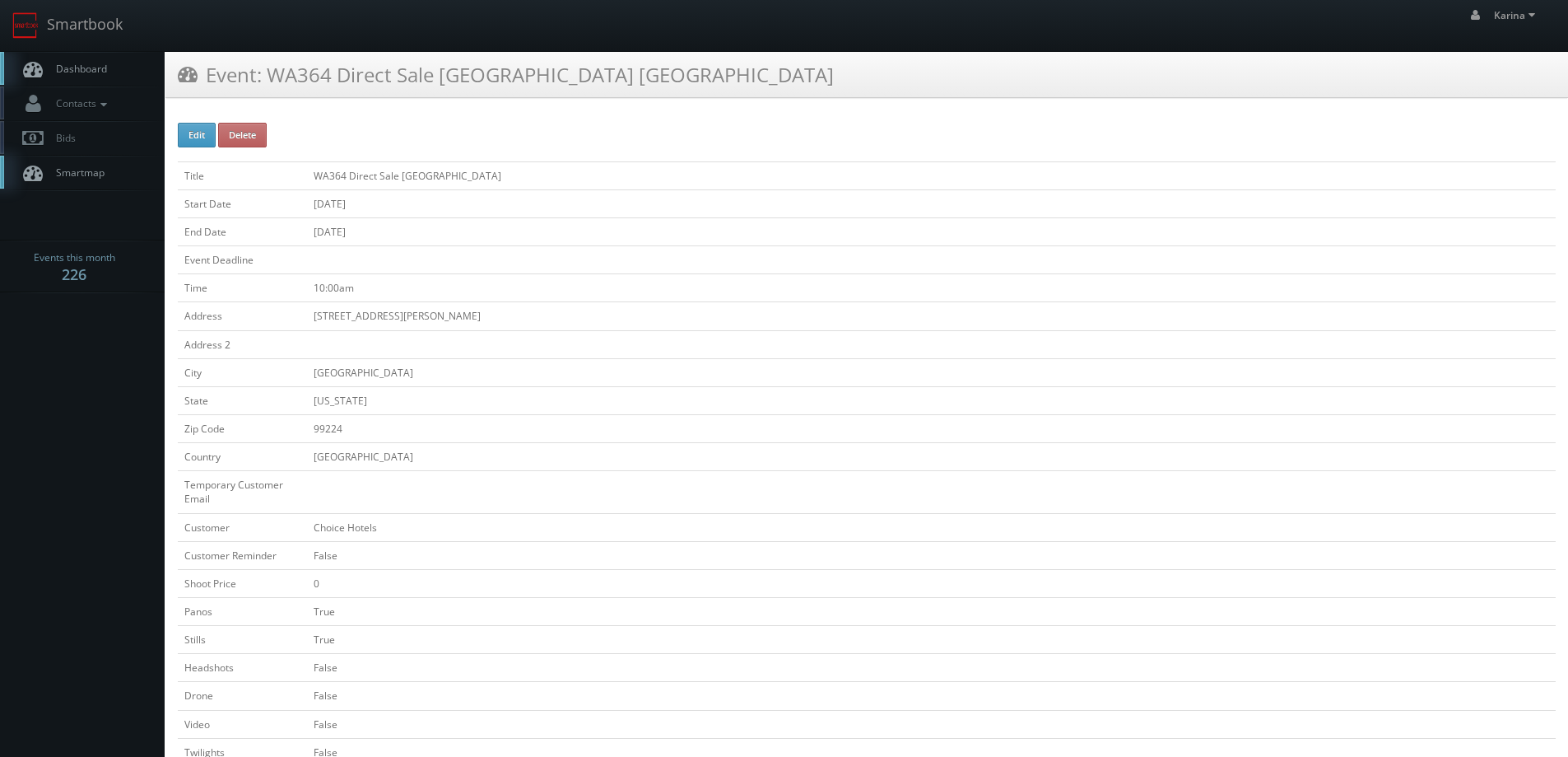
drag, startPoint x: 561, startPoint y: 172, endPoint x: 547, endPoint y: 175, distance: 14.3
click at [560, 172] on td "WA364 Direct Sale [GEOGRAPHIC_DATA]" at bounding box center [931, 175] width 1248 height 28
drag, startPoint x: 349, startPoint y: 175, endPoint x: 486, endPoint y: 238, distance: 150.8
click at [316, 178] on td "WA364 Direct Sale [GEOGRAPHIC_DATA]" at bounding box center [931, 175] width 1248 height 28
copy td "WA364"
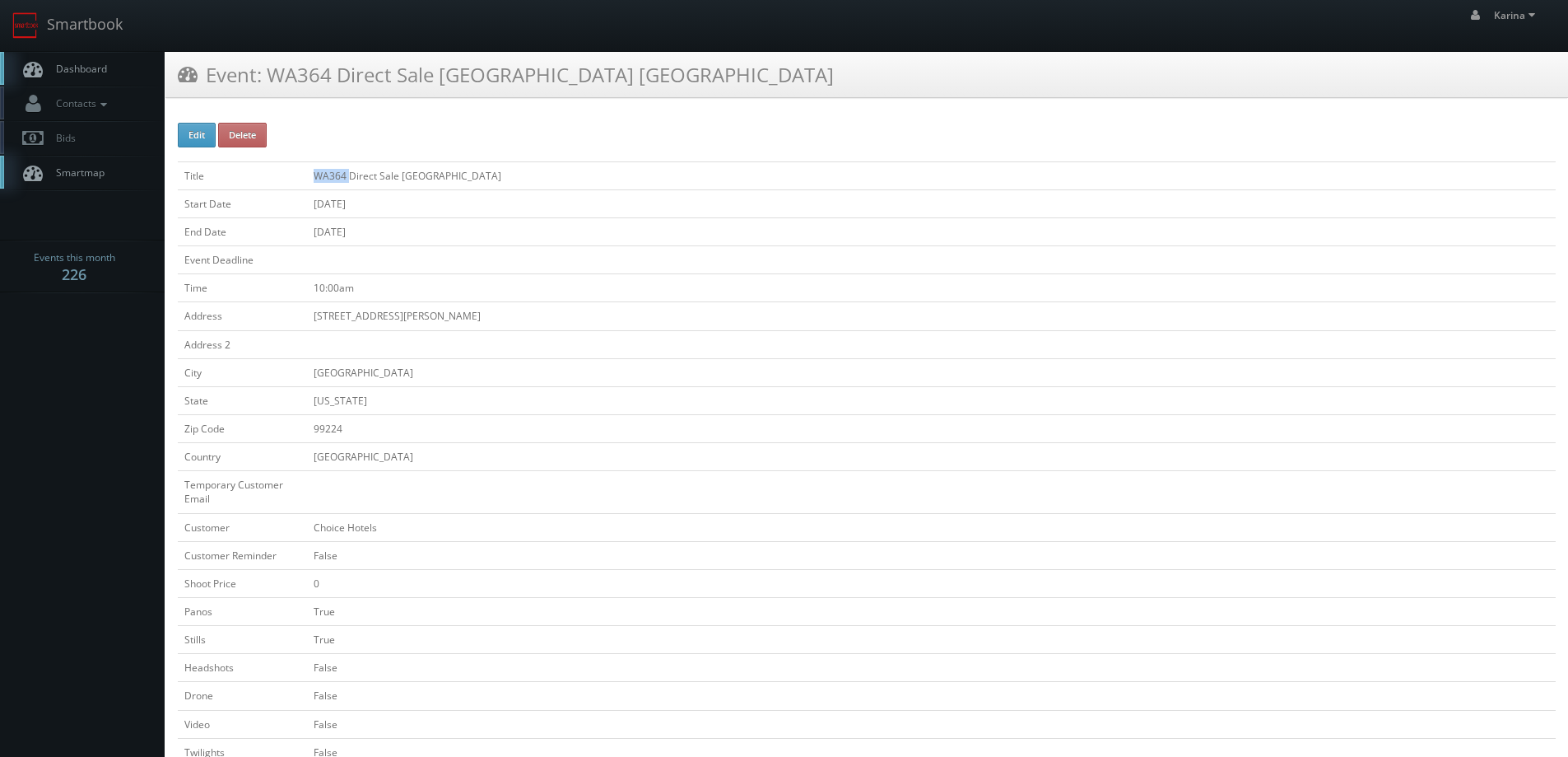
click at [70, 67] on span "Dashboard" at bounding box center [77, 68] width 59 height 14
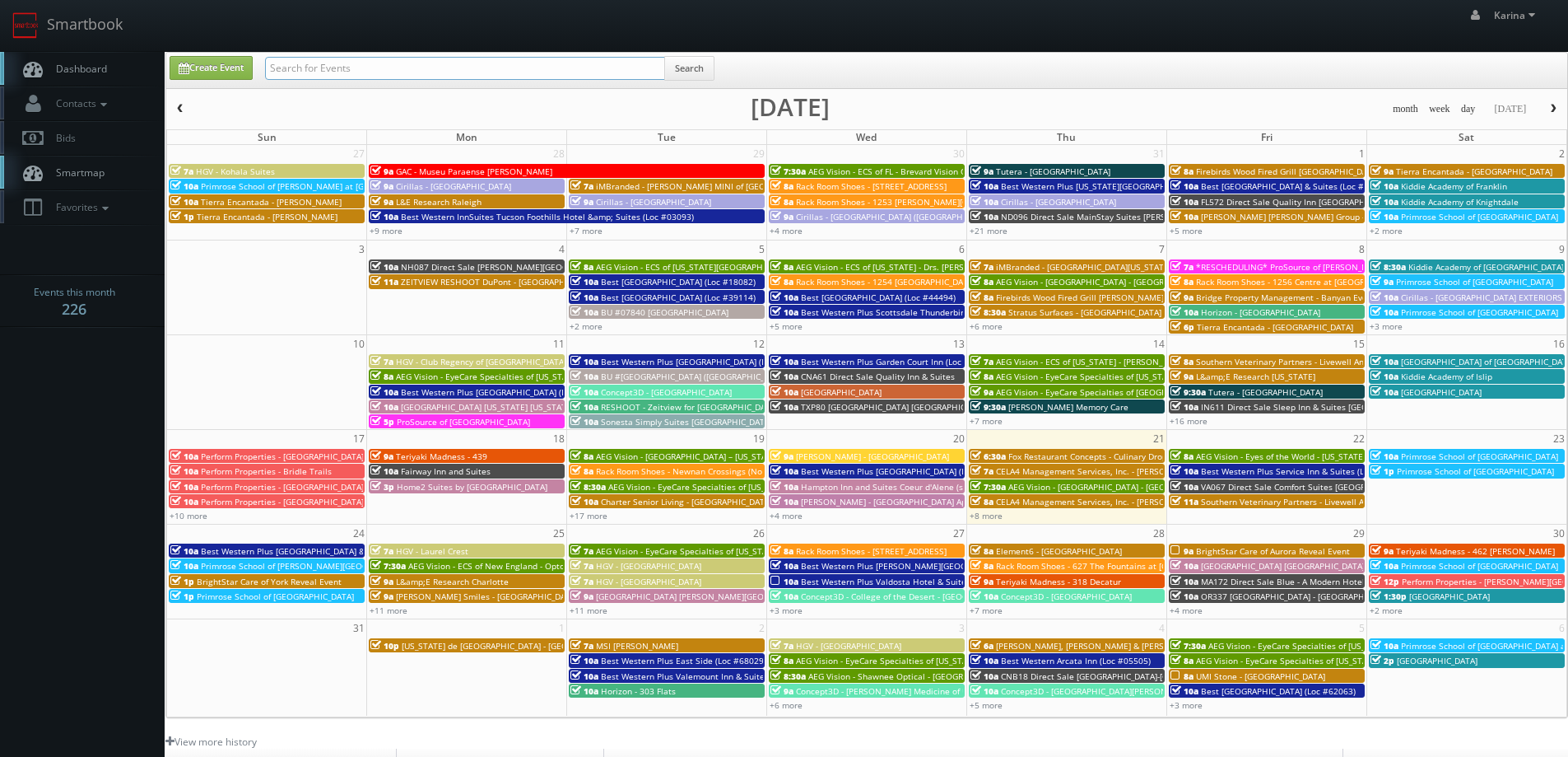
click at [392, 59] on input "text" at bounding box center [465, 68] width 400 height 23
type input "267"
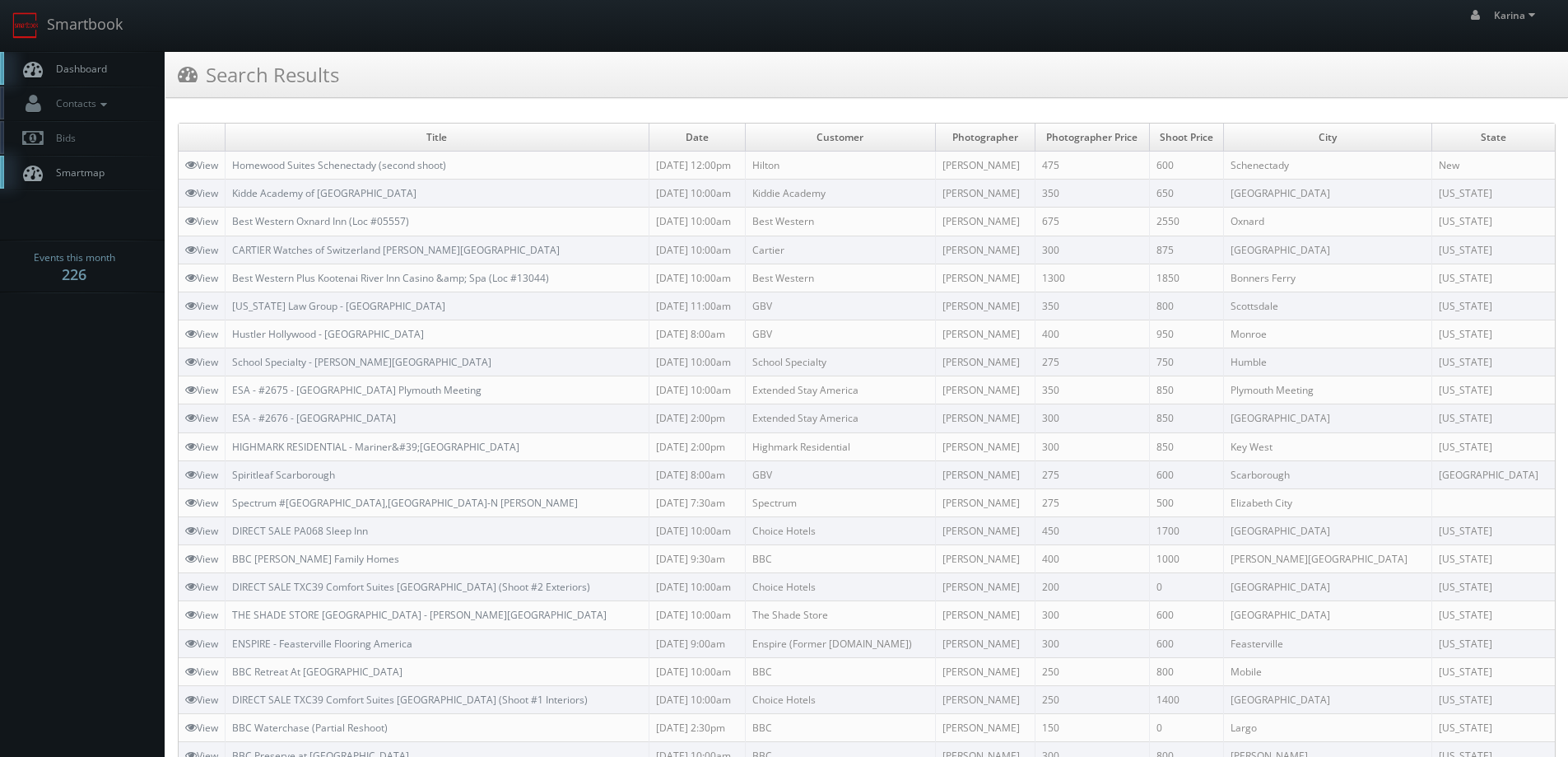
click at [91, 75] on span "Dashboard" at bounding box center [77, 68] width 59 height 14
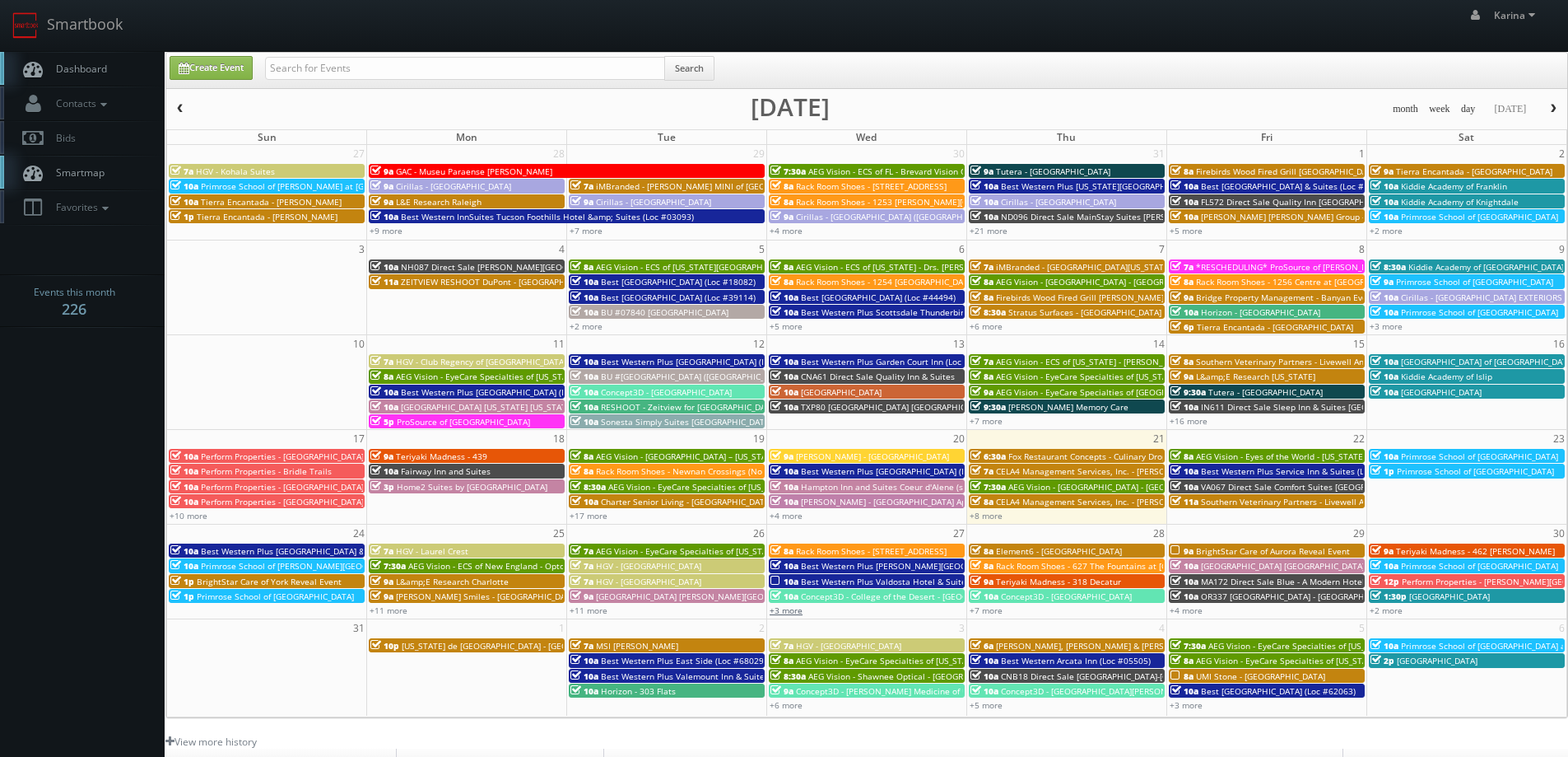
click at [785, 613] on link "+3 more" at bounding box center [786, 610] width 33 height 12
click at [205, 67] on link "Create Event" at bounding box center [211, 68] width 83 height 24
type input "08/21/2025"
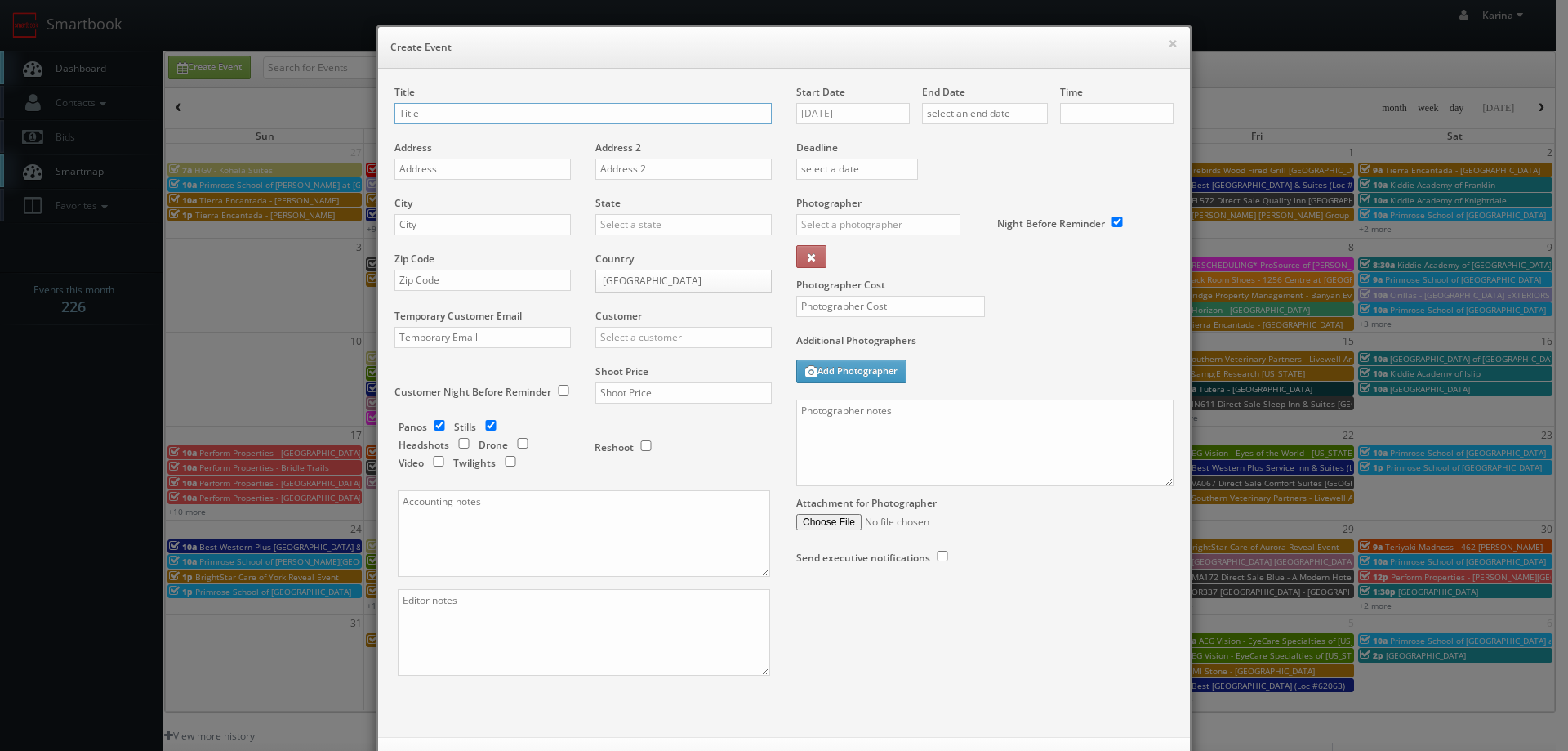
checkbox input "true"
type input "10:00am"
checkbox input "true"
click at [436, 110] on input "text" at bounding box center [583, 113] width 378 height 21
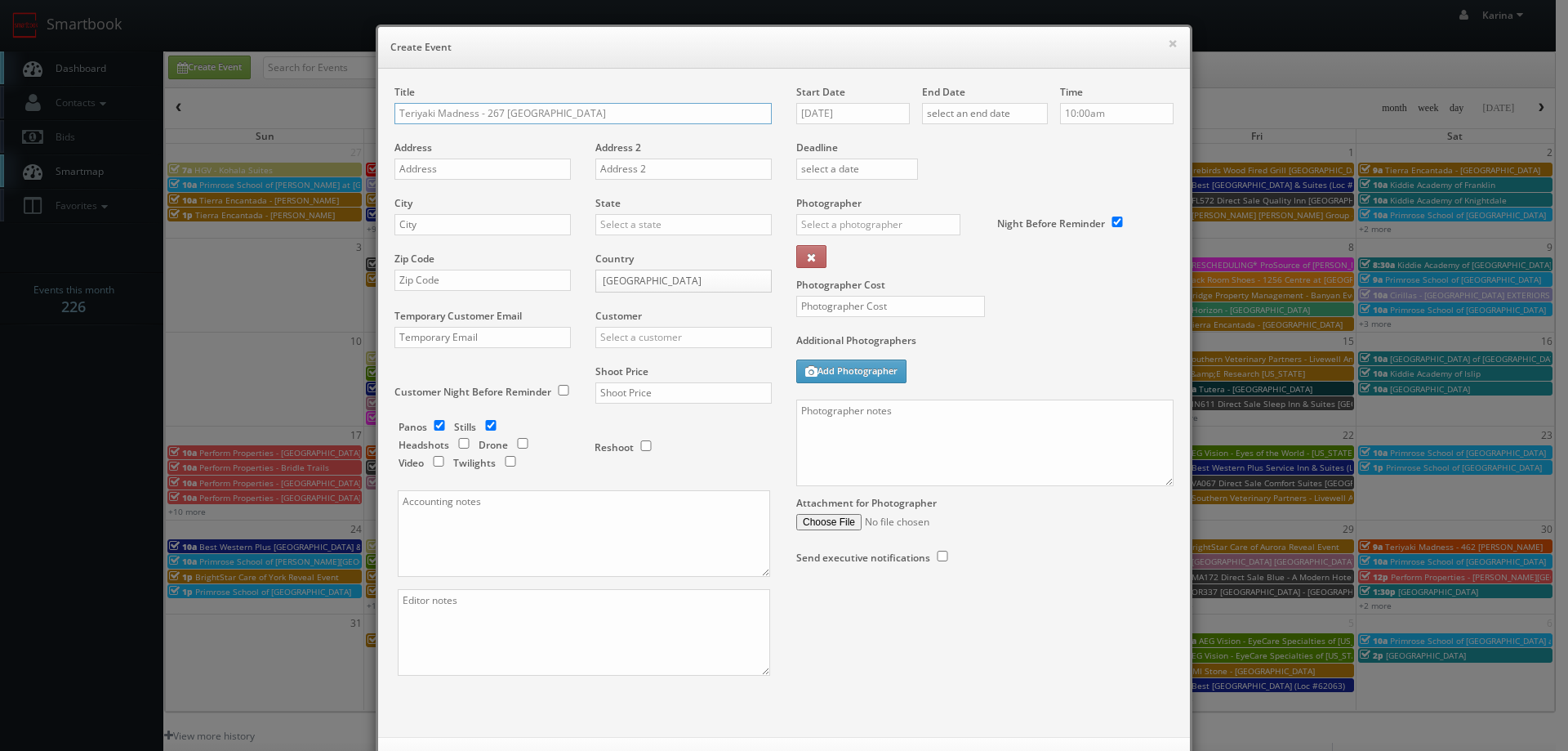
type input "Teriyaki Madness - 267 [GEOGRAPHIC_DATA]"
click at [458, 174] on input "text" at bounding box center [483, 168] width 176 height 21
paste input "259 Prospect Ave"
type input "259 Prospect Ave"
click at [444, 225] on input "text" at bounding box center [483, 224] width 176 height 21
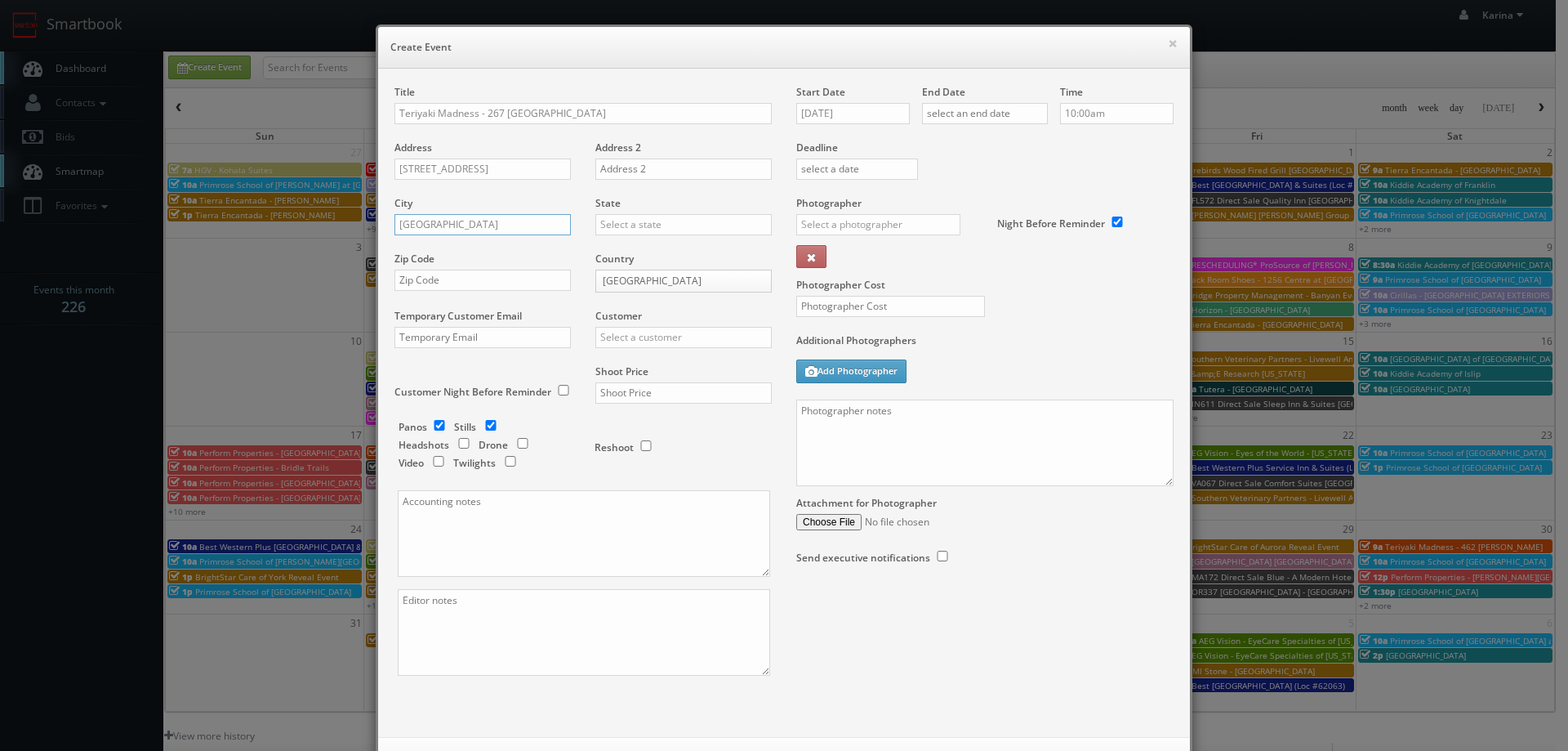
type input "West Hartford"
click at [623, 279] on div "[US_STATE]" at bounding box center [683, 279] width 174 height 27
type input "[US_STATE]"
click at [629, 340] on input "text" at bounding box center [683, 337] width 176 height 21
click at [665, 364] on div "Teriyaki Madness" at bounding box center [683, 364] width 174 height 27
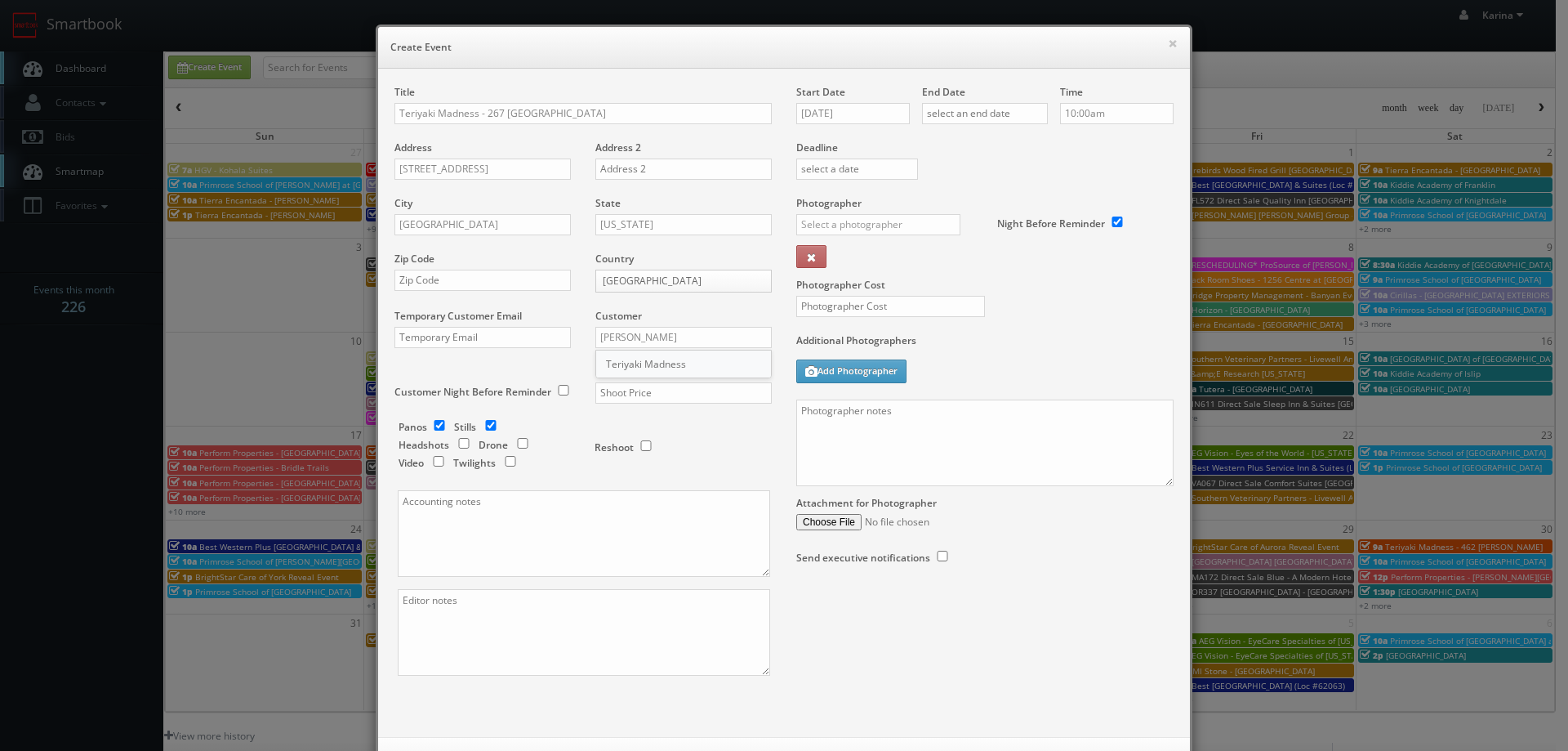
type input "Teriyaki Madness"
click at [659, 387] on input "text" at bounding box center [683, 392] width 176 height 21
type input "950"
click at [859, 110] on input "08/21/2025" at bounding box center [853, 113] width 113 height 21
click at [877, 285] on td "27" at bounding box center [879, 285] width 25 height 24
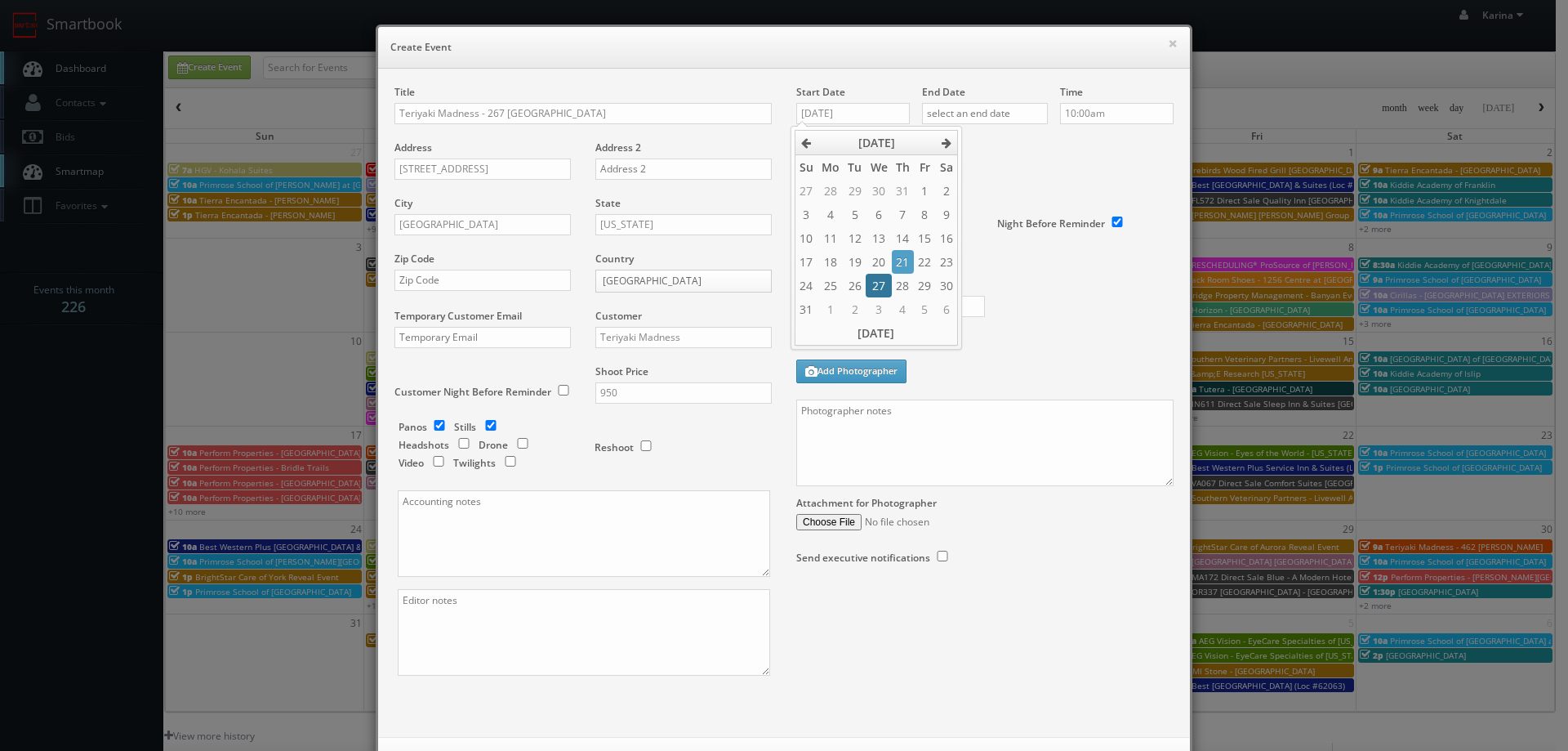
type input "08/27/2025"
click at [952, 109] on input "text" at bounding box center [985, 113] width 126 height 21
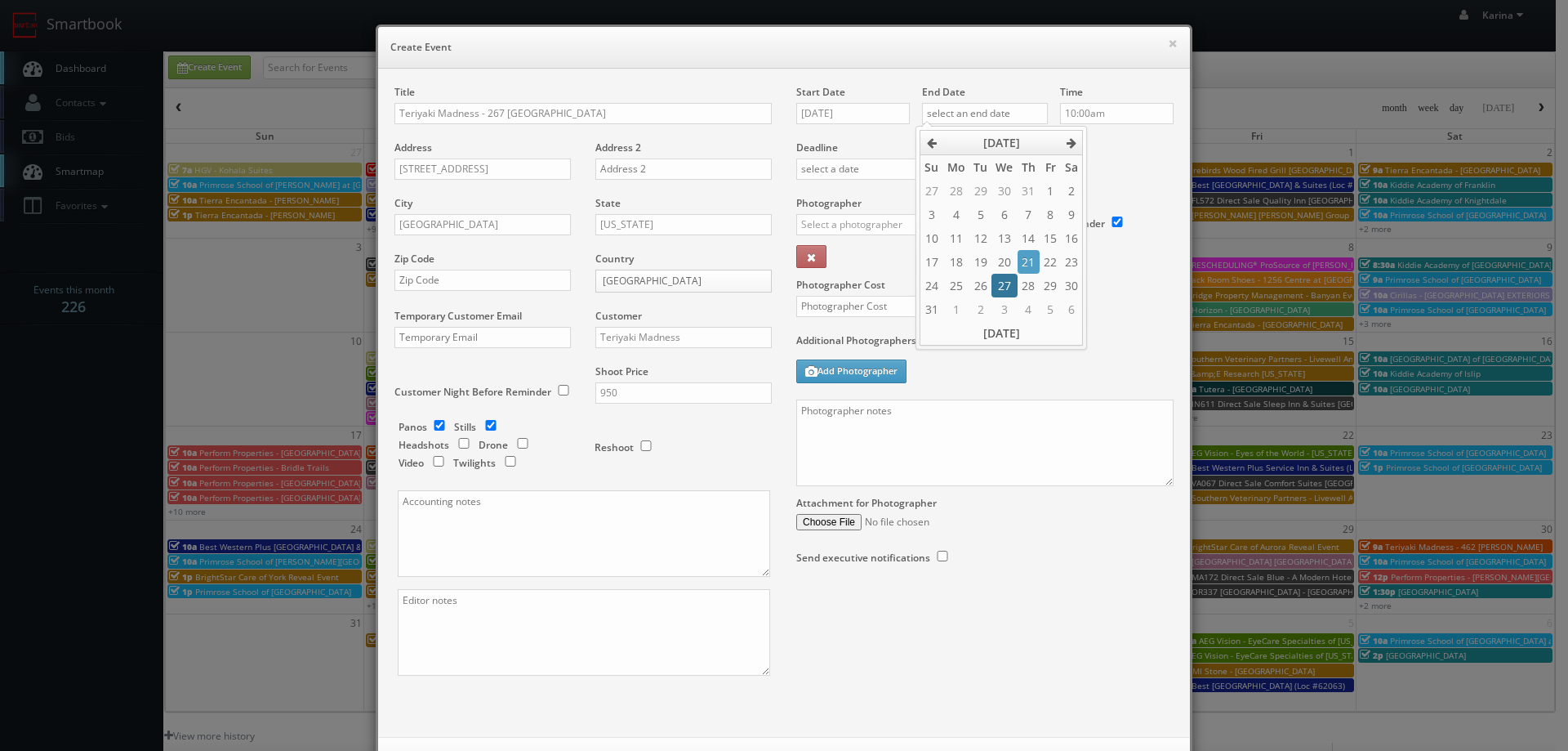
click at [1005, 285] on td "27" at bounding box center [1004, 285] width 25 height 24
type input "08/27/2025"
click at [1104, 116] on input "10:00am" at bounding box center [1117, 113] width 113 height 21
type input "9:00am"
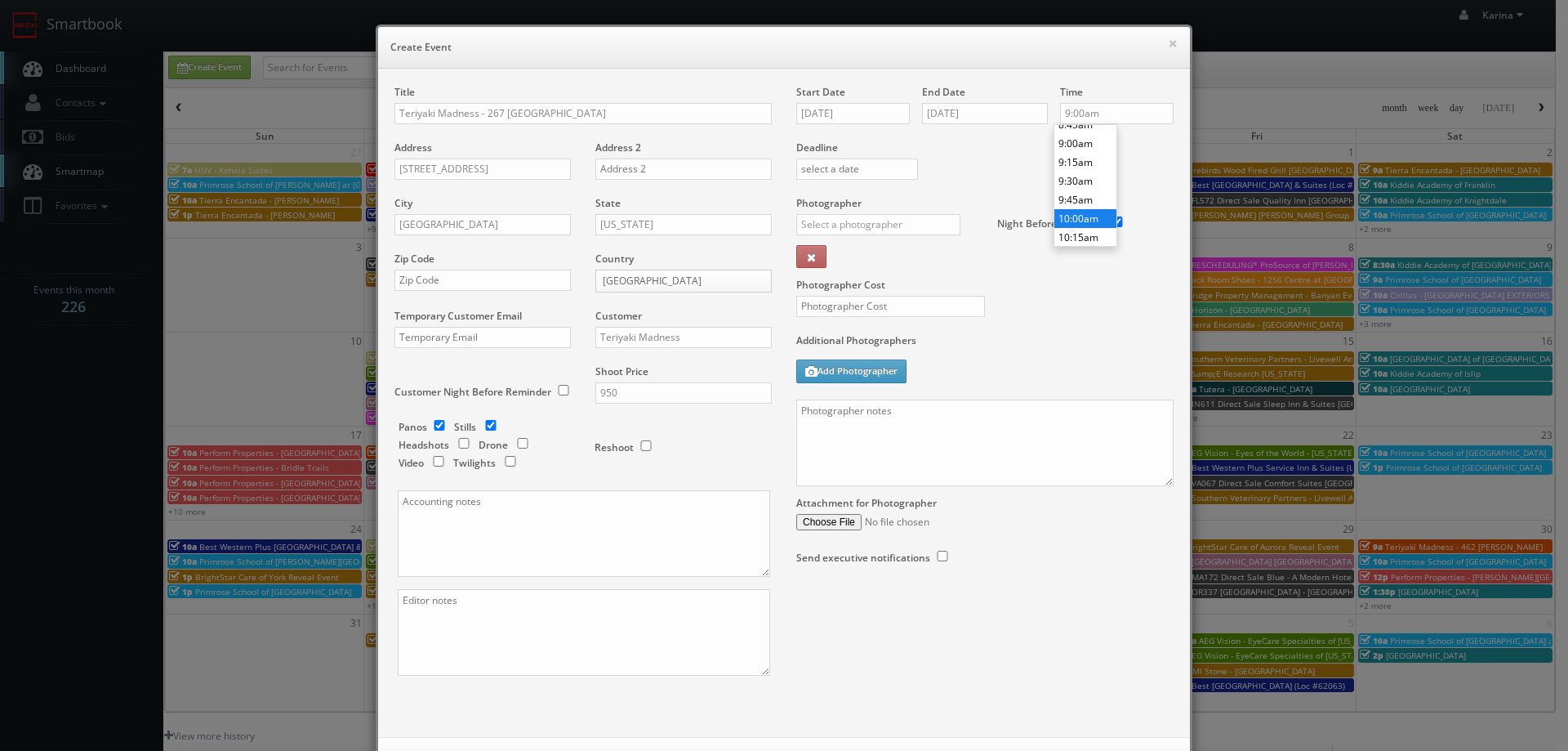
click at [1084, 143] on li "9:00am" at bounding box center [1085, 143] width 62 height 19
click at [849, 229] on input "text" at bounding box center [879, 224] width 164 height 21
click at [859, 262] on div "Curtis Lloyd" at bounding box center [885, 261] width 174 height 27
type input "Curtis Lloyd"
click at [875, 312] on input "text" at bounding box center [891, 306] width 189 height 21
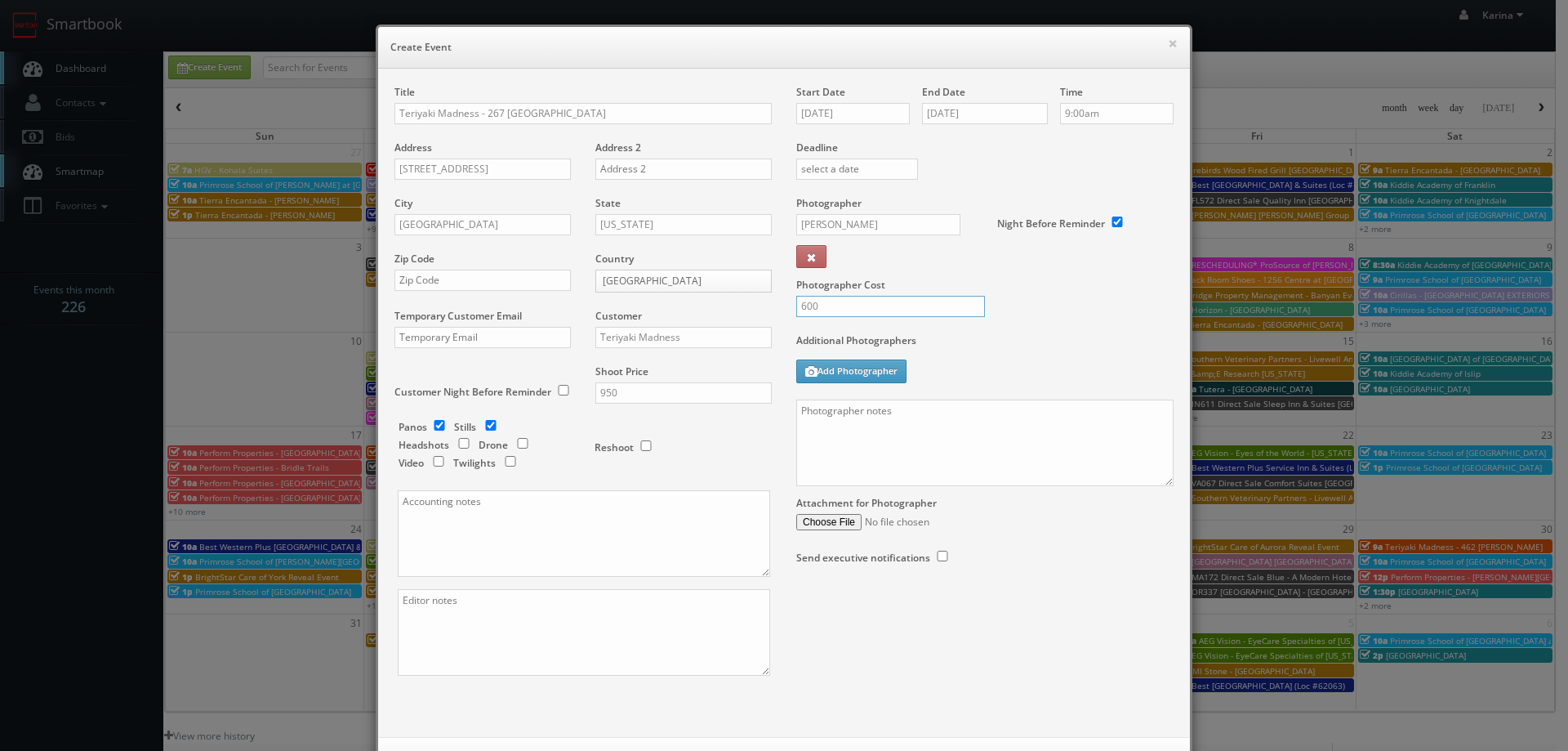
type input "600"
click at [840, 412] on textarea at bounding box center [986, 443] width 378 height 86
click at [888, 412] on textarea "On site contact:" at bounding box center [986, 443] width 378 height 86
paste textarea "Kenneth D Schanke"
click at [917, 409] on textarea "On site contact: Kenneth D Schanke" at bounding box center [986, 443] width 378 height 86
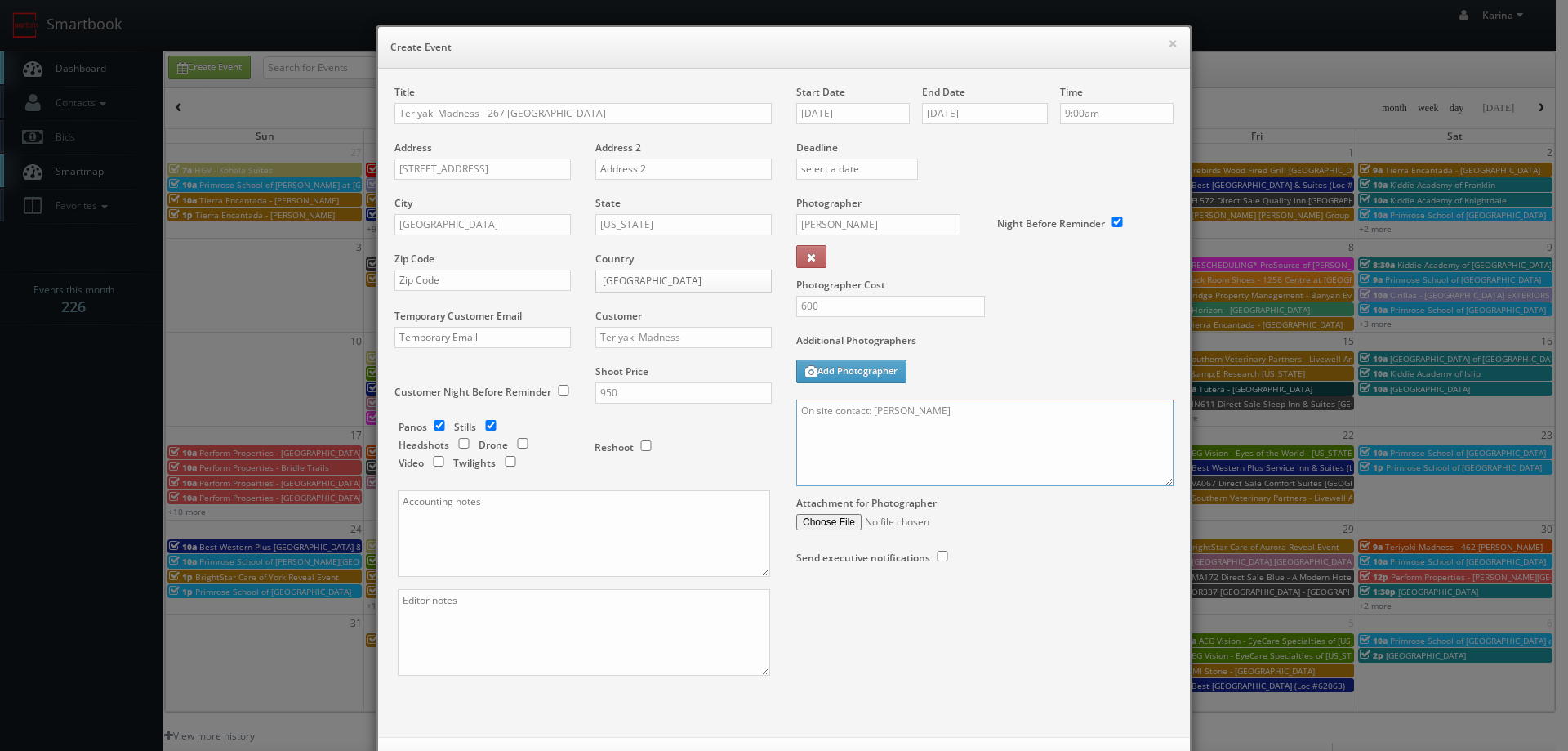
click at [986, 415] on textarea "On site contact: Kenneth Schanke" at bounding box center [986, 443] width 378 height 86
click at [832, 432] on textarea "On site contact: Kenneth Schanke 203-843-0909" at bounding box center [986, 443] width 378 height 86
paste textarea "For stills: We need to deliver 20 stills to the client so we ask that you take …"
click at [946, 441] on textarea "On site contact: Kenneth Schanke 203-843-0909 For stills: We need to deliver 20…" at bounding box center [986, 443] width 378 height 86
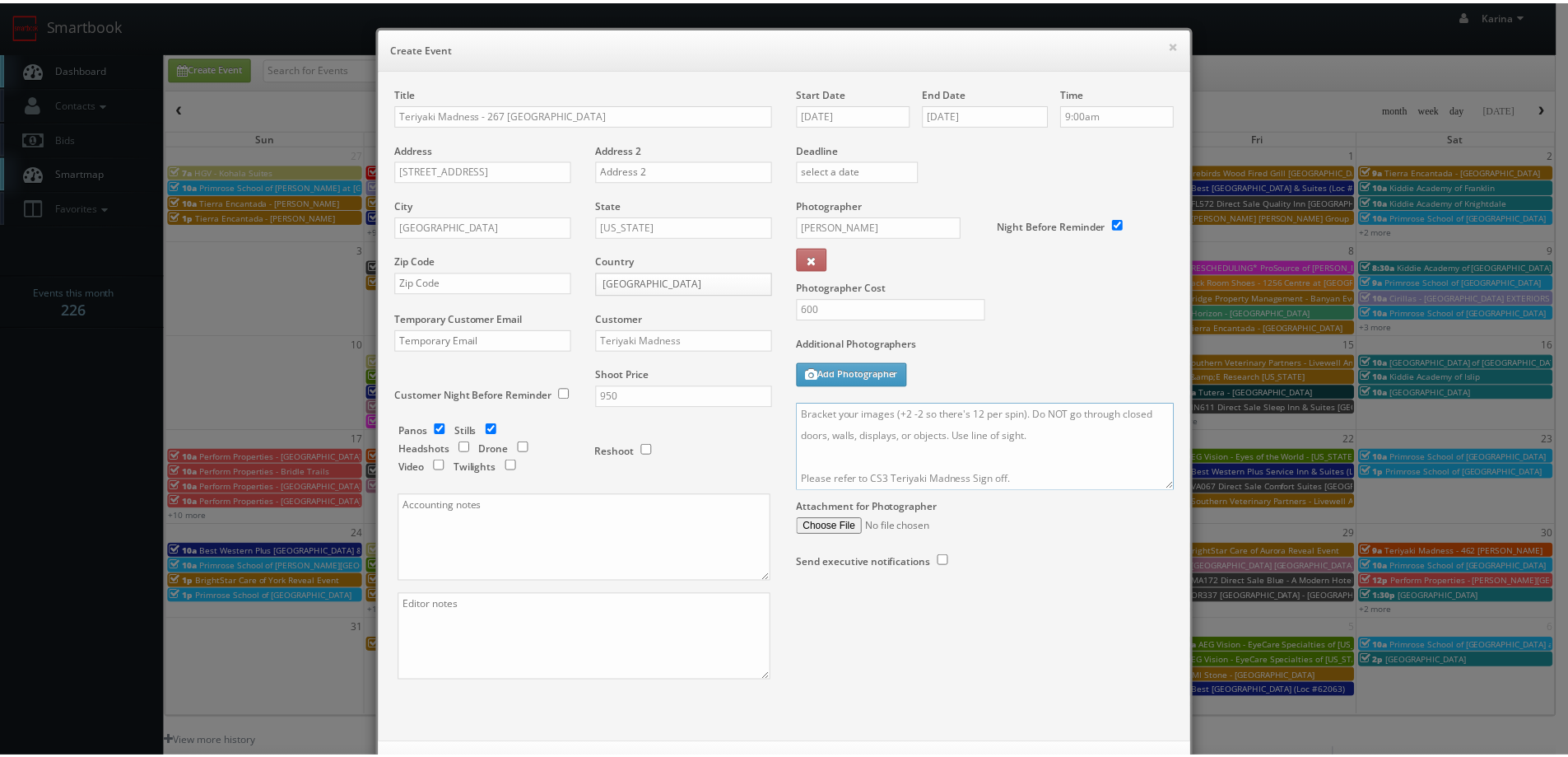
scroll to position [71, 0]
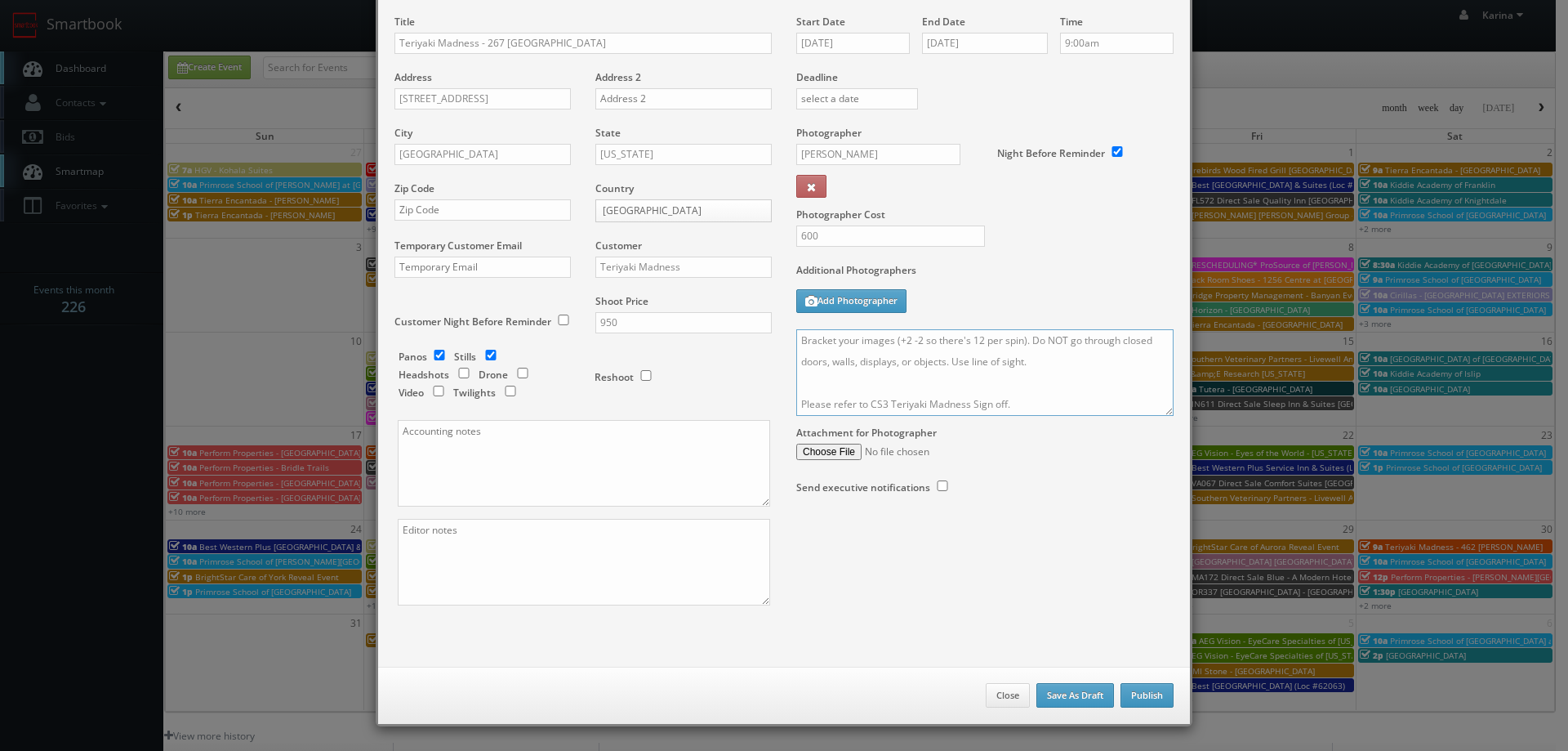
type textarea "On site contact: Kenneth Schanke 203-843-0909 For stills: We need to deliver 20…"
click at [1135, 697] on button "Publish" at bounding box center [1147, 694] width 53 height 25
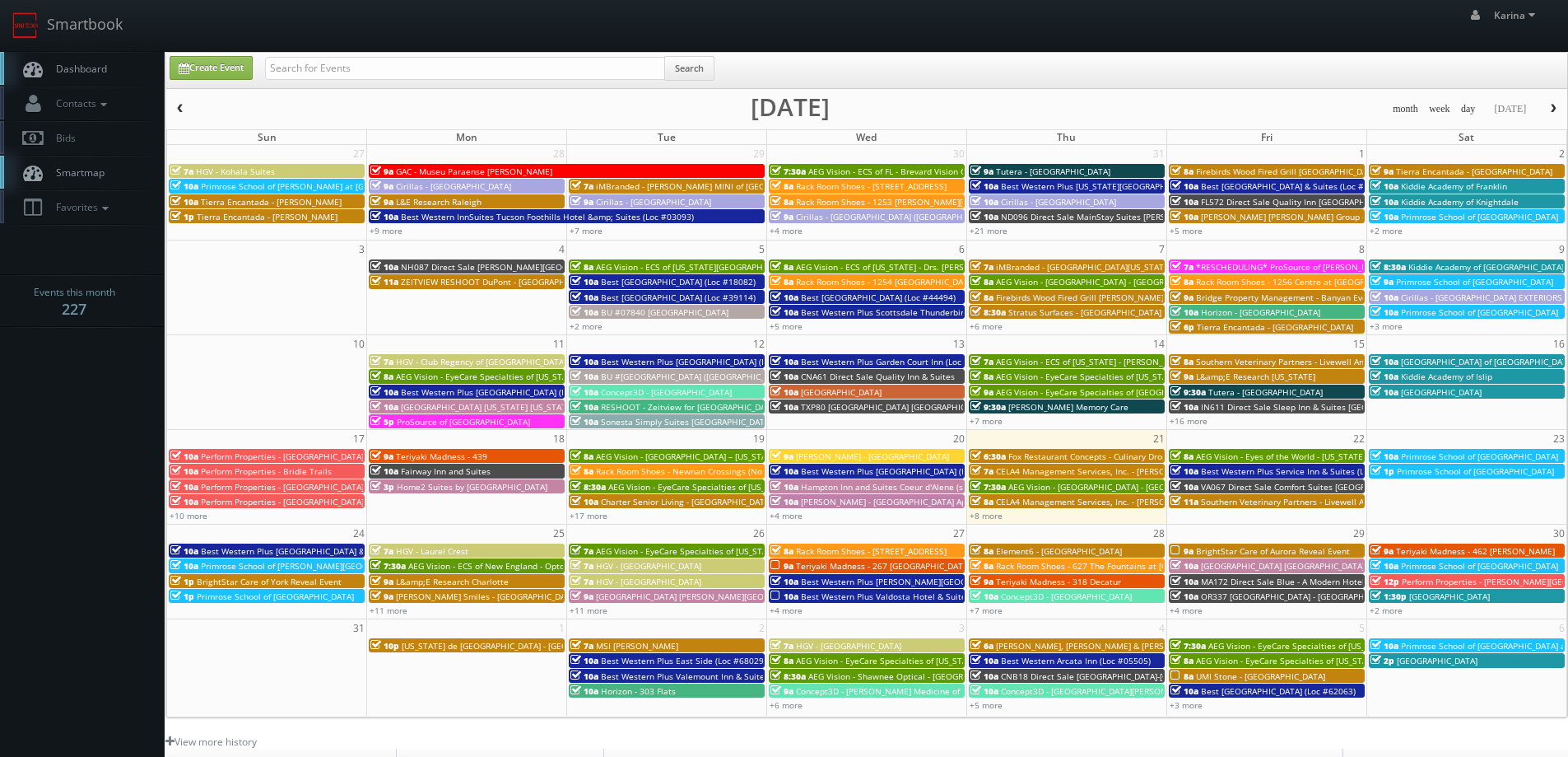
click at [81, 61] on link "Dashboard" at bounding box center [82, 69] width 165 height 34
